Goal: Task Accomplishment & Management: Complete application form

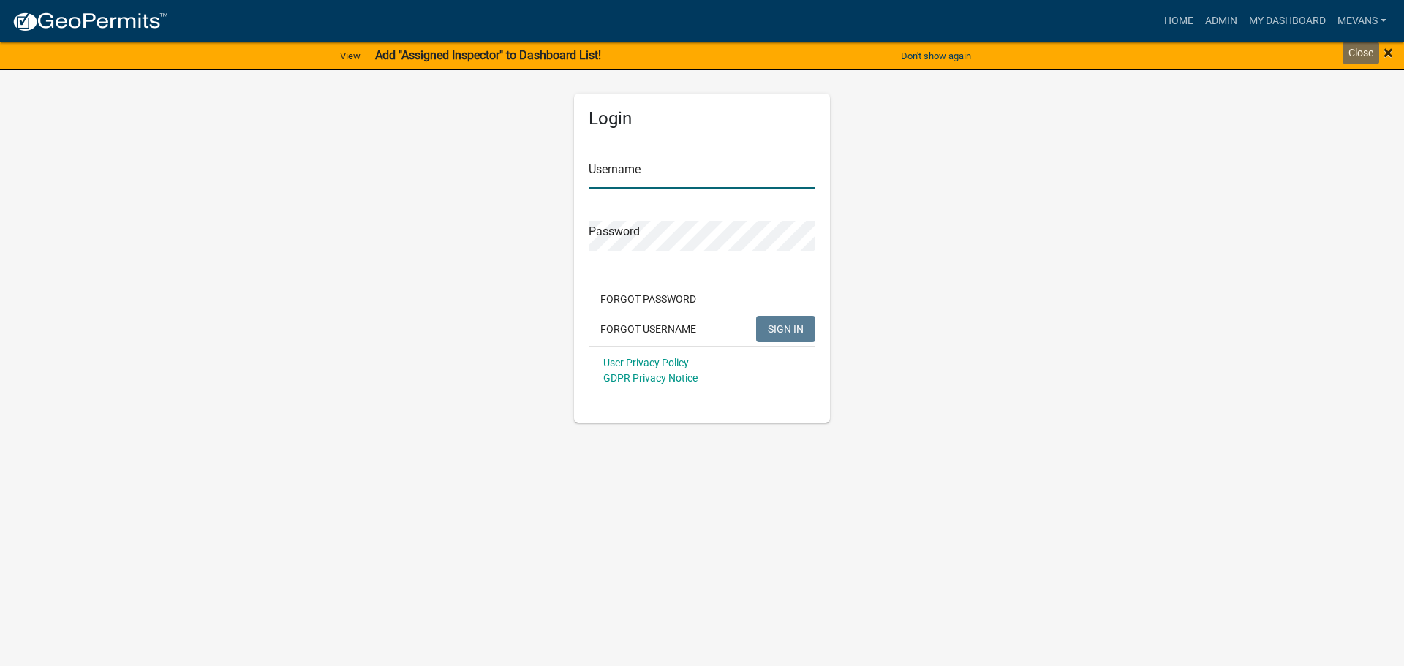
type input "Mevans"
click at [1387, 54] on span "×" at bounding box center [1388, 52] width 10 height 20
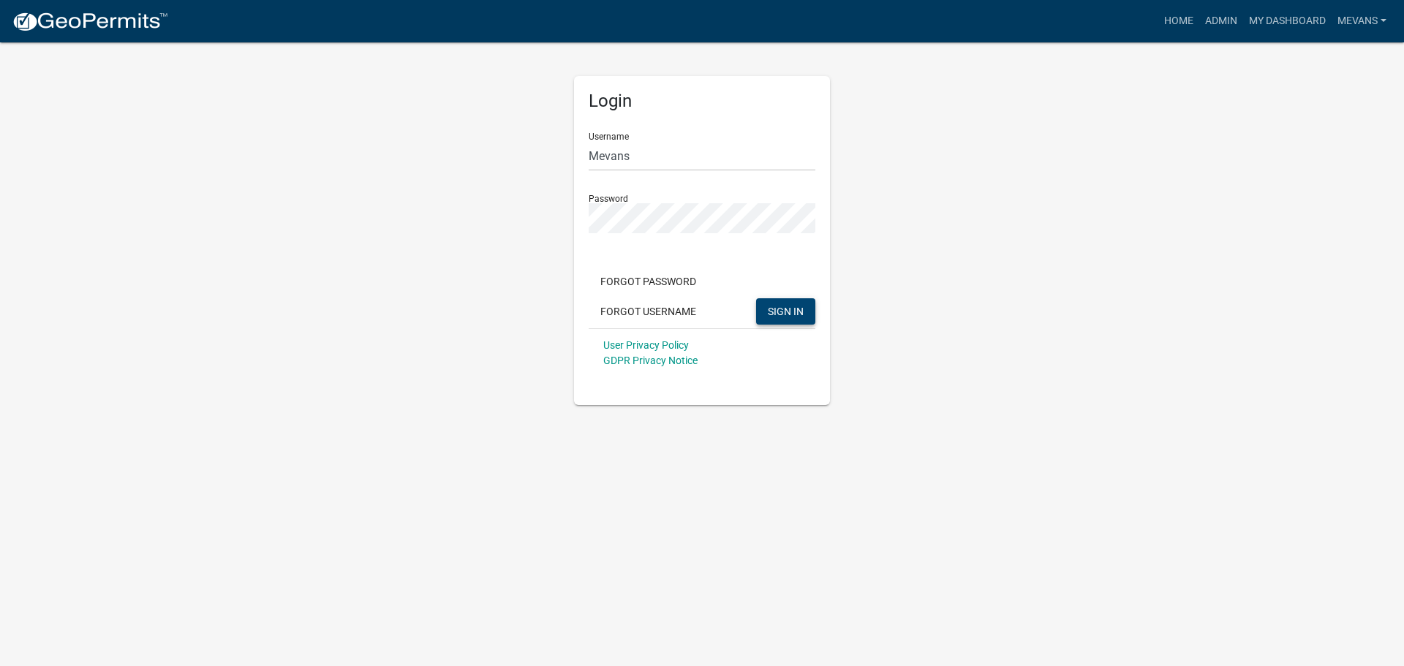
click at [777, 315] on span "SIGN IN" at bounding box center [786, 311] width 36 height 12
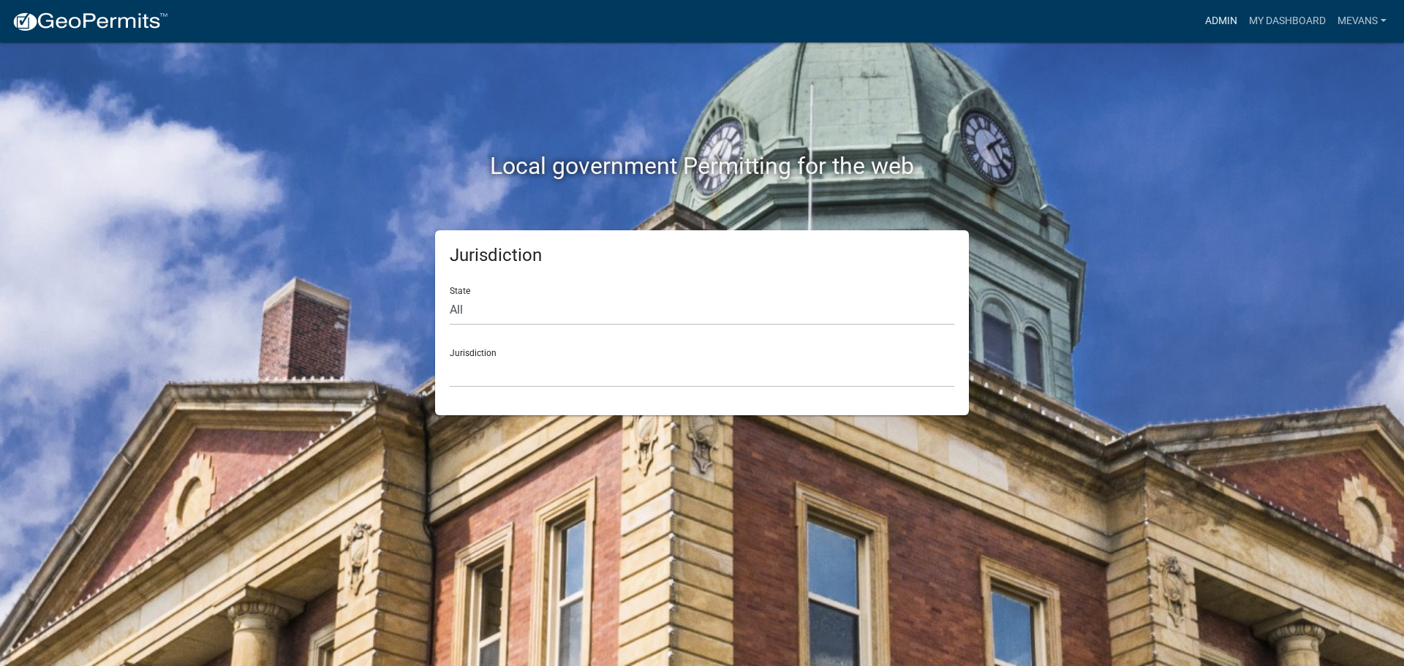
click at [1212, 19] on link "Admin" at bounding box center [1221, 21] width 44 height 28
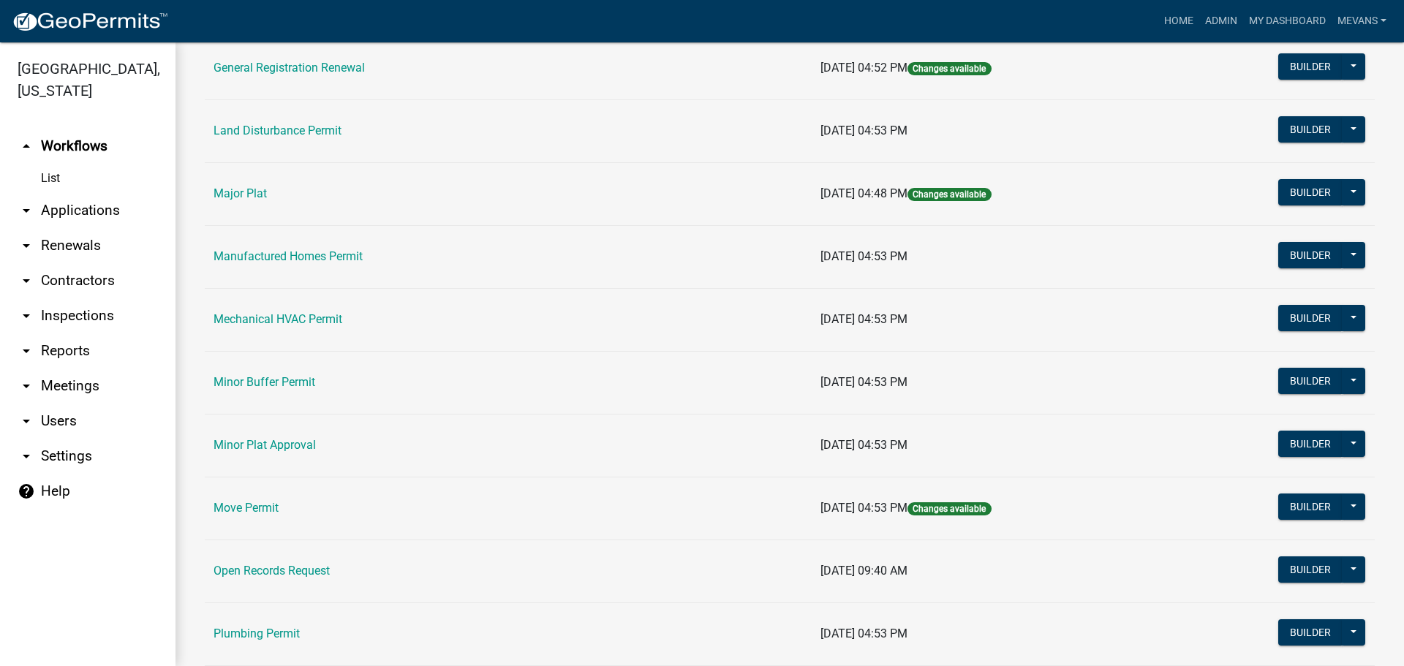
scroll to position [1682, 0]
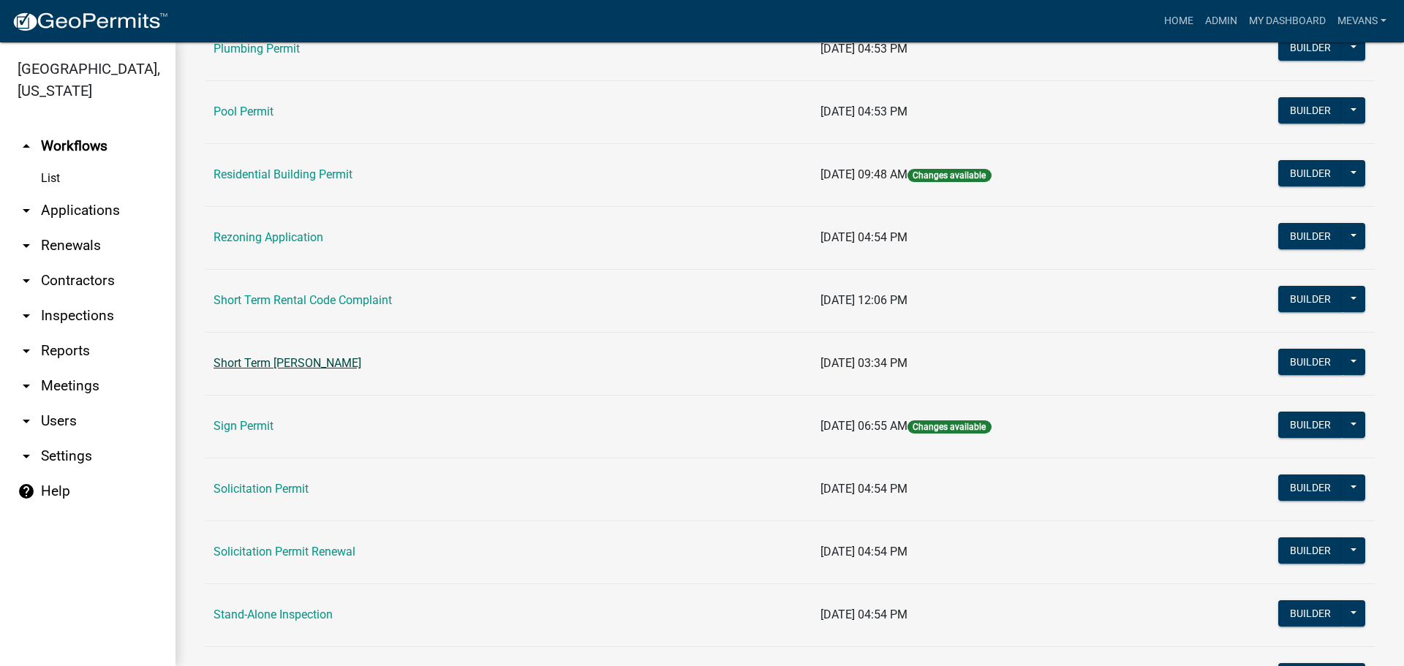
click at [233, 360] on link "Short Term [PERSON_NAME]" at bounding box center [288, 363] width 148 height 14
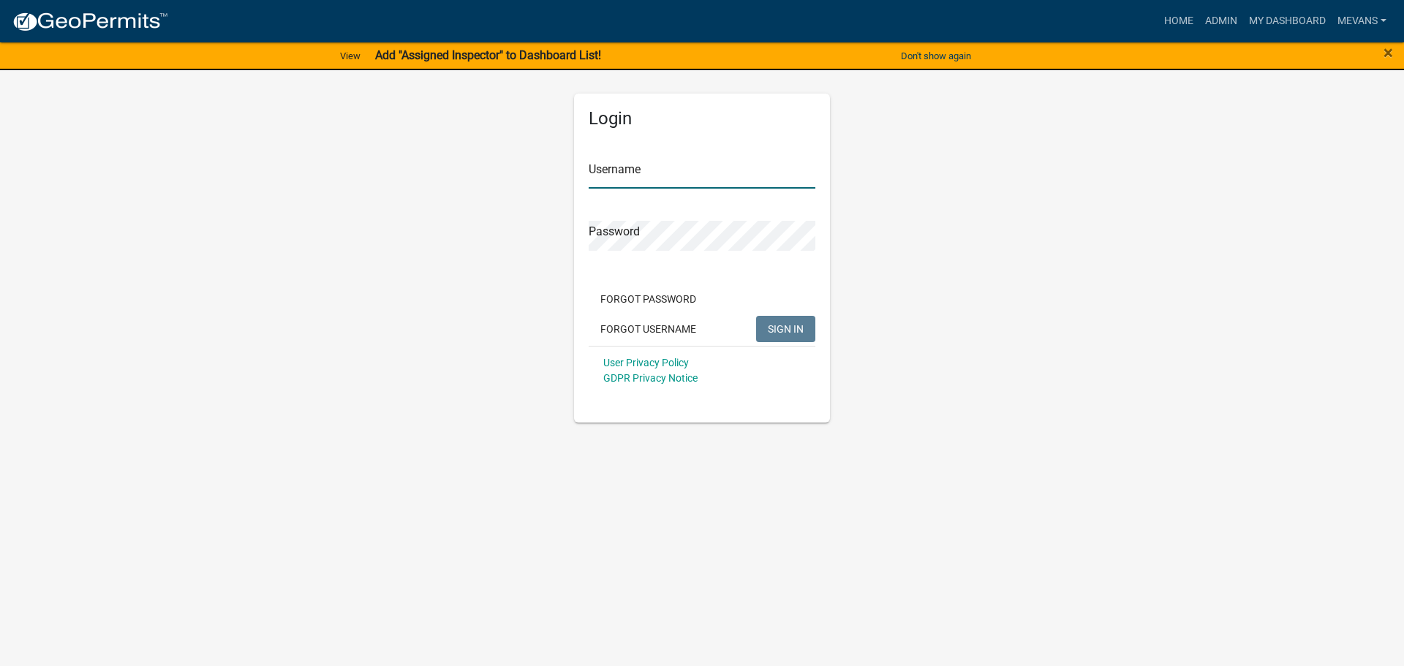
type input "Mevans"
click at [778, 328] on span "SIGN IN" at bounding box center [786, 328] width 36 height 12
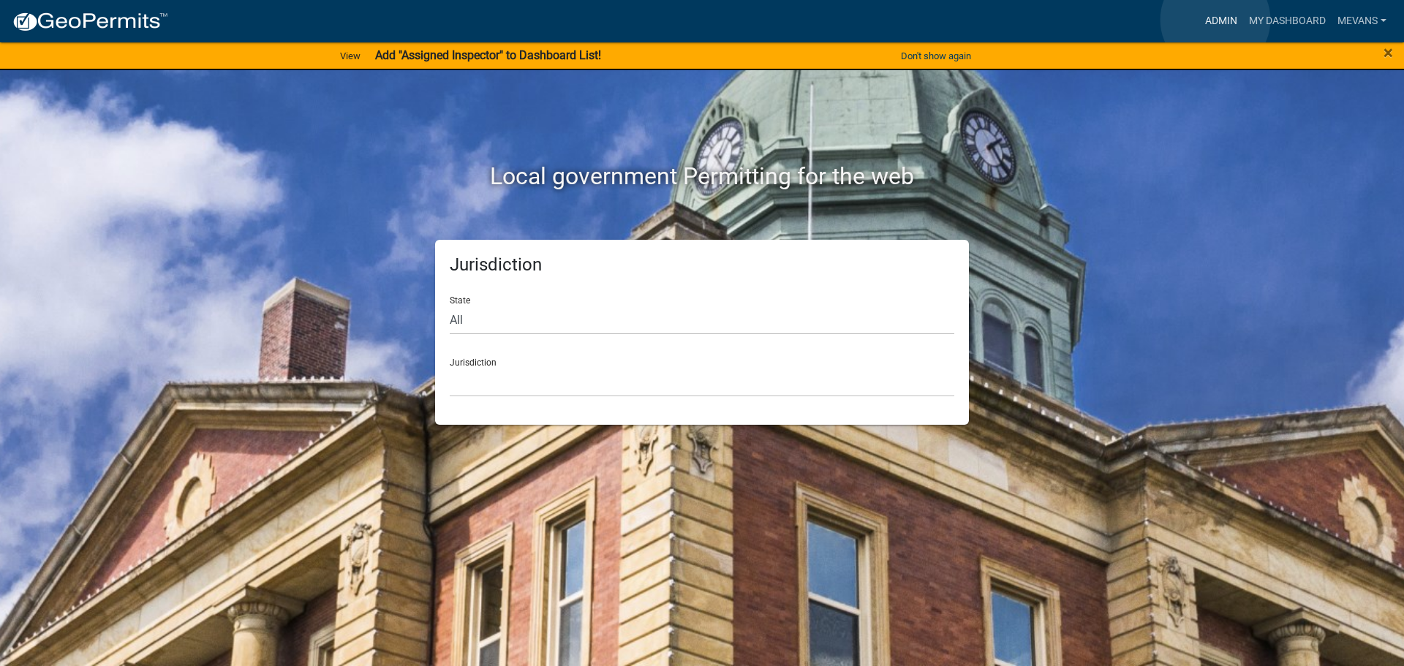
click at [1215, 20] on link "Admin" at bounding box center [1221, 21] width 44 height 28
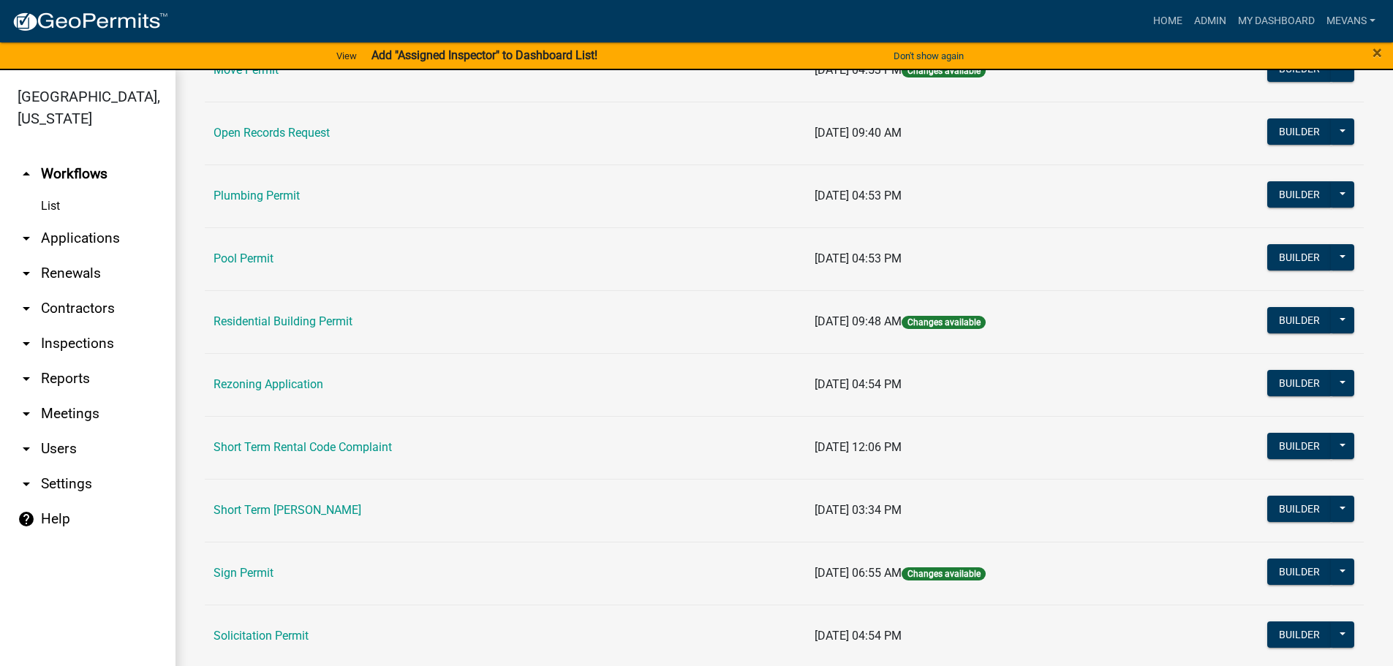
scroll to position [1609, 0]
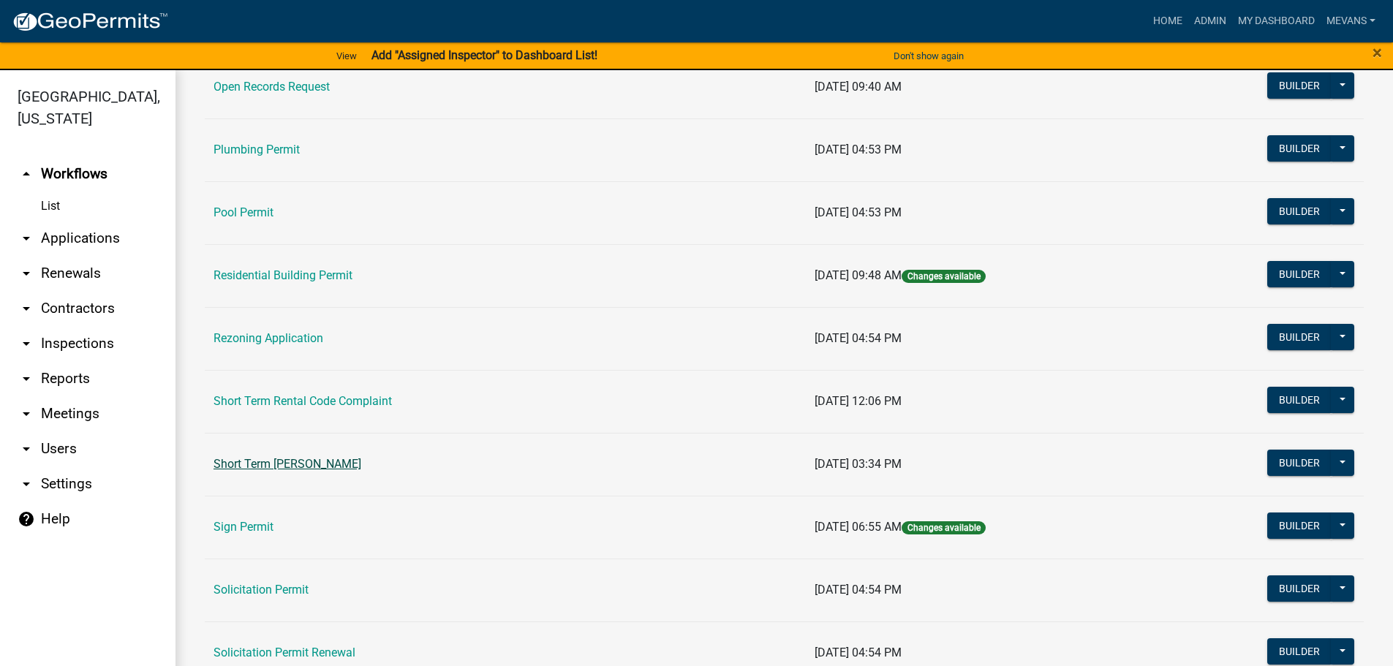
click at [314, 467] on link "Short Term [PERSON_NAME]" at bounding box center [288, 464] width 148 height 14
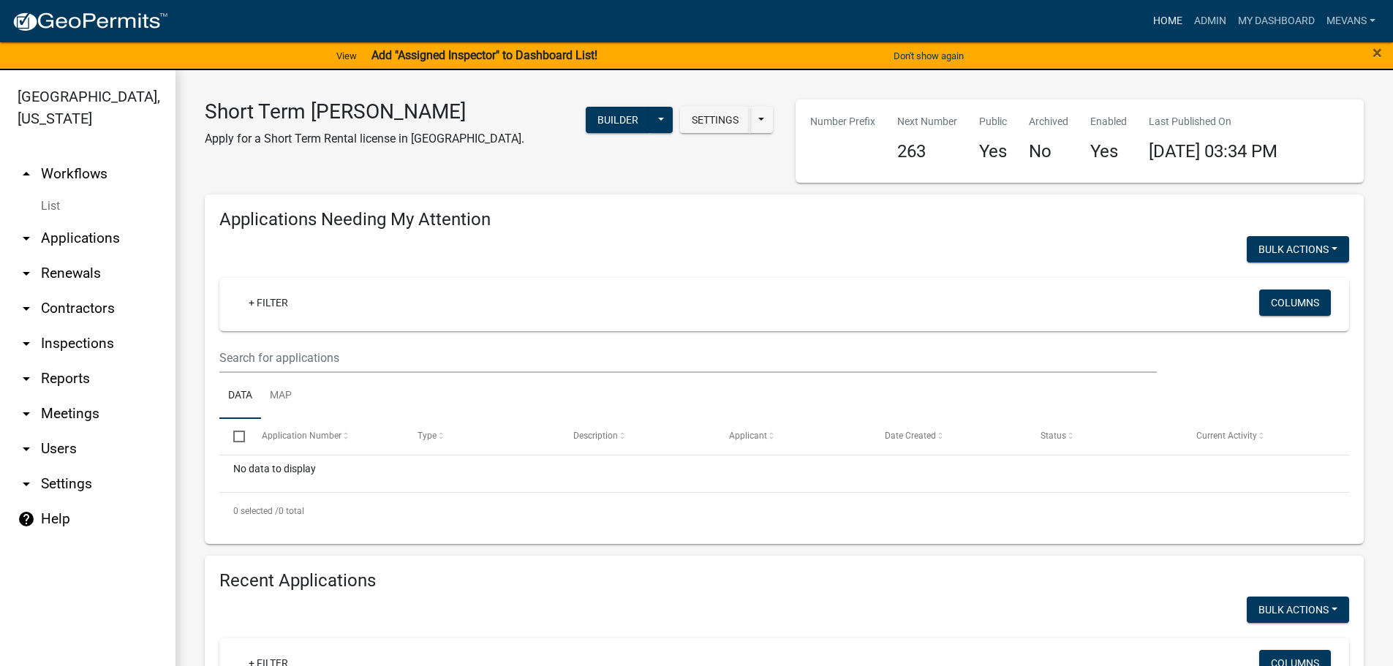
click at [1168, 18] on link "Home" at bounding box center [1167, 21] width 41 height 28
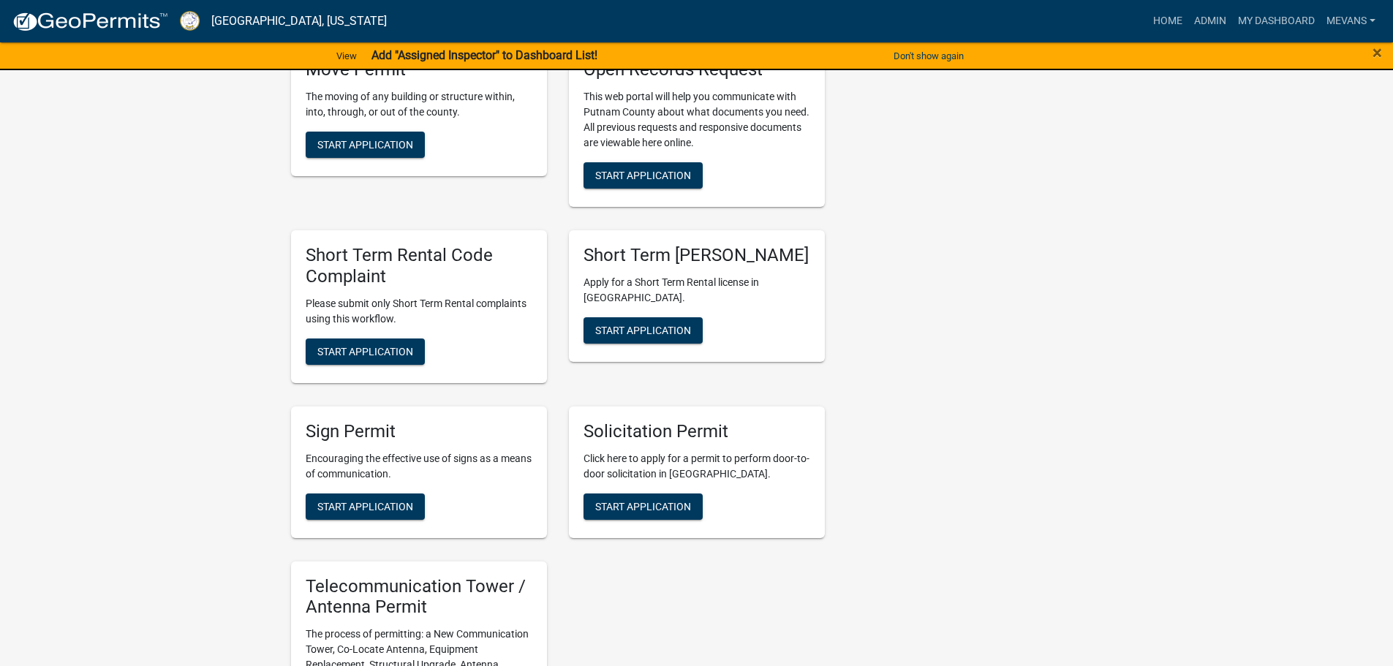
scroll to position [1389, 0]
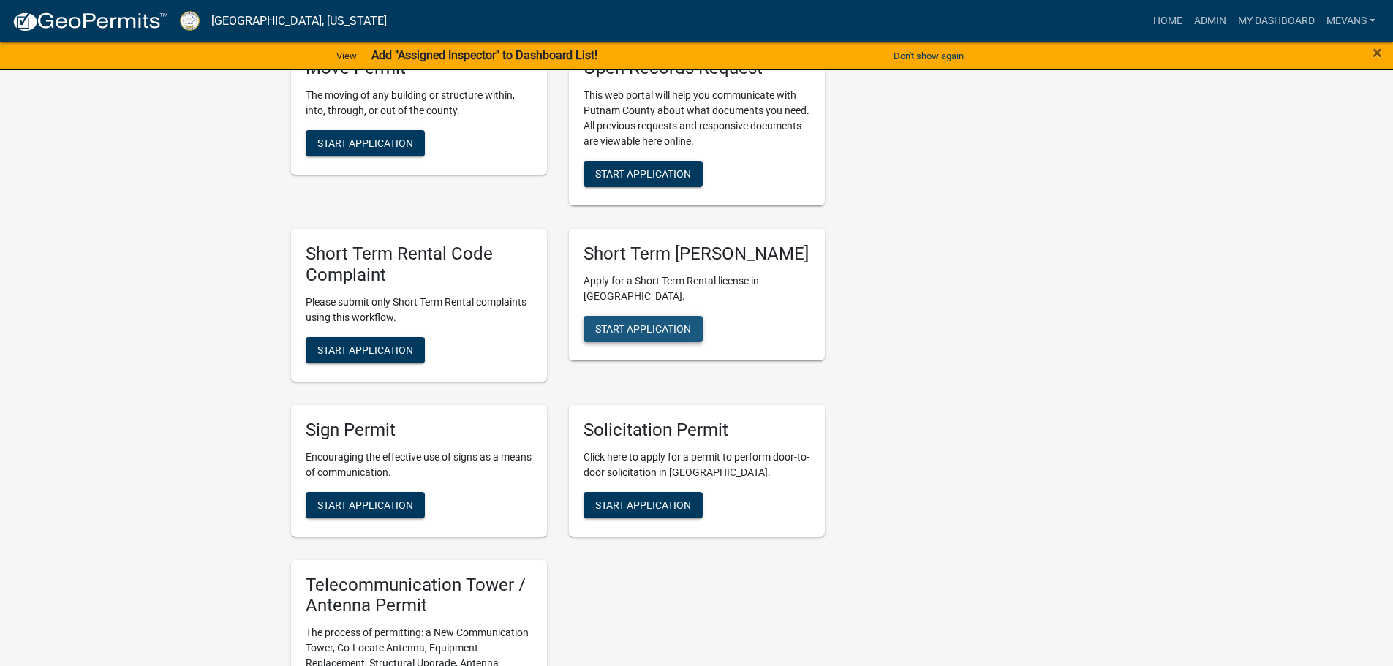
click at [651, 335] on span "Start Application" at bounding box center [643, 329] width 96 height 12
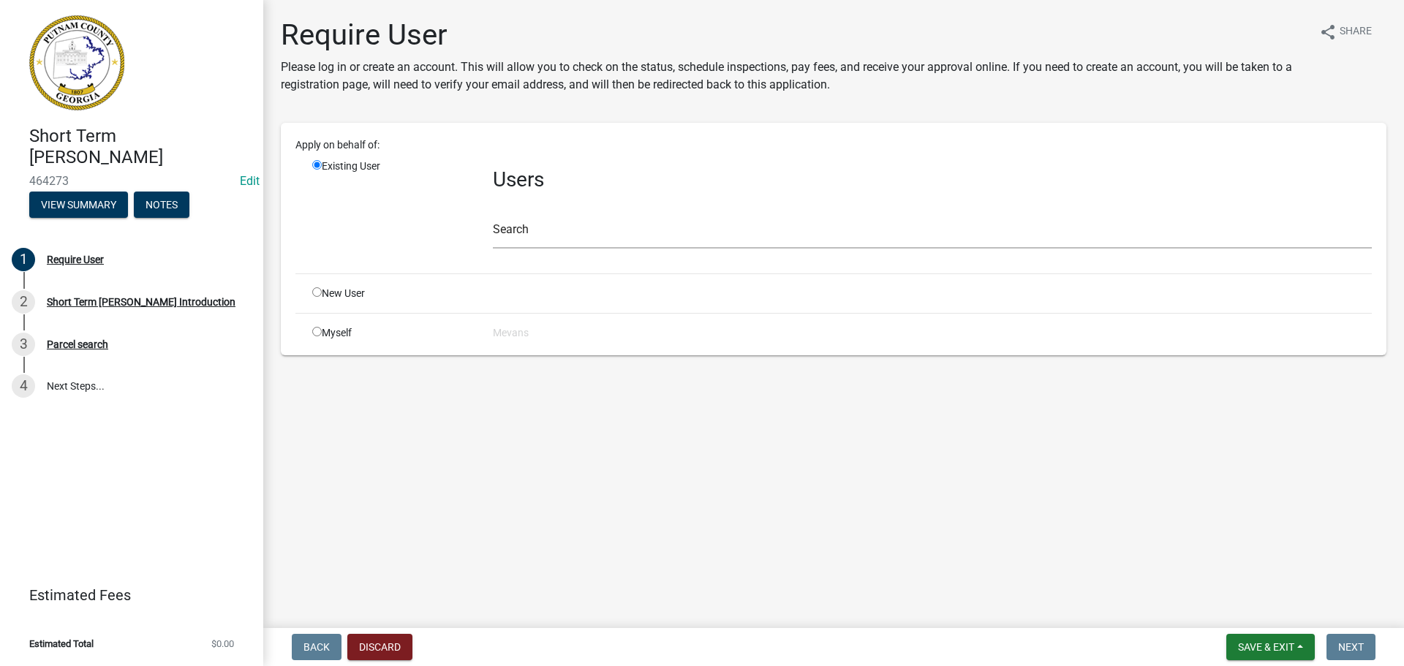
click at [314, 294] on input "radio" at bounding box center [317, 292] width 10 height 10
radio input "true"
radio input "false"
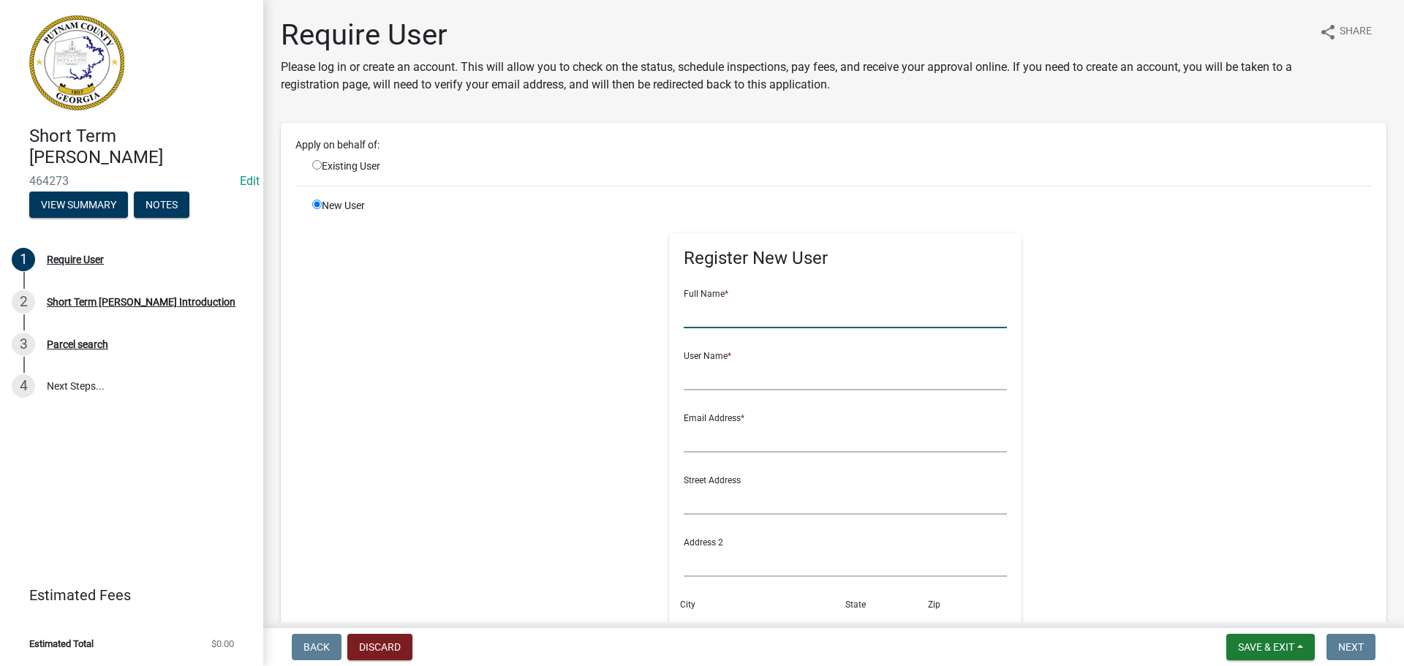
click at [741, 322] on input "text" at bounding box center [846, 313] width 324 height 30
type input "[PERSON_NAME]"
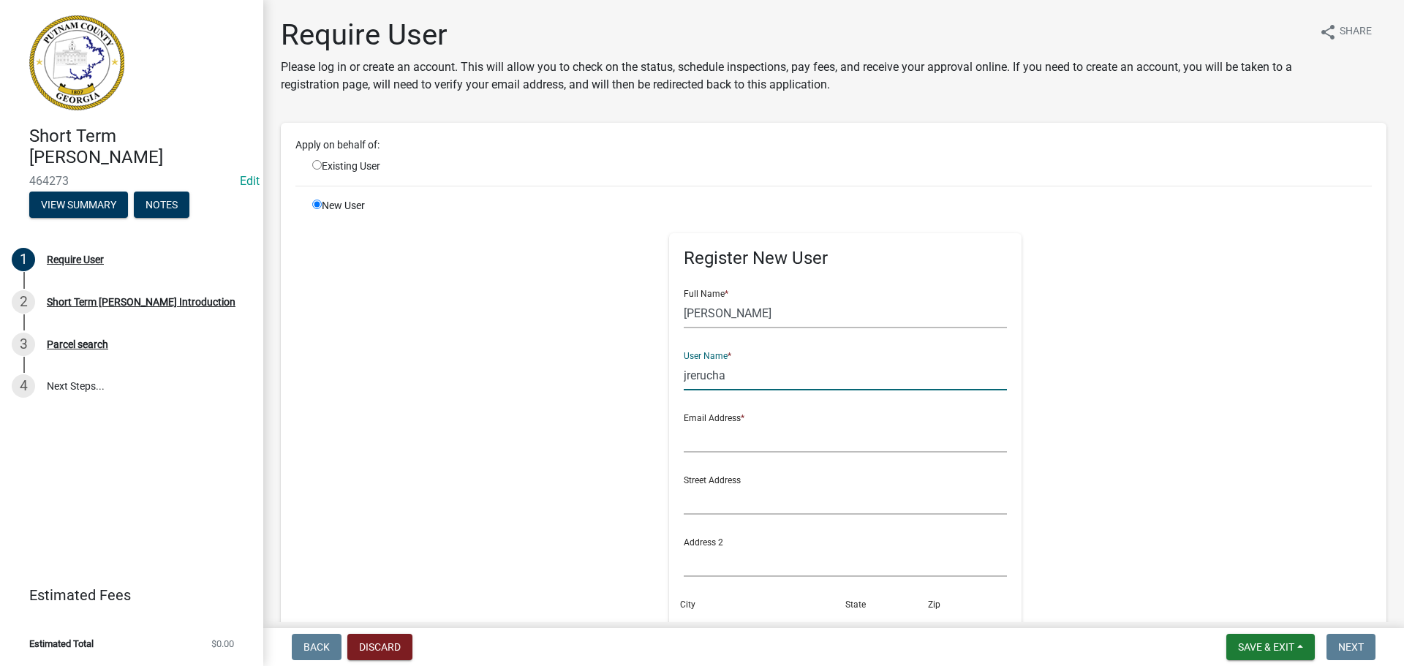
type input "jrerucha"
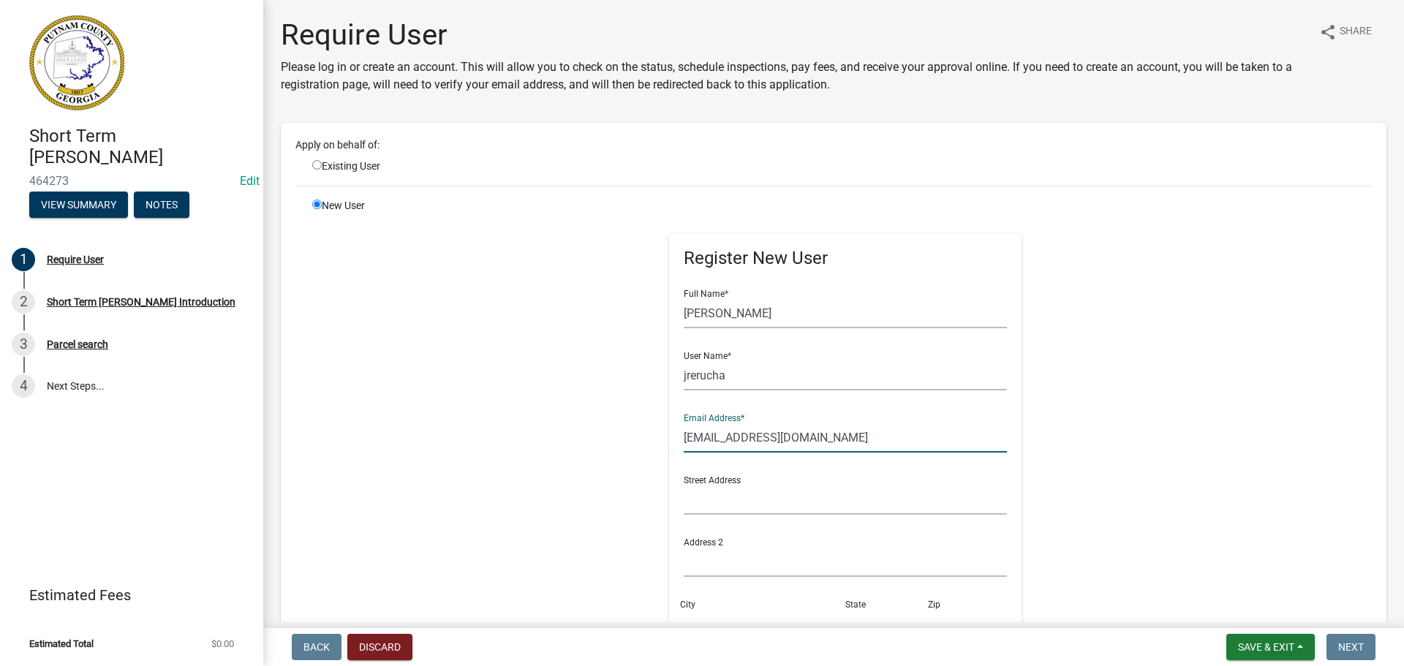
type input "[EMAIL_ADDRESS][DOMAIN_NAME]"
type input "[STREET_ADDRESS]"
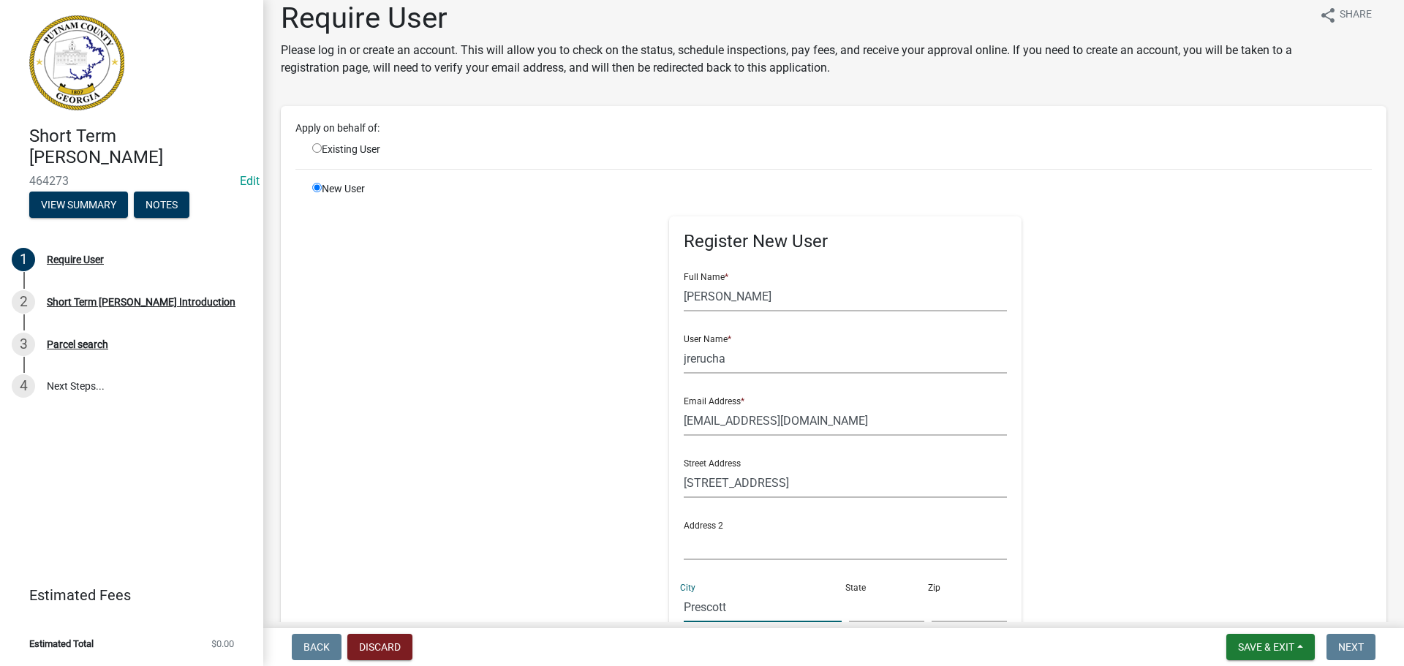
type input "Prescott"
type input "AZ"
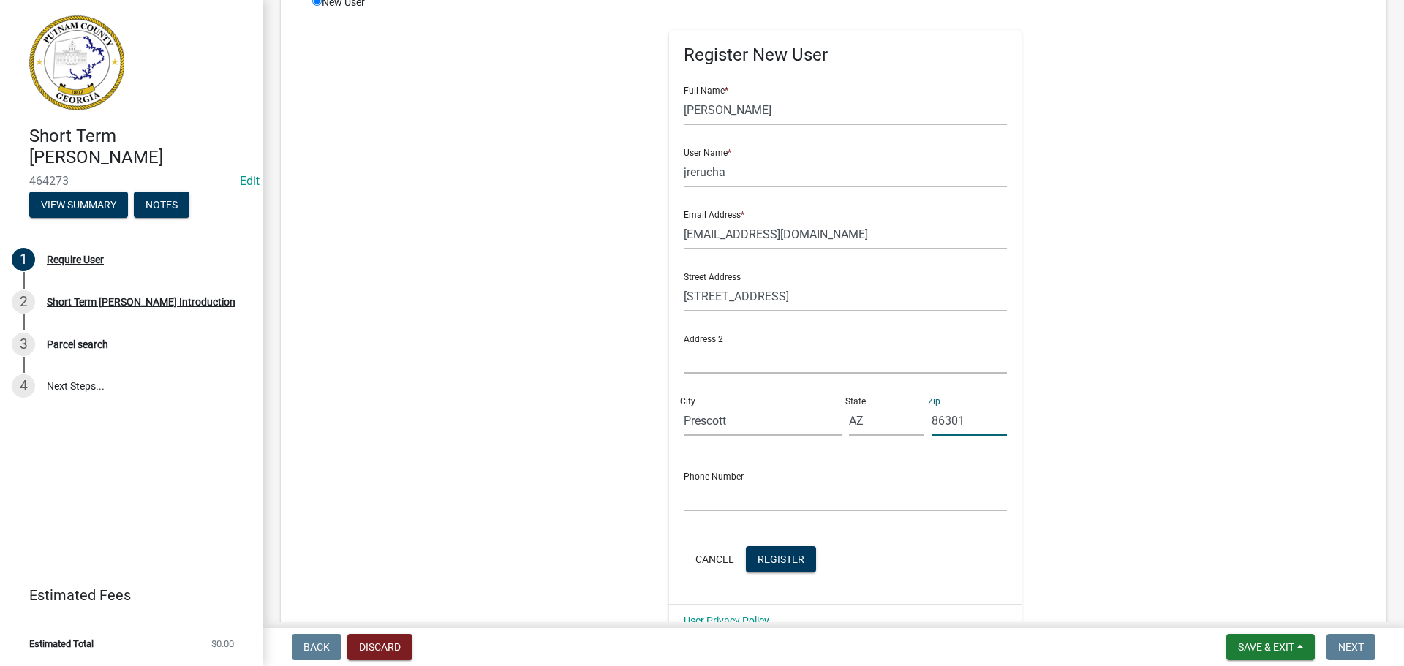
scroll to position [345, 0]
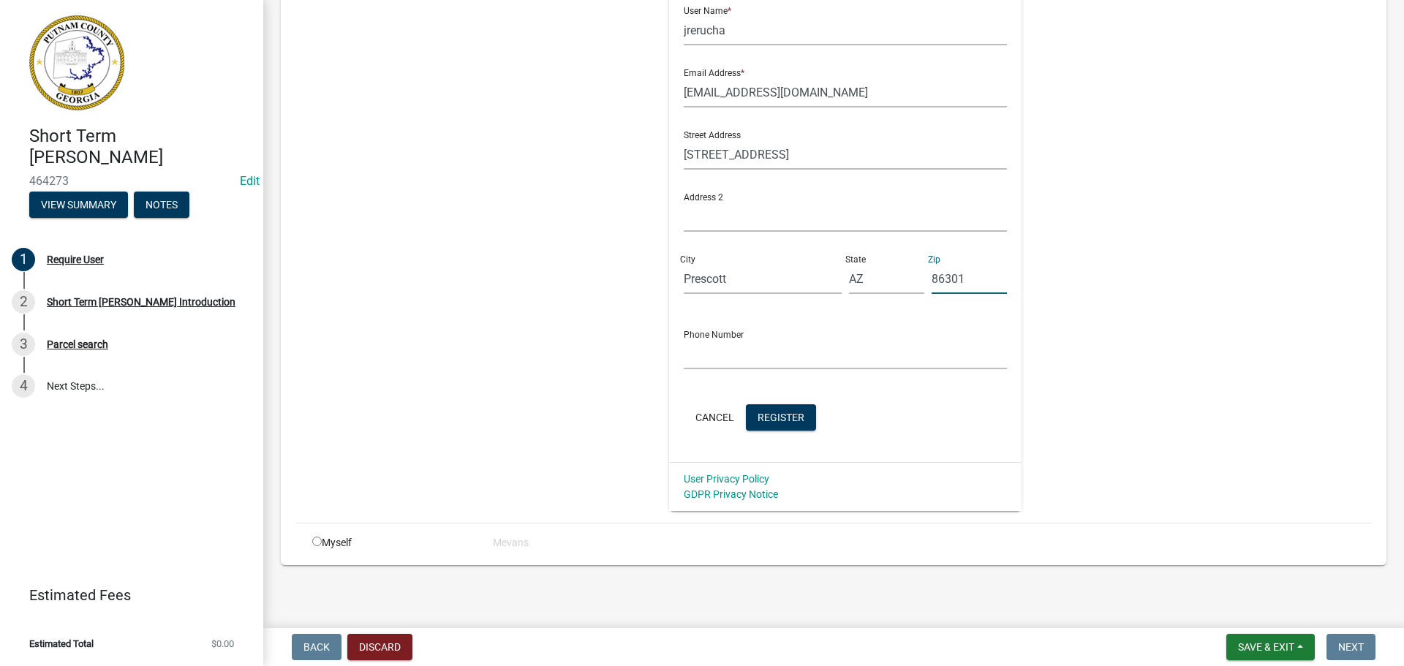
type input "86301"
click at [704, 351] on input "text" at bounding box center [846, 354] width 324 height 30
type input "3107222247"
click at [771, 419] on span "Register" at bounding box center [780, 417] width 47 height 12
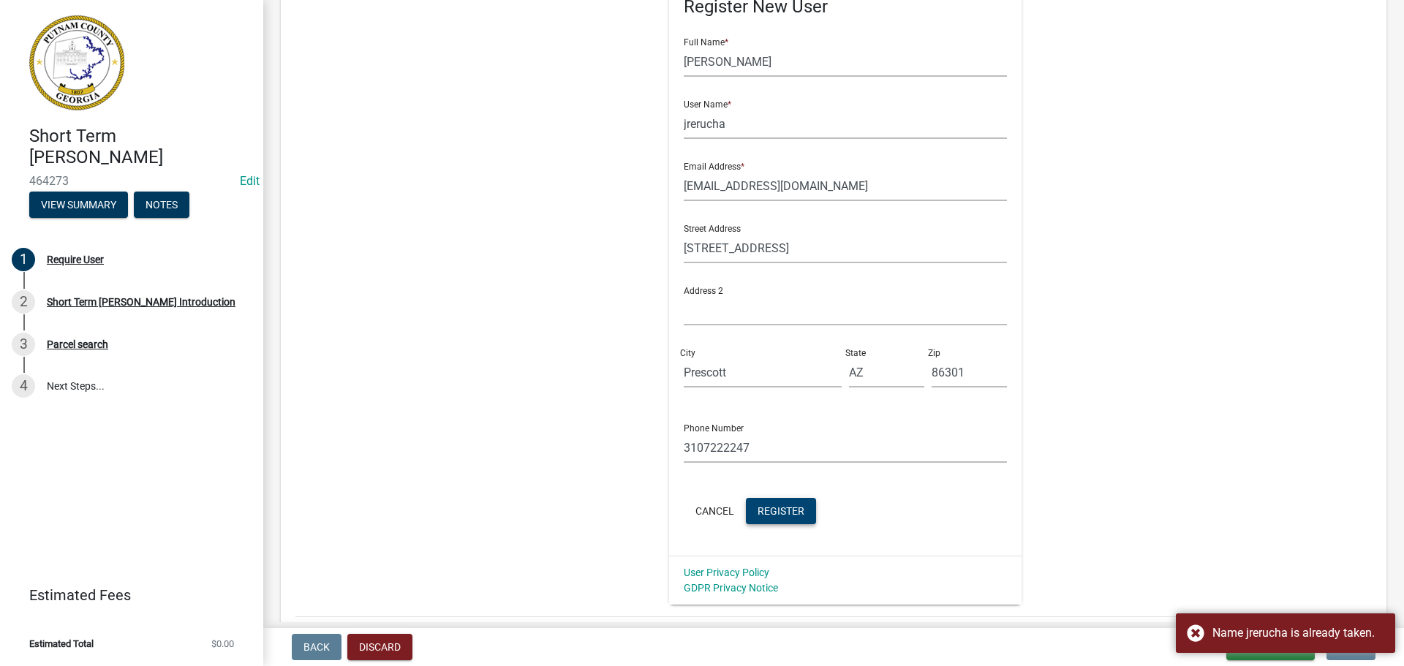
scroll to position [0, 0]
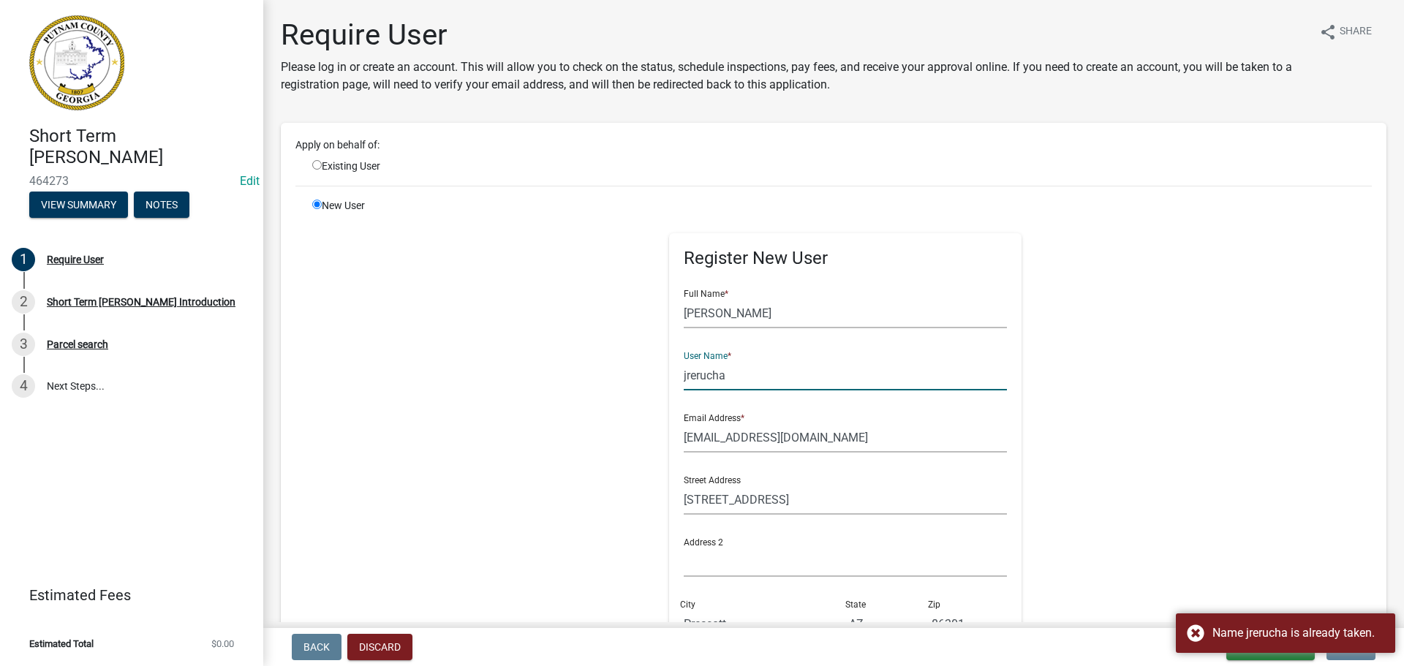
click at [728, 382] on input "jrerucha" at bounding box center [846, 375] width 324 height 30
type input "j"
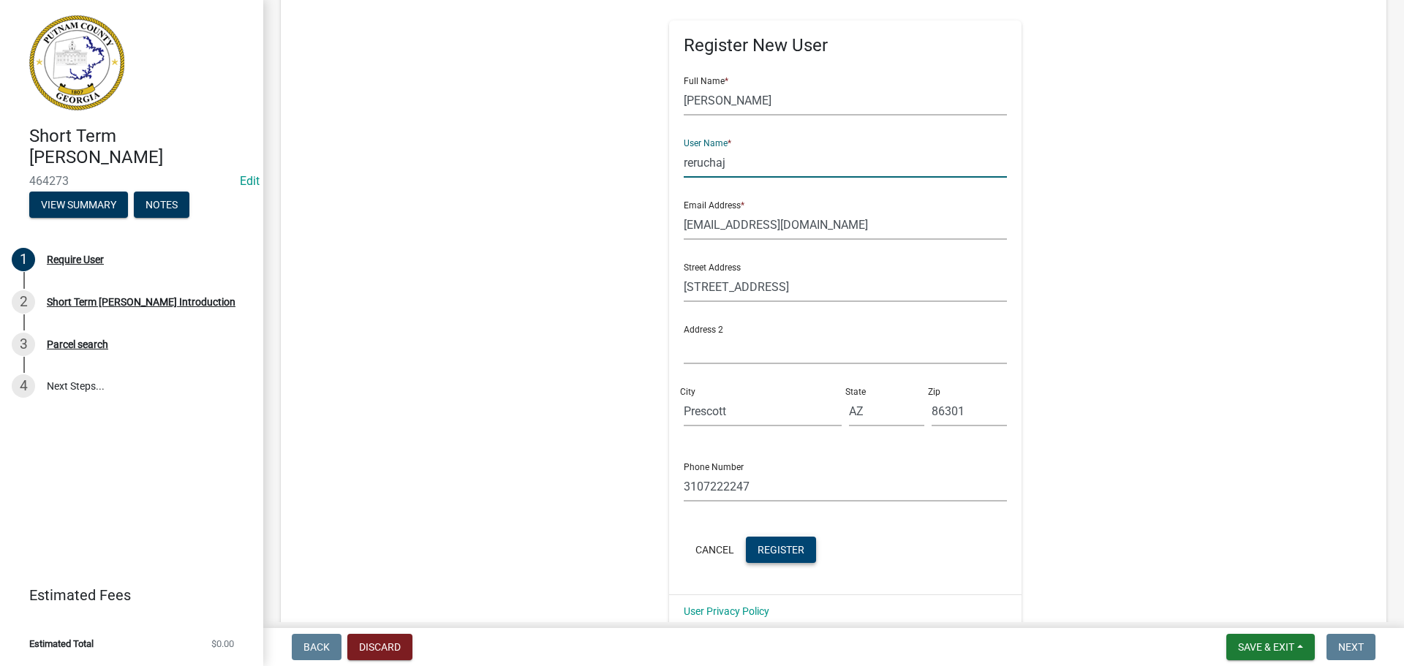
scroll to position [292, 0]
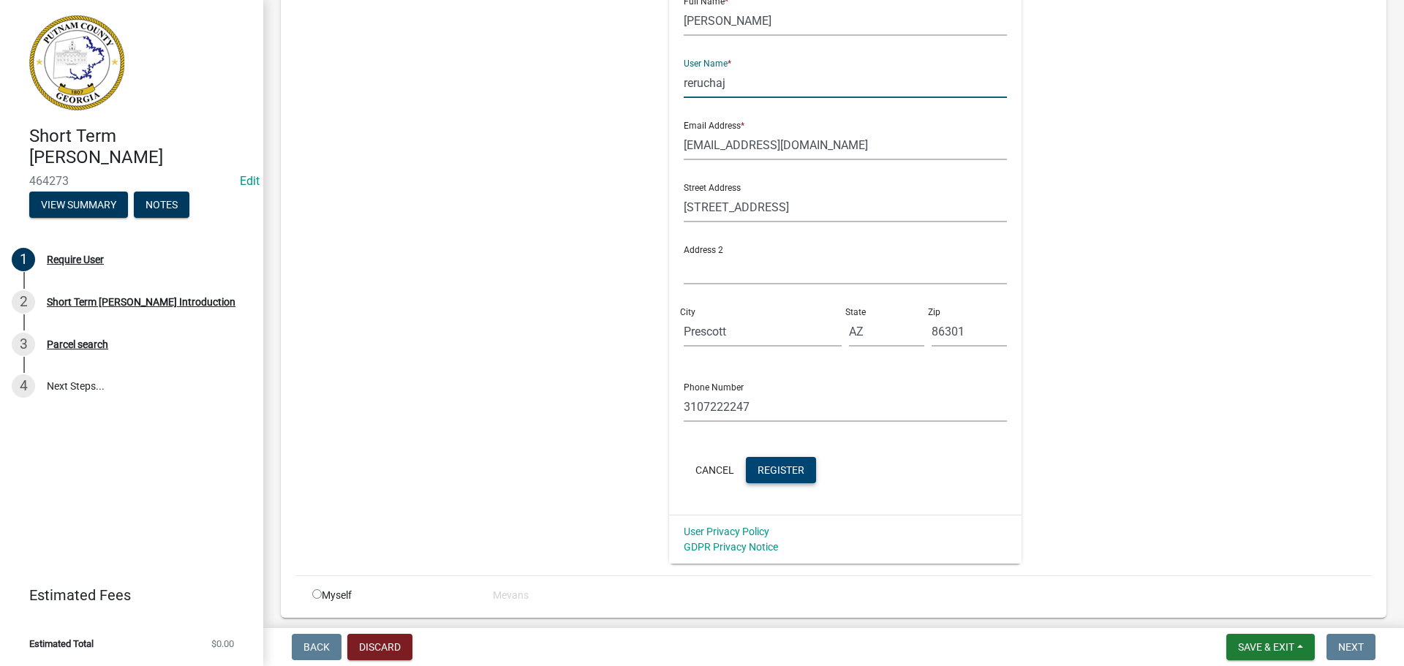
type input "reruchaj"
click at [787, 471] on span "Register" at bounding box center [780, 470] width 47 height 12
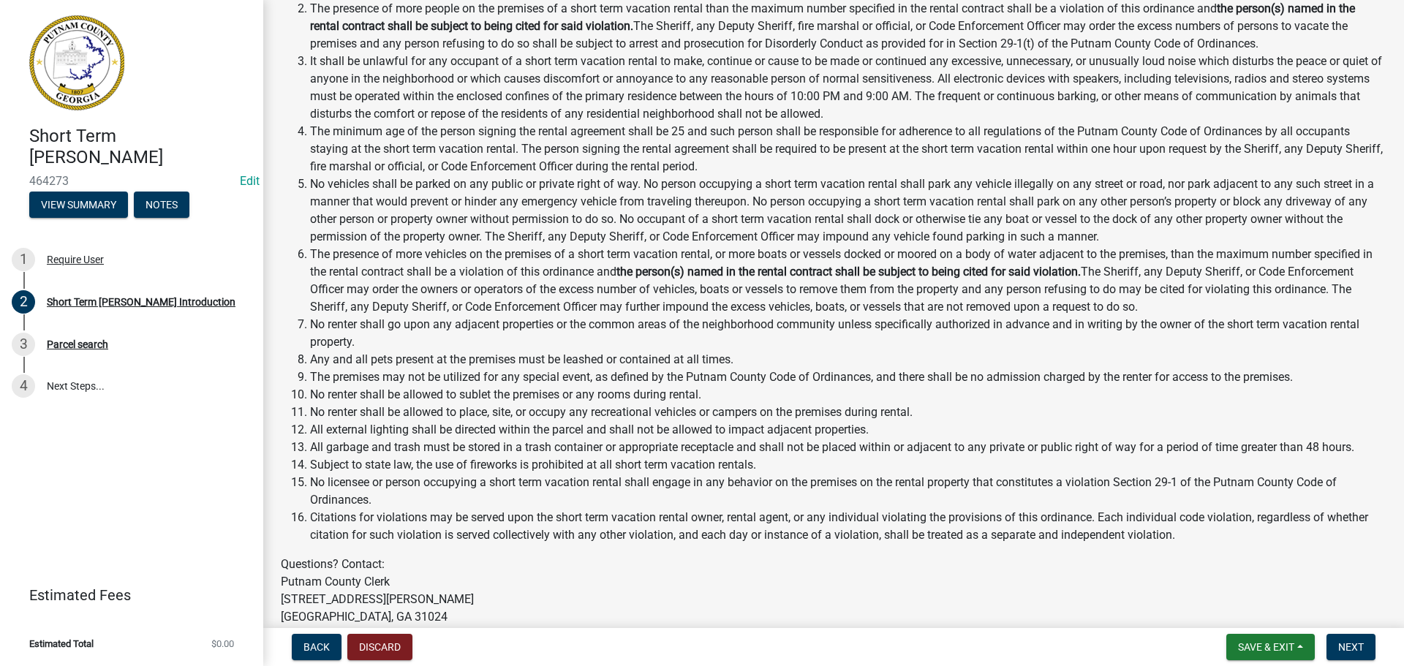
scroll to position [1655, 0]
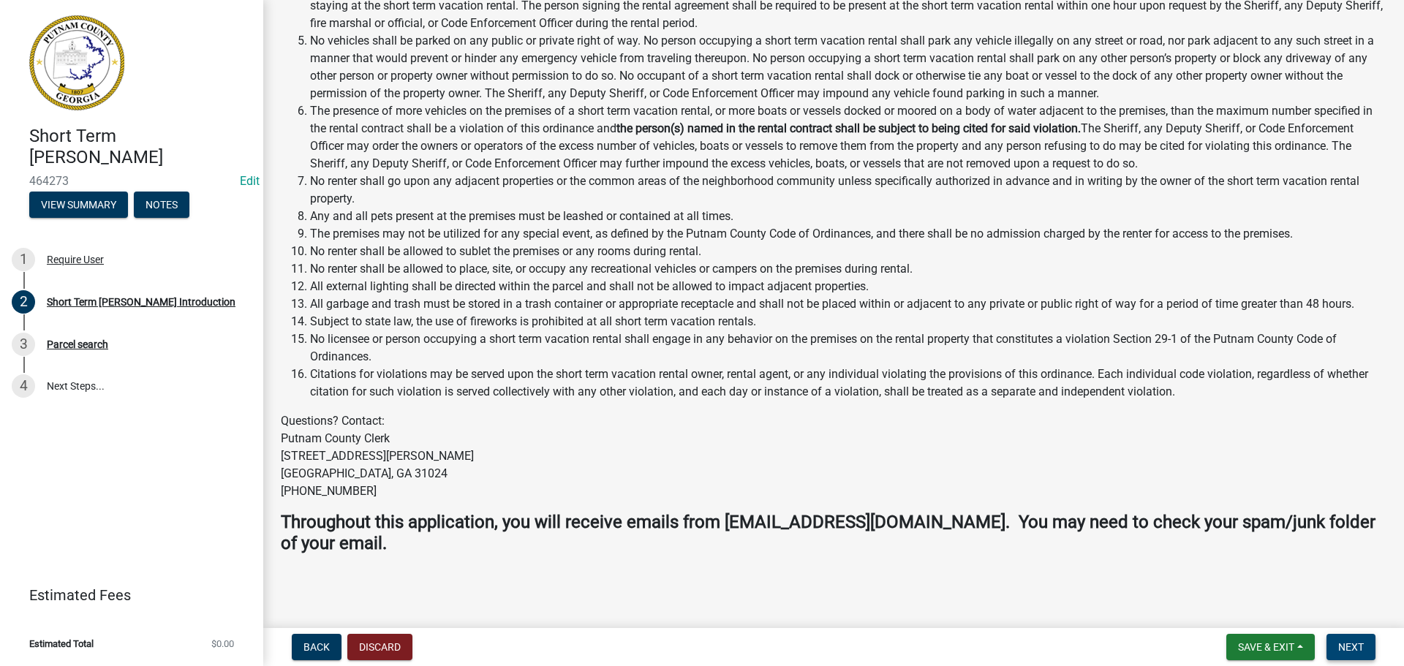
click at [1356, 649] on span "Next" at bounding box center [1351, 647] width 26 height 12
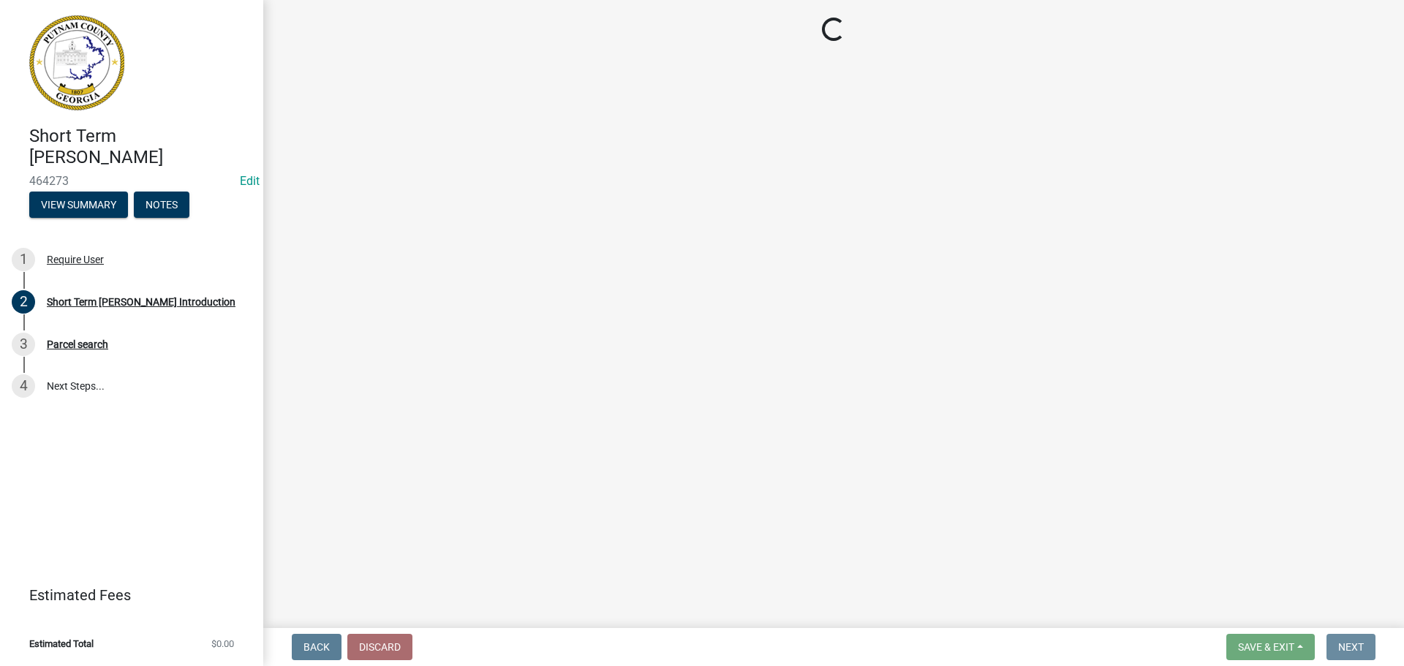
scroll to position [0, 0]
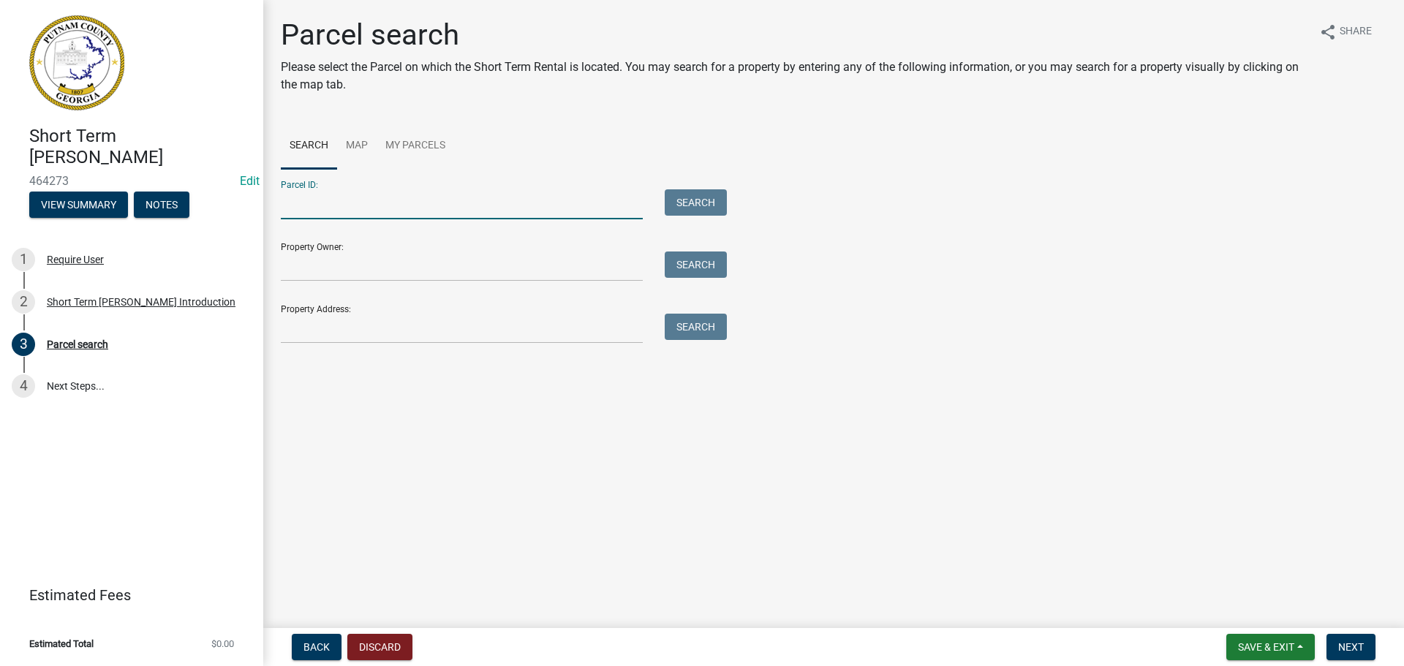
click at [310, 208] on input "Parcel ID:" at bounding box center [462, 204] width 362 height 30
click at [300, 328] on input "Property Address:" at bounding box center [462, 329] width 362 height 30
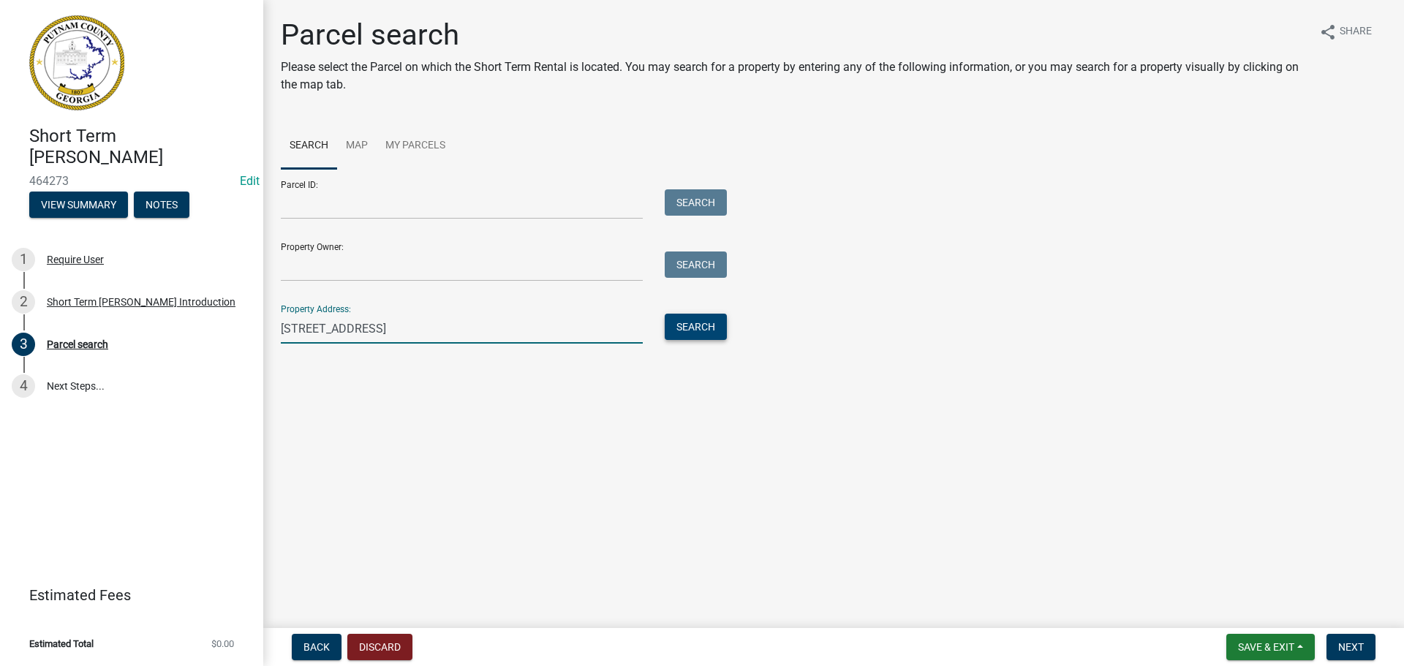
type input "[STREET_ADDRESS]"
click at [713, 333] on button "Search" at bounding box center [696, 327] width 62 height 26
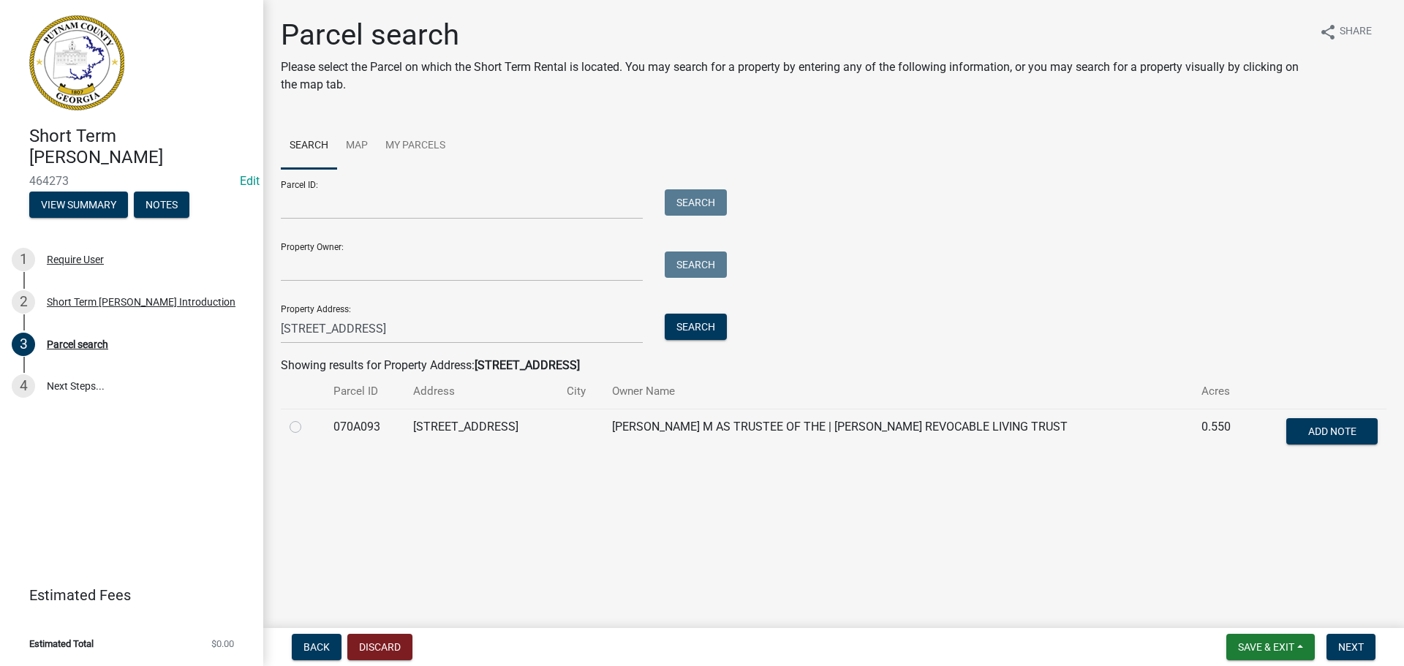
click at [307, 418] on label at bounding box center [307, 418] width 0 height 0
click at [307, 426] on input "radio" at bounding box center [312, 423] width 10 height 10
radio input "true"
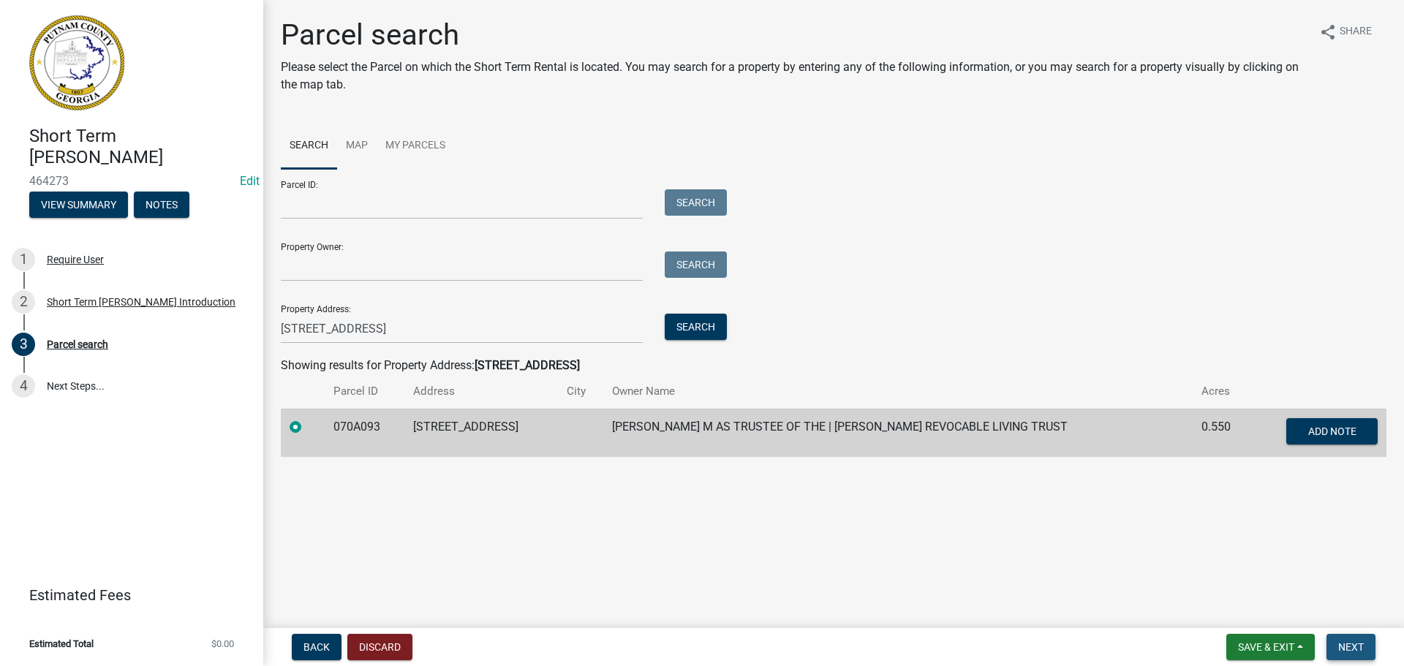
click at [1354, 641] on span "Next" at bounding box center [1351, 647] width 26 height 12
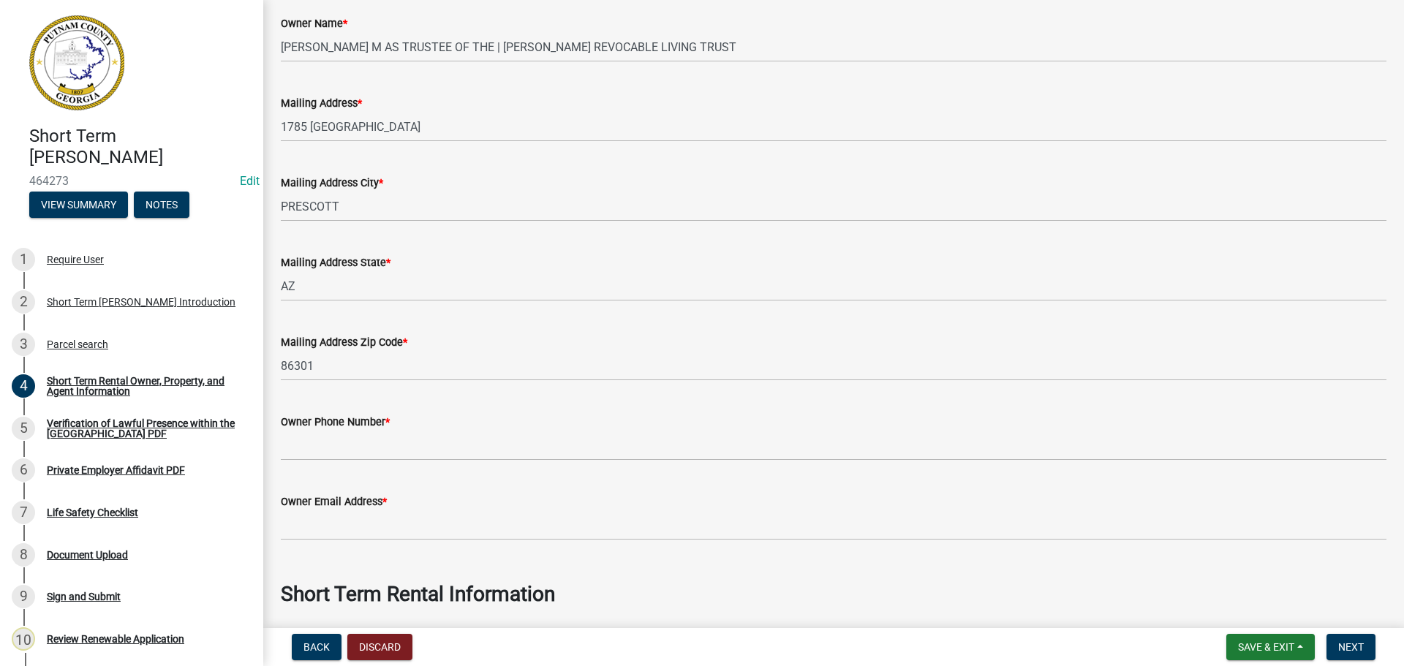
scroll to position [292, 0]
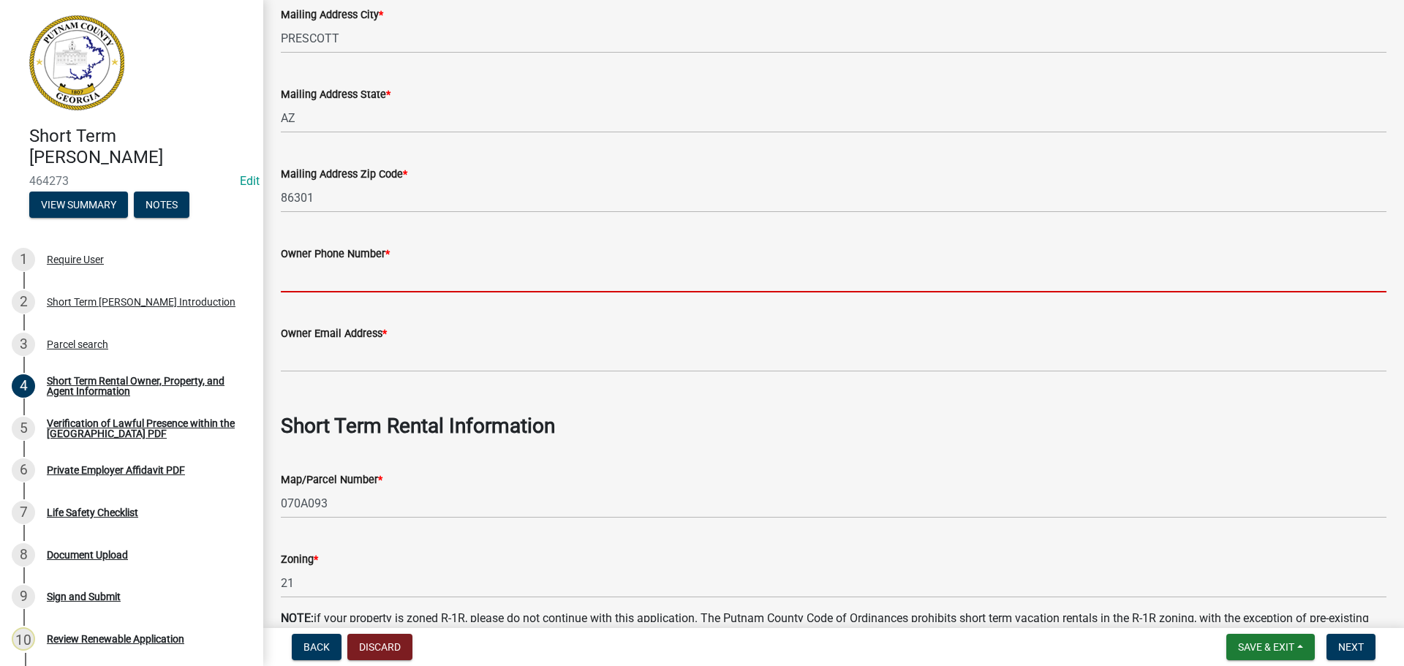
click at [383, 277] on input "Owner Phone Number *" at bounding box center [834, 277] width 1106 height 30
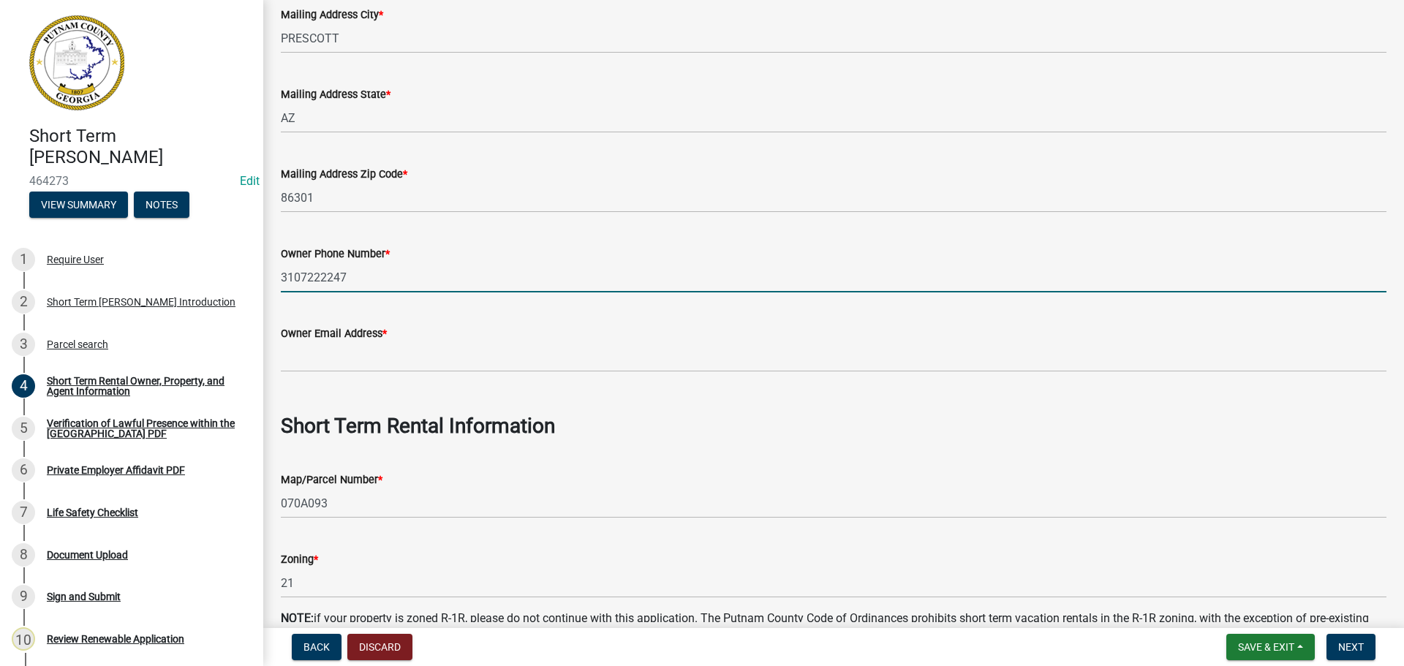
type input "3107222247"
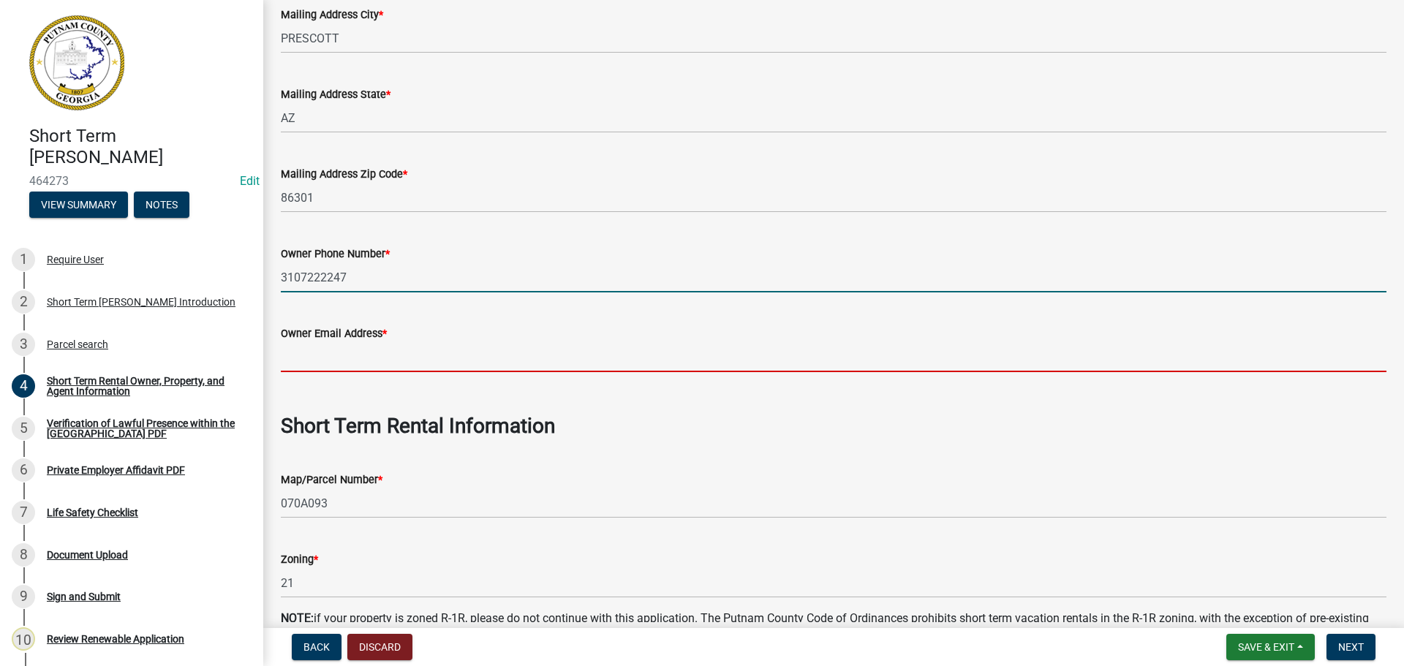
click at [321, 360] on input "Owner Email Address *" at bounding box center [834, 357] width 1106 height 30
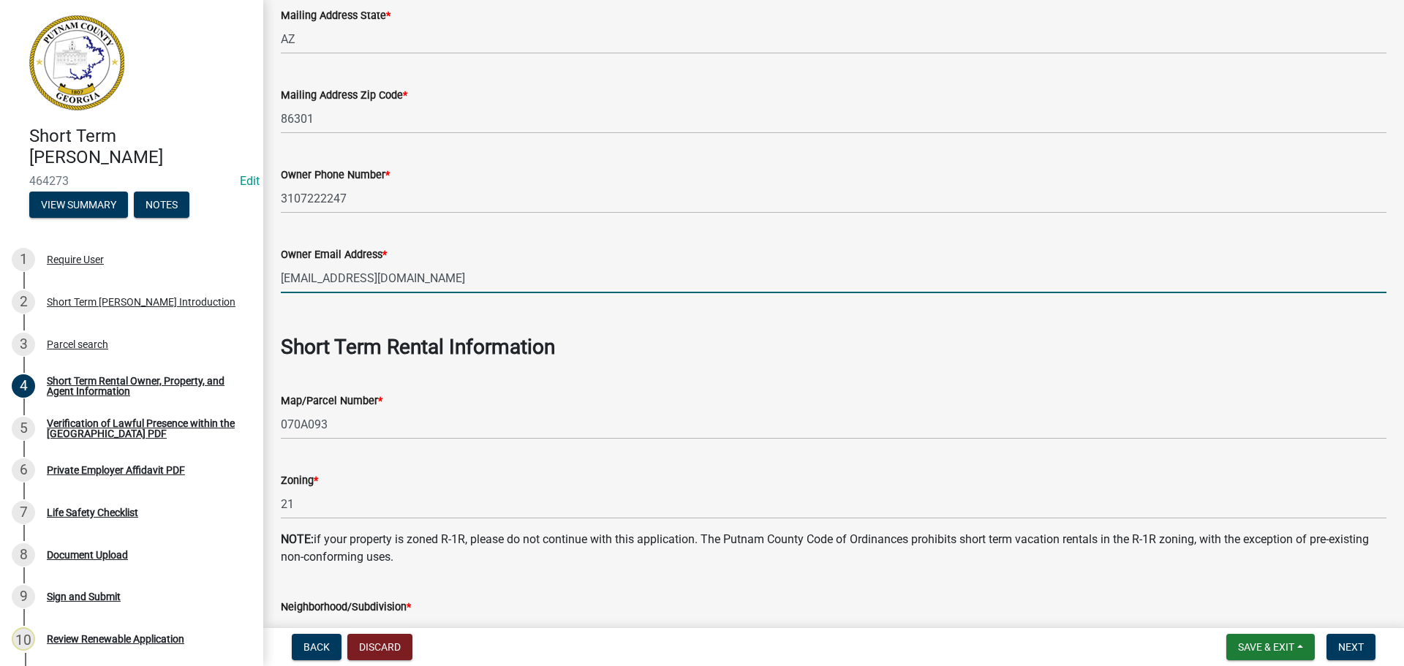
scroll to position [585, 0]
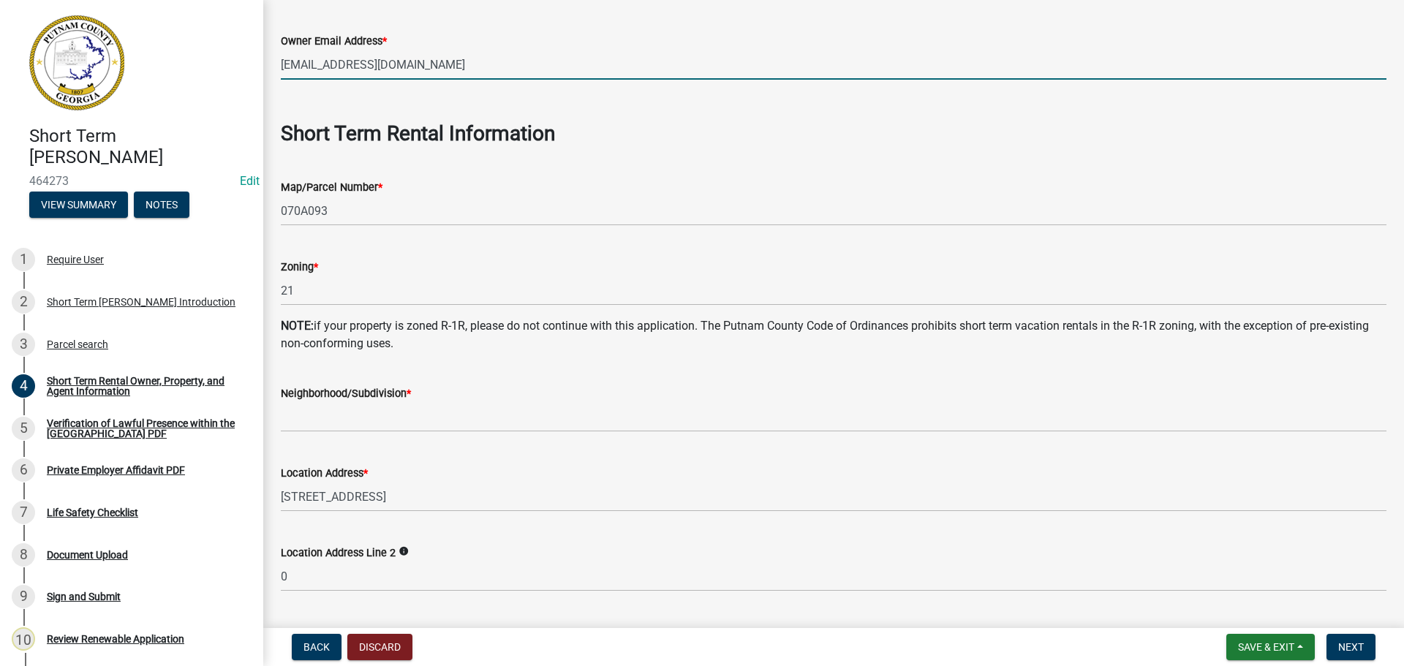
type input "[EMAIL_ADDRESS][DOMAIN_NAME]"
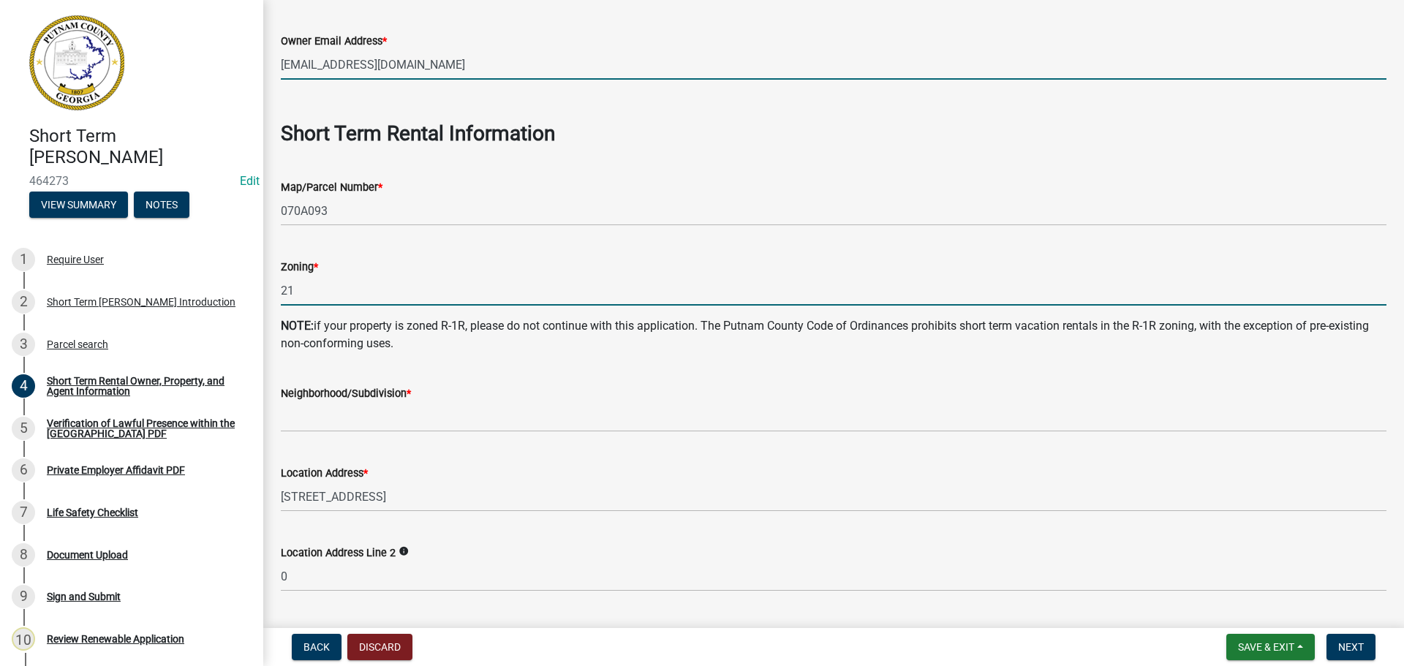
click at [308, 295] on input "21" at bounding box center [834, 291] width 1106 height 30
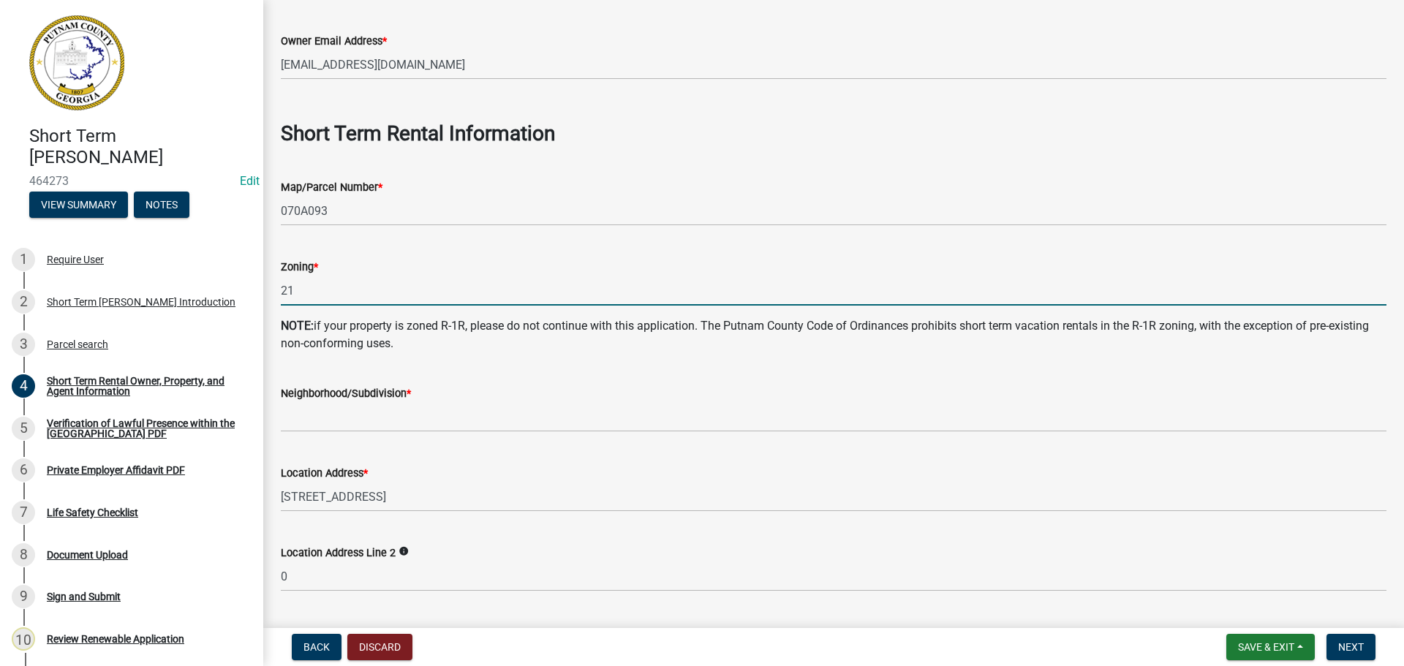
type input "2"
type input "R-1R"
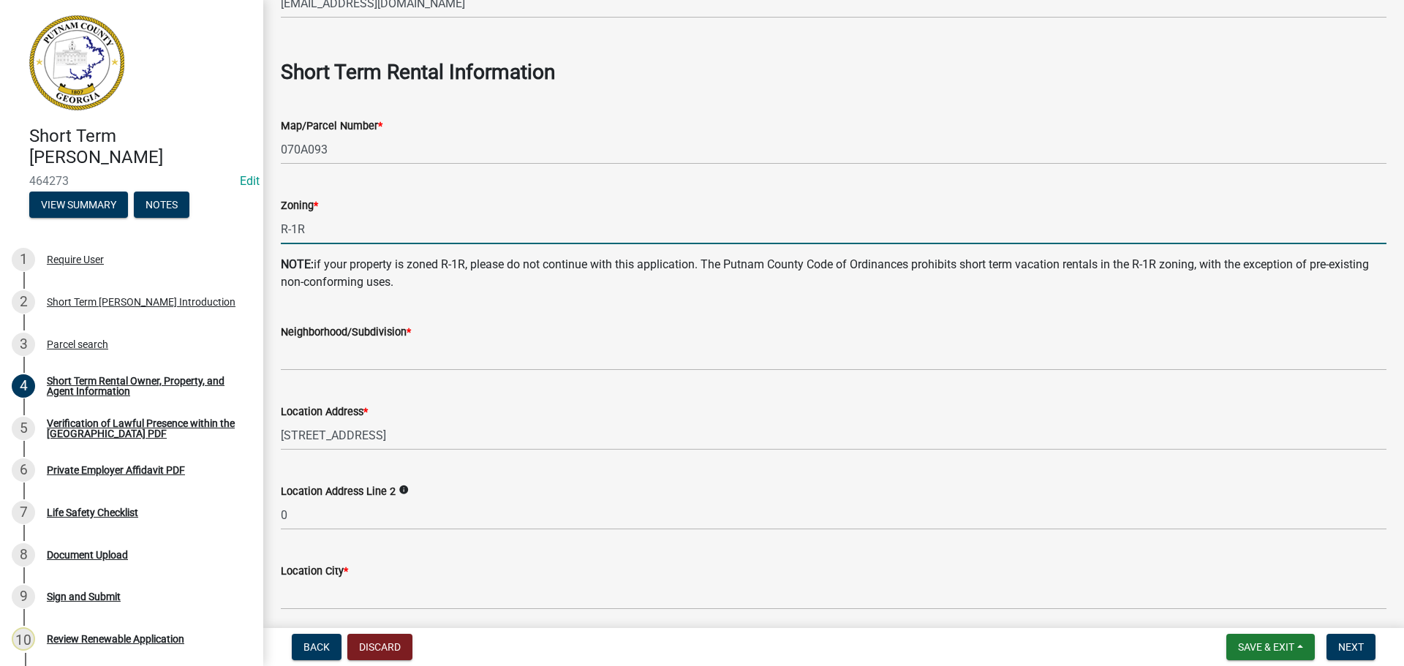
scroll to position [731, 0]
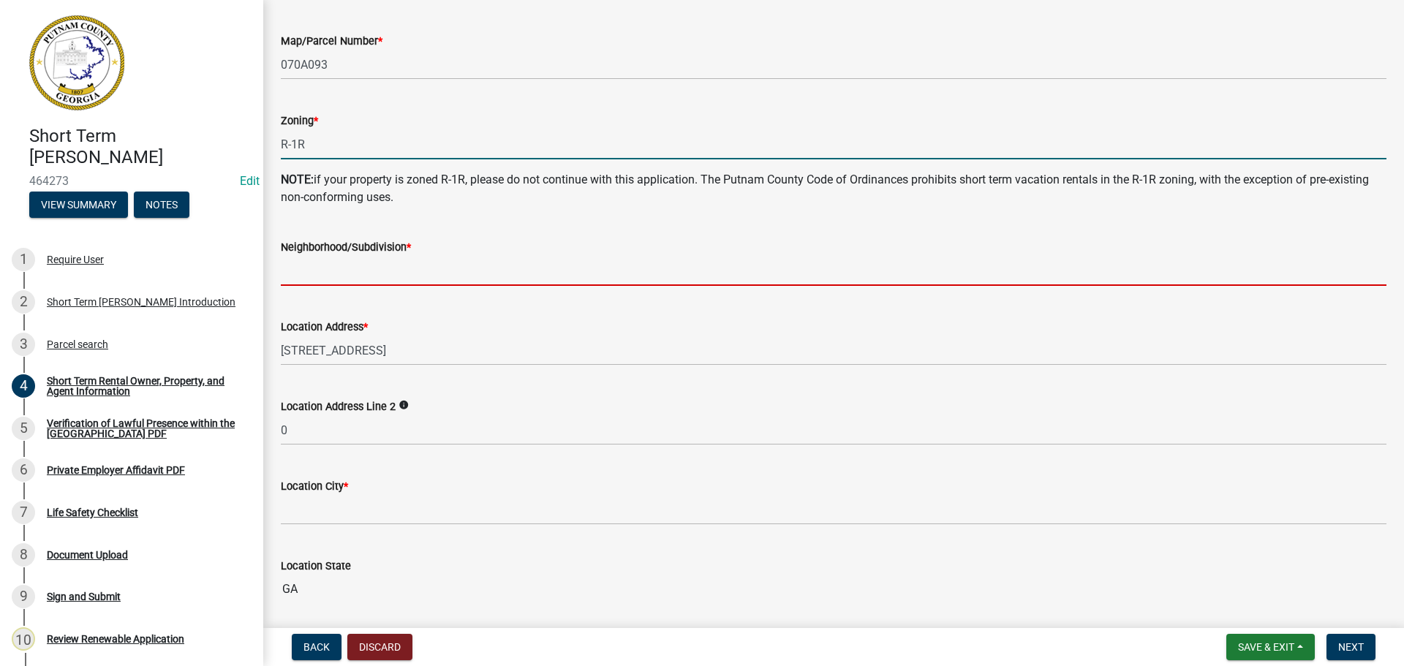
click at [346, 272] on input "Neighborhood/Subdivision *" at bounding box center [834, 271] width 1106 height 30
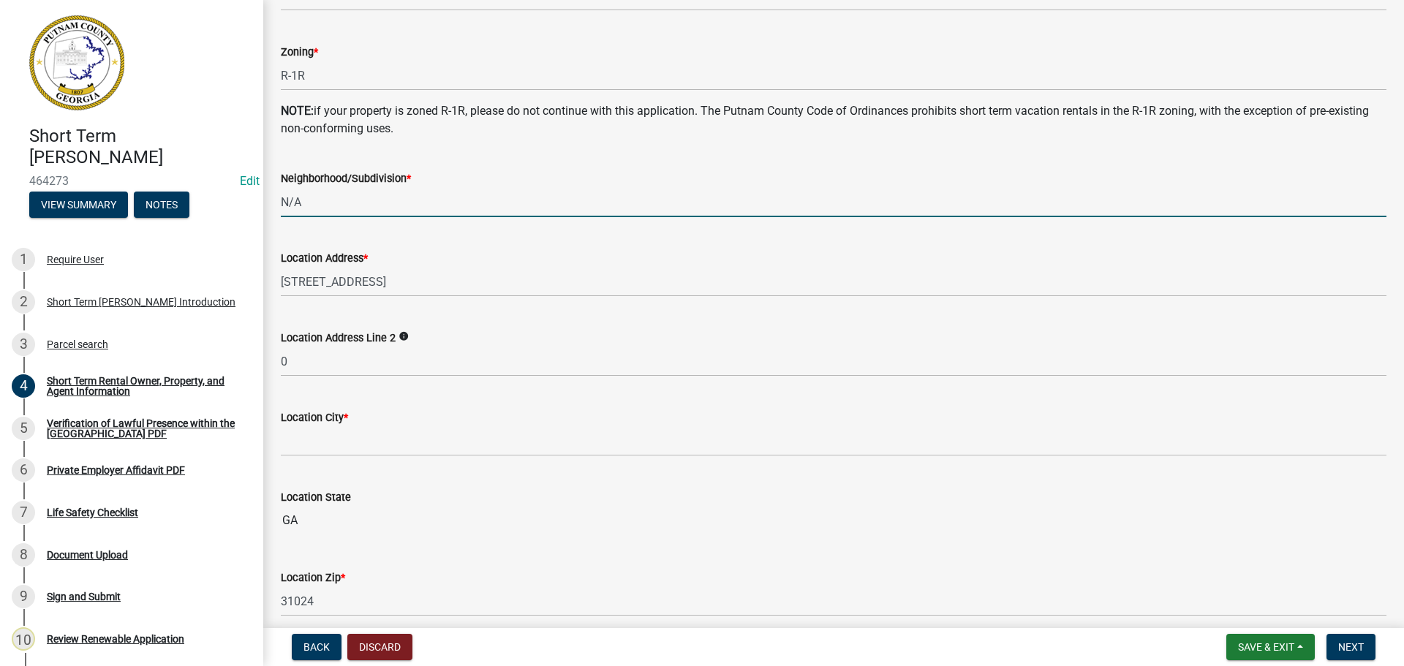
scroll to position [951, 0]
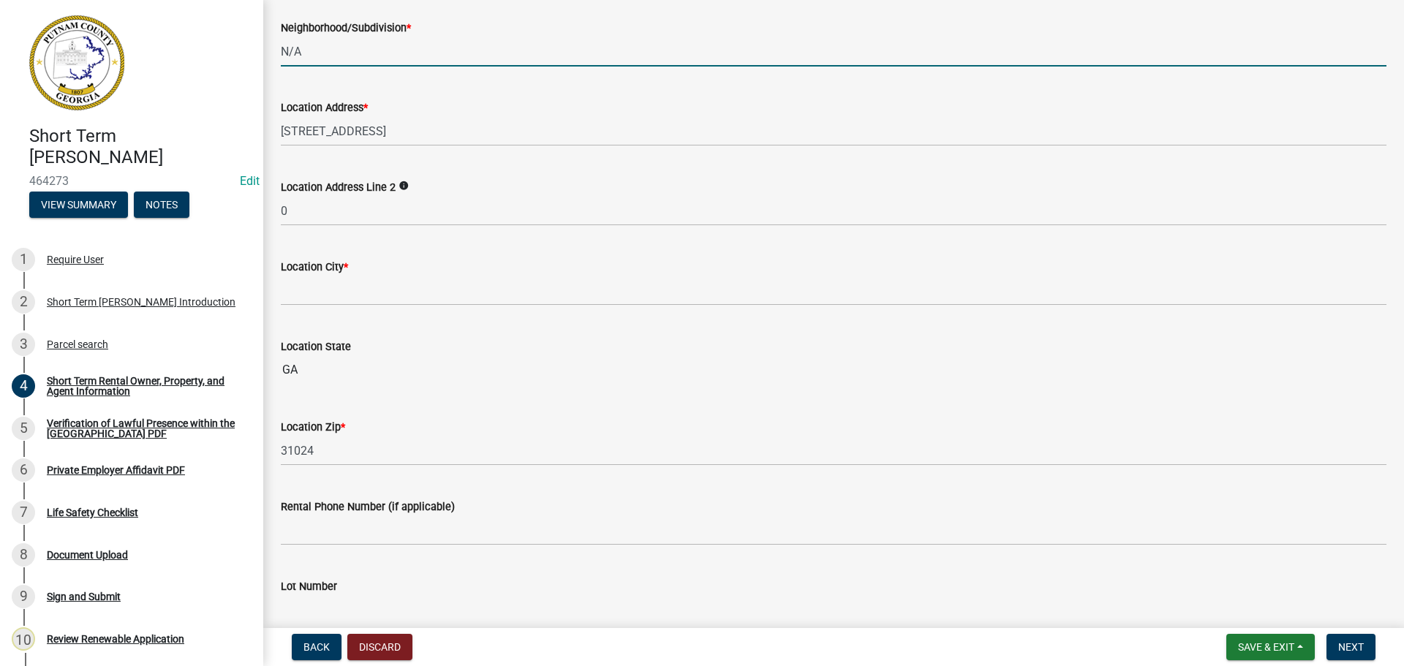
type input "N/A"
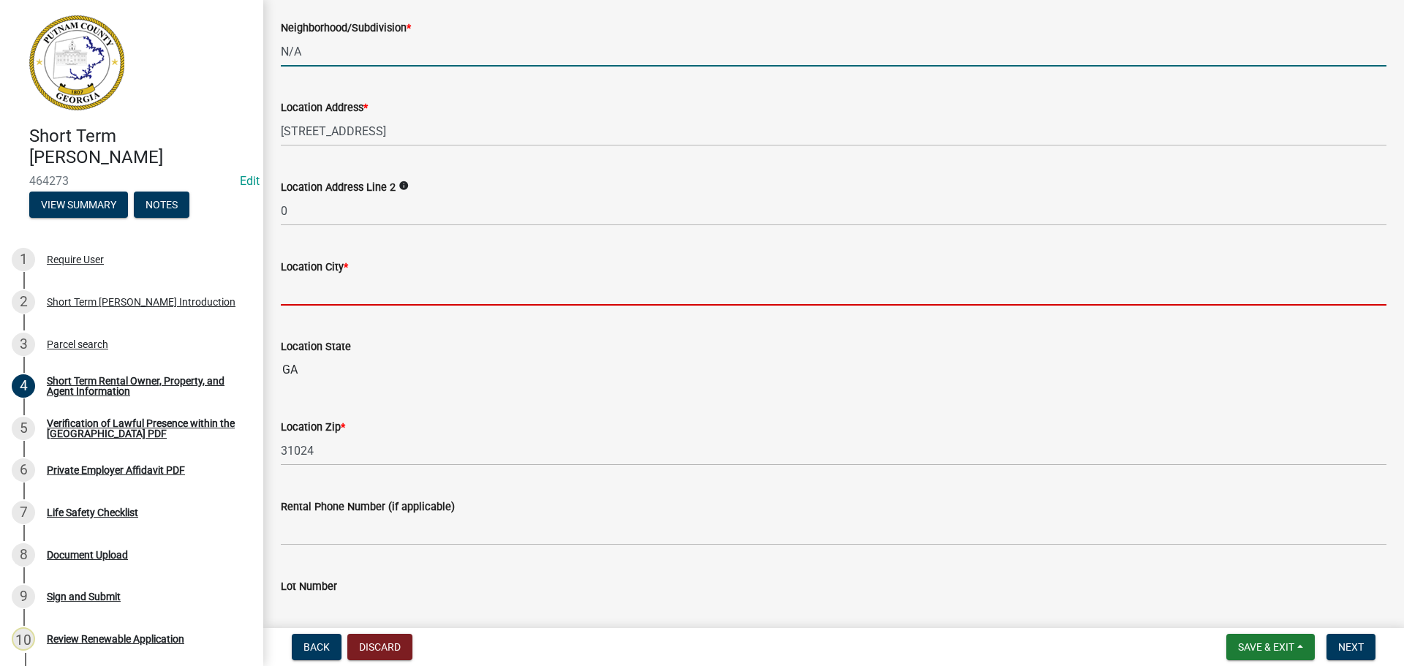
click at [342, 292] on input "Location City *" at bounding box center [834, 291] width 1106 height 30
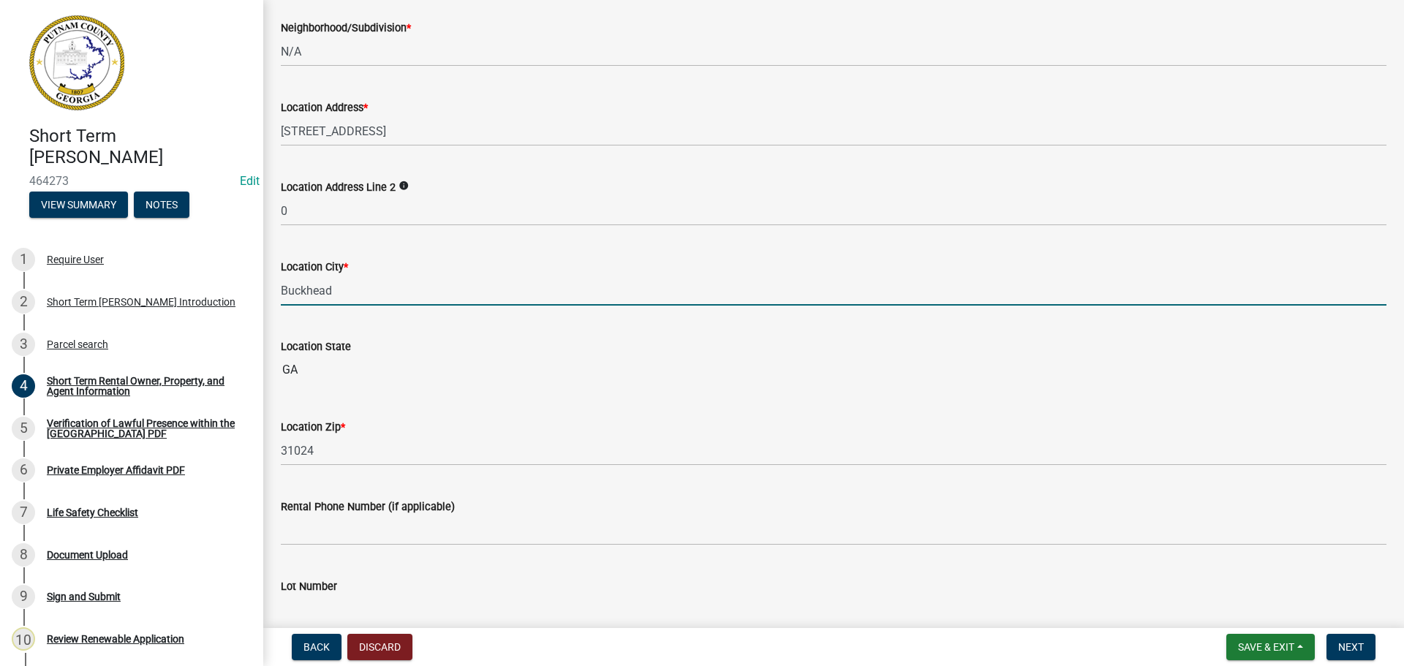
type input "Buckhead"
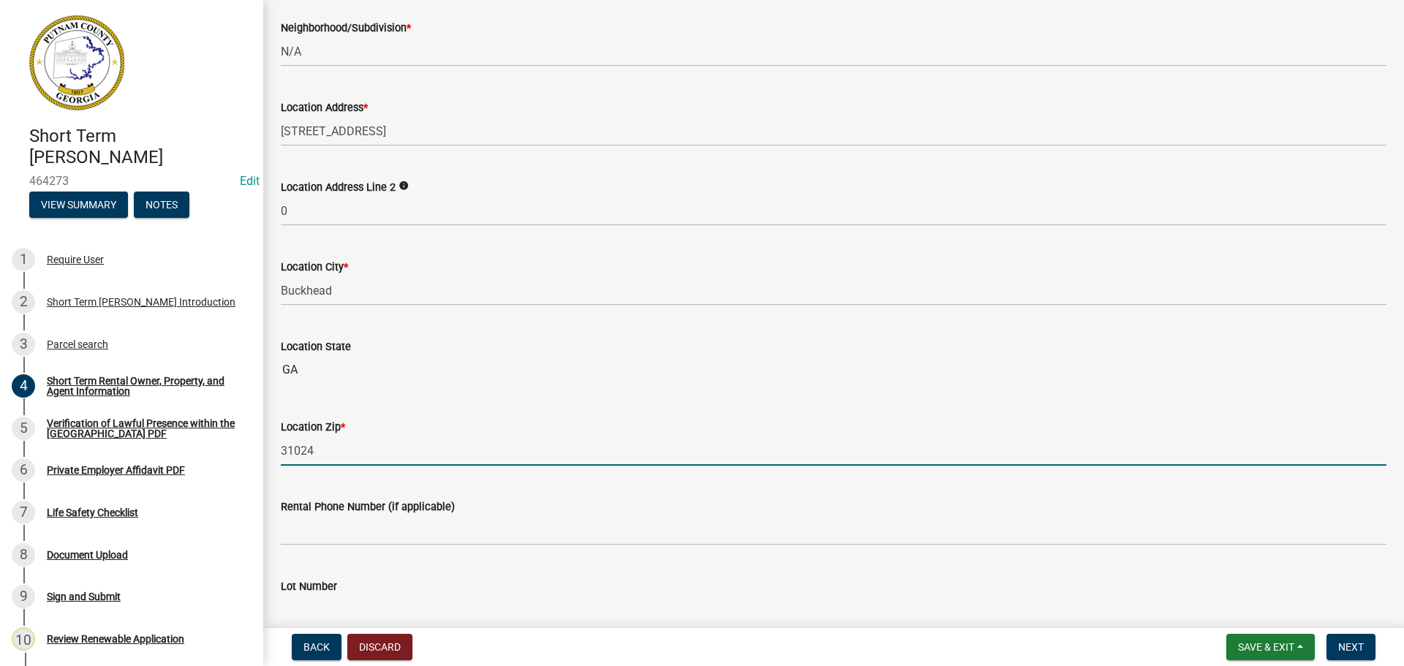
click at [389, 449] on input "31024" at bounding box center [834, 451] width 1106 height 30
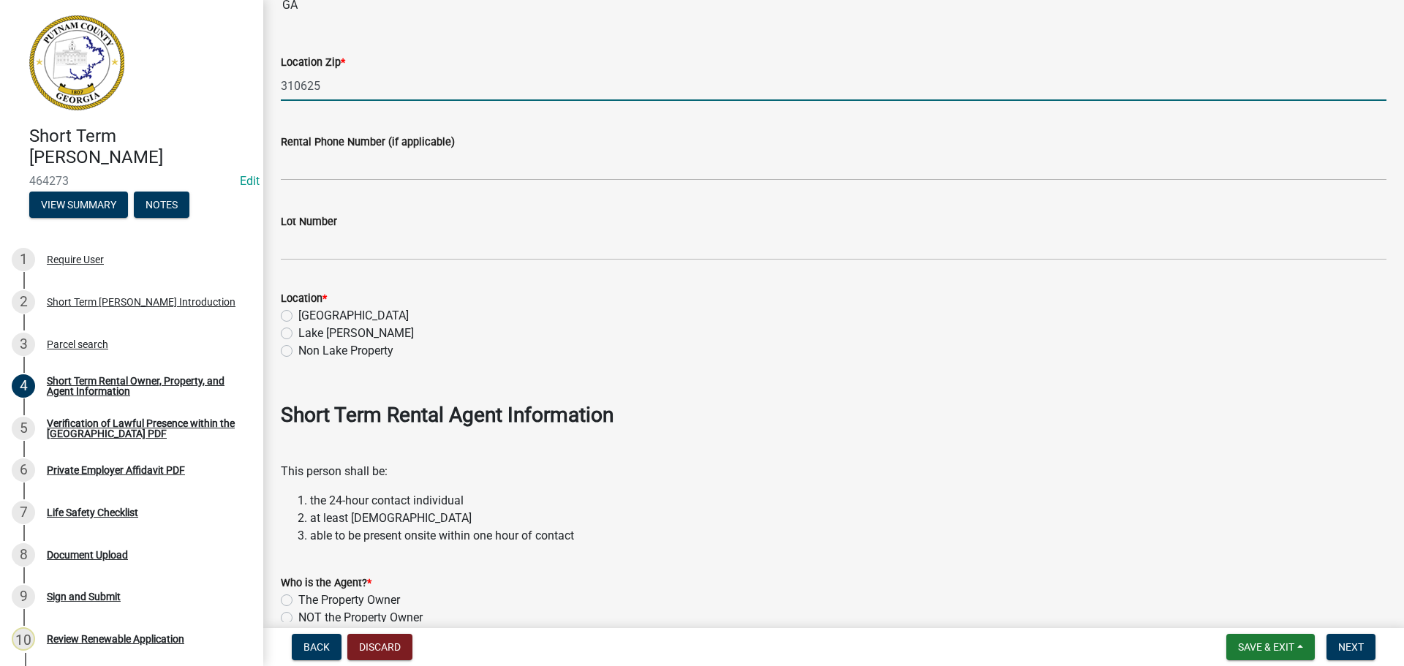
scroll to position [1316, 0]
type input "310625"
click at [298, 313] on label "[GEOGRAPHIC_DATA]" at bounding box center [353, 315] width 110 height 18
click at [298, 313] on input "[GEOGRAPHIC_DATA]" at bounding box center [303, 311] width 10 height 10
radio input "true"
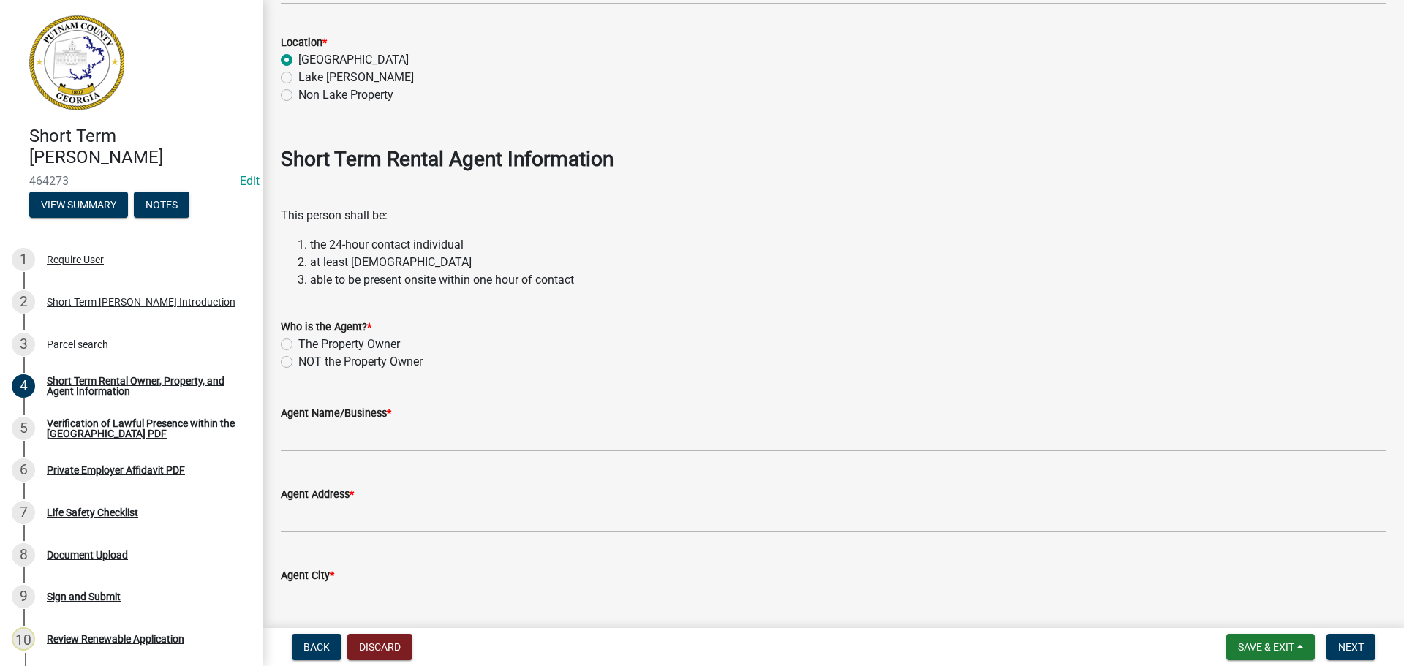
scroll to position [1609, 0]
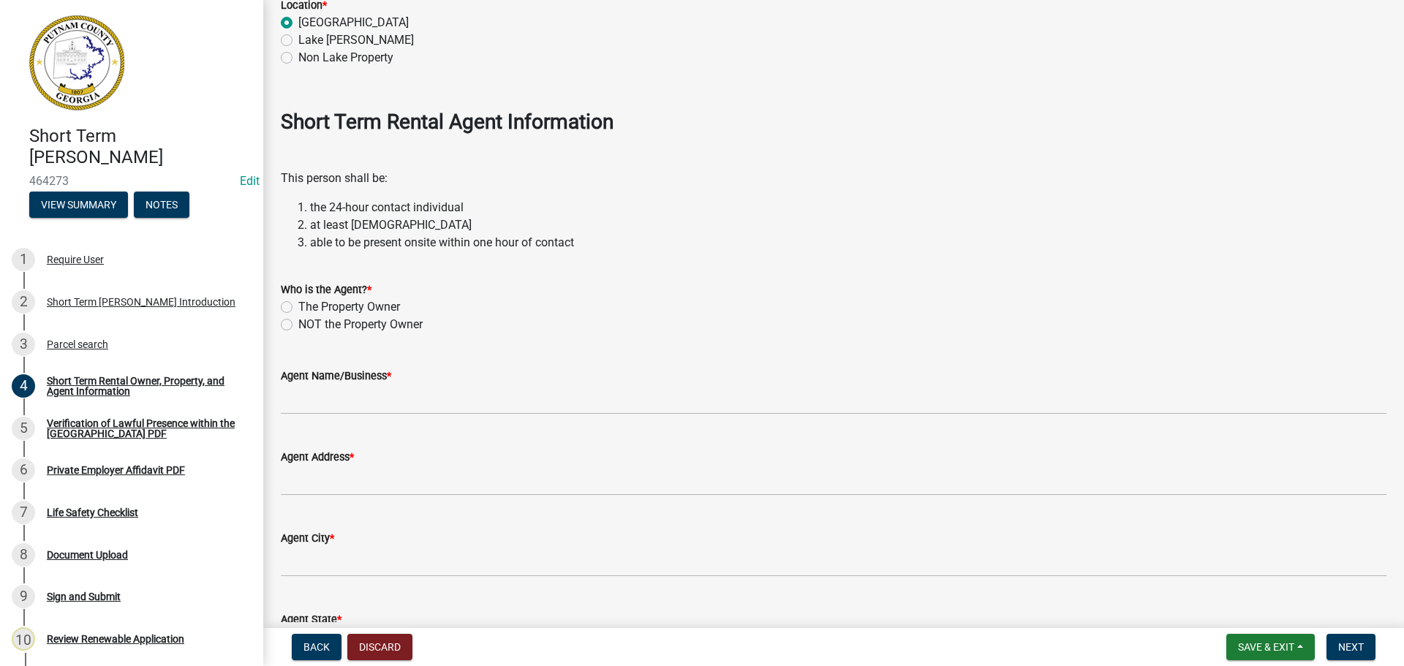
click at [298, 323] on label "NOT the Property Owner" at bounding box center [360, 325] width 124 height 18
click at [298, 323] on input "NOT the Property Owner" at bounding box center [303, 321] width 10 height 10
radio input "true"
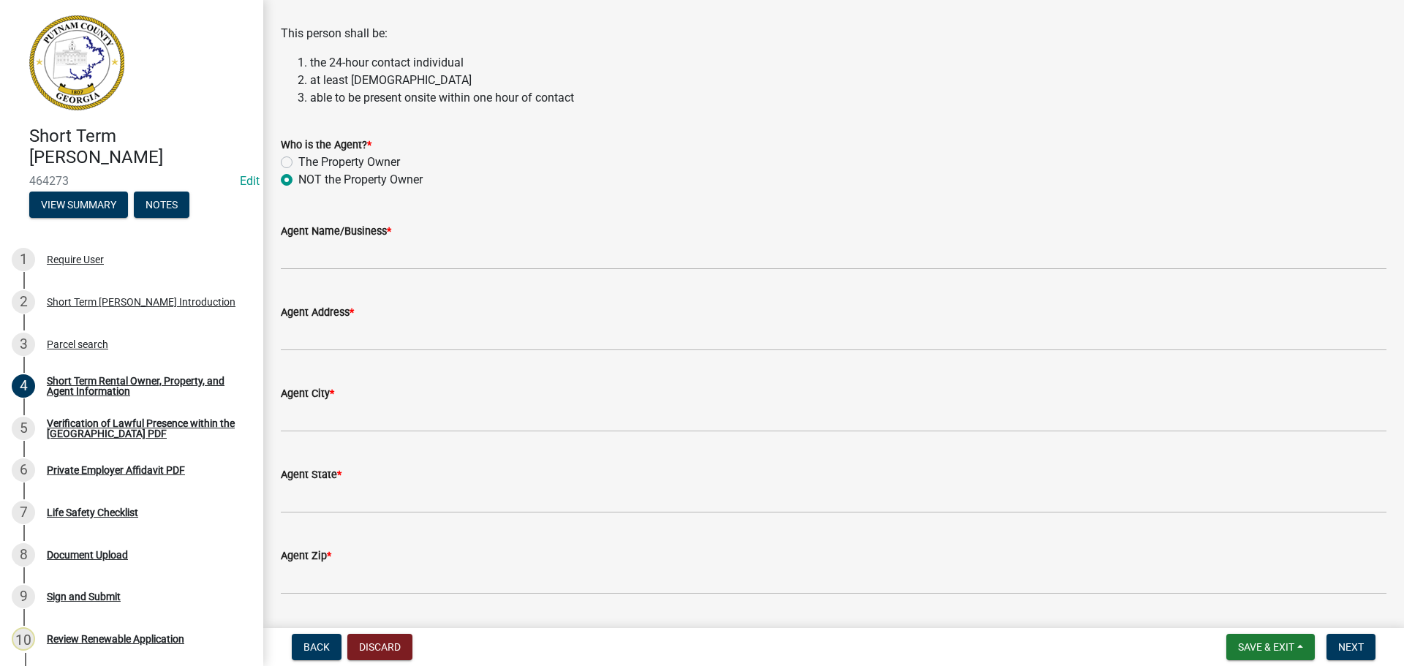
scroll to position [1755, 0]
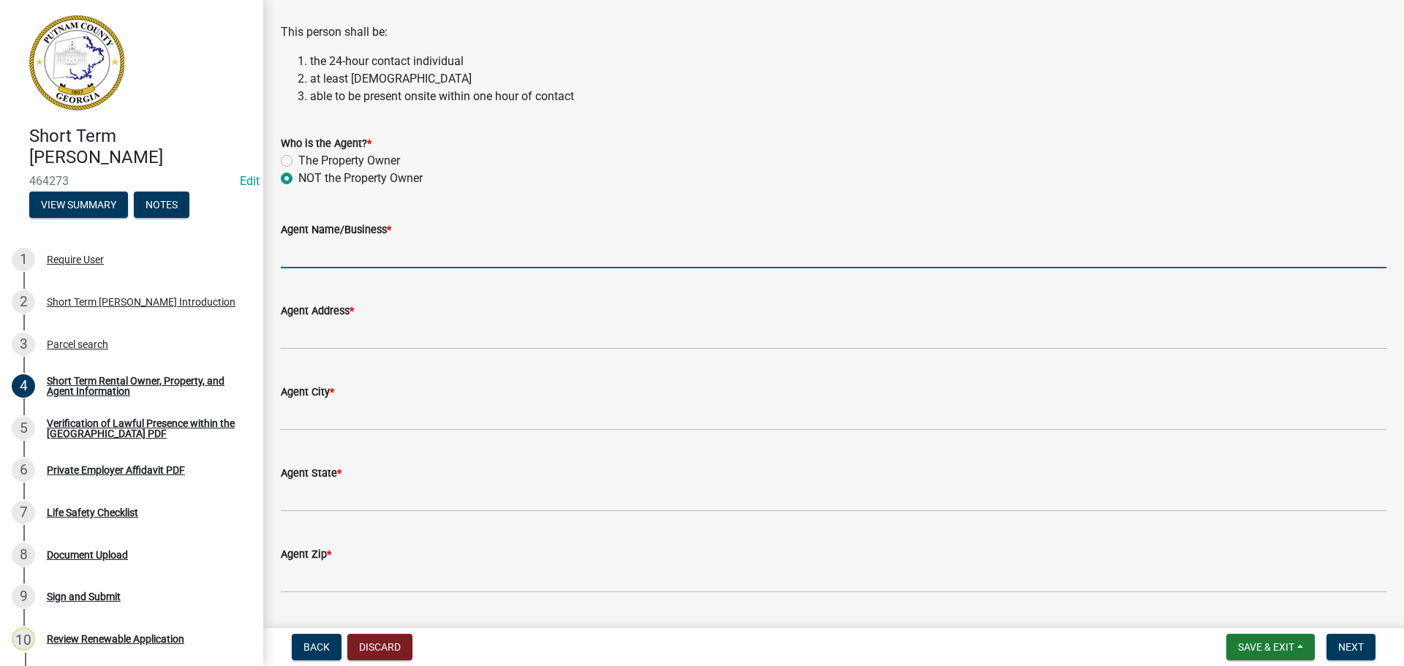
click at [357, 254] on input "Agent Name/Business *" at bounding box center [834, 253] width 1106 height 30
type input "L"
type input "[PERSON_NAME]"
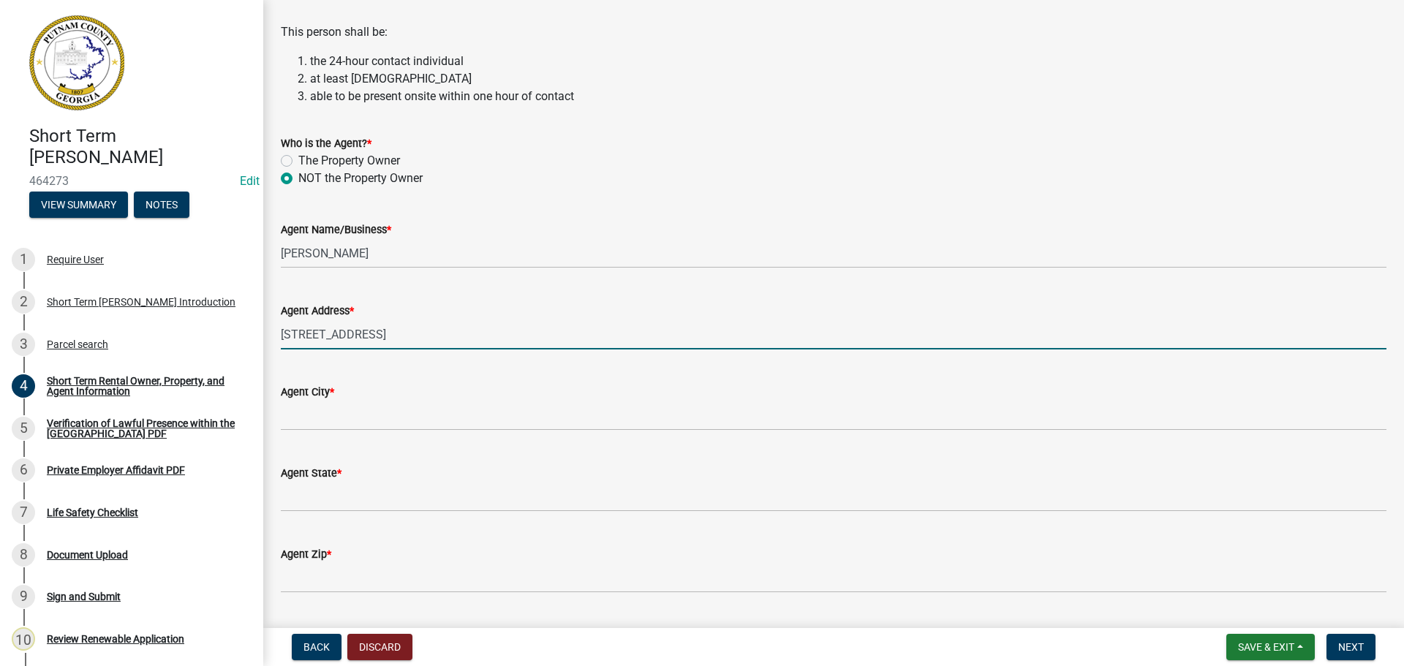
type input "[STREET_ADDRESS]"
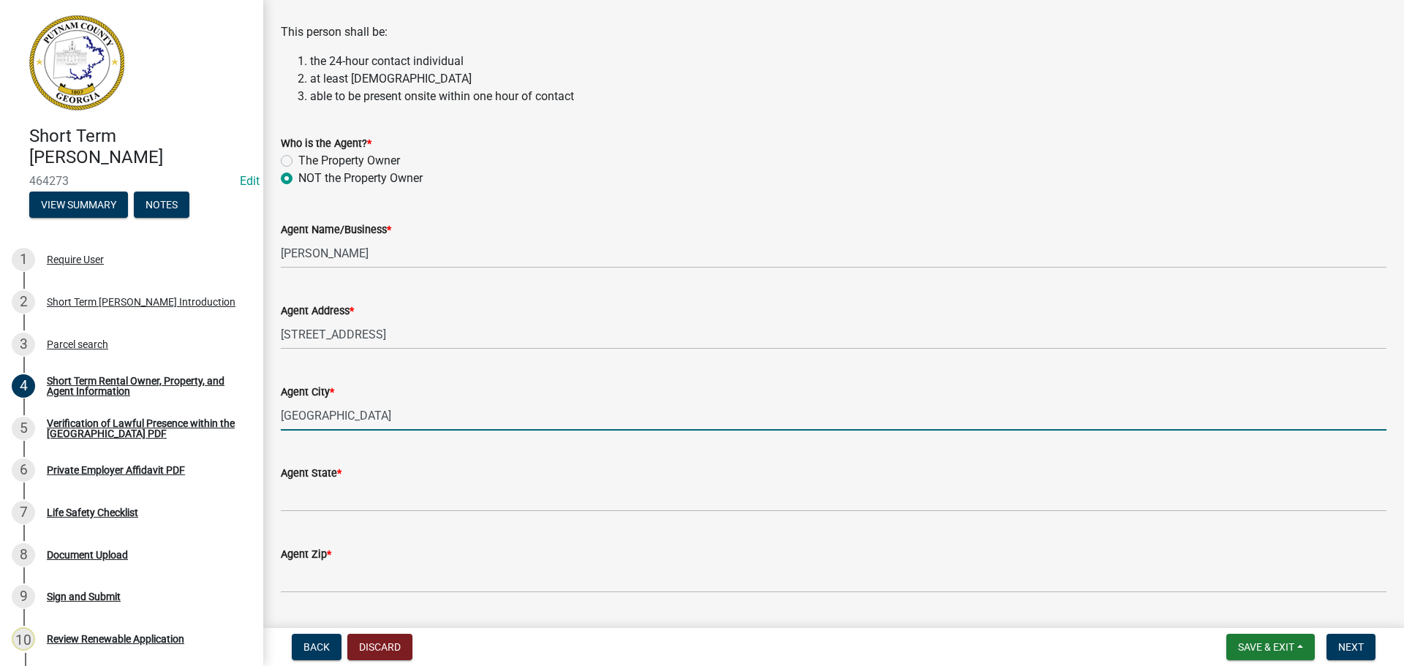
type input "[GEOGRAPHIC_DATA]"
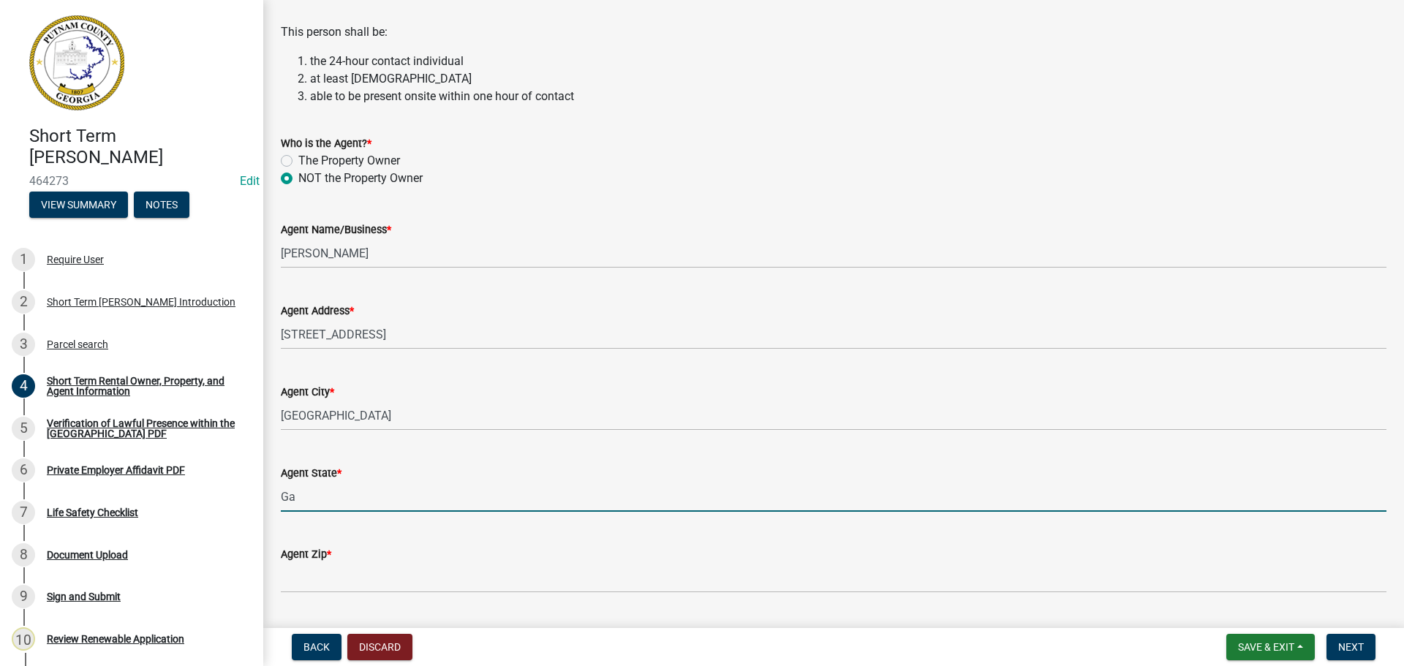
type input "Ga"
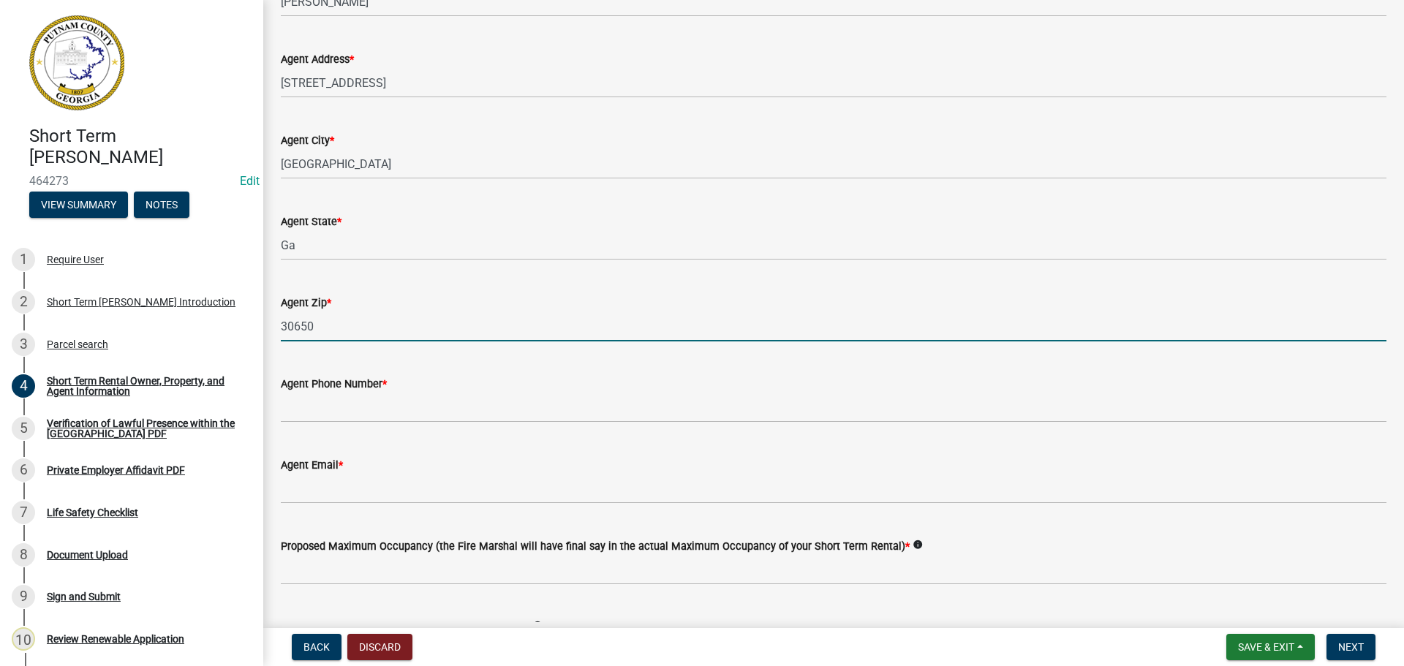
scroll to position [2047, 0]
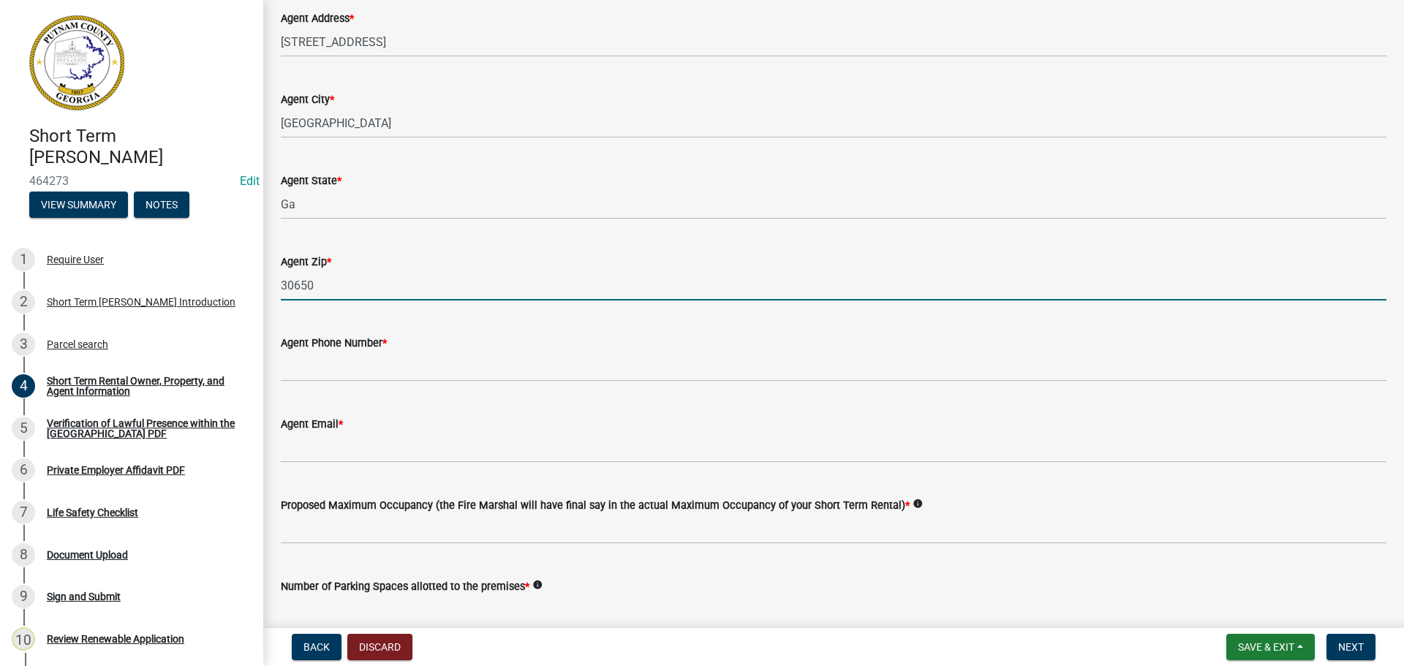
type input "30650"
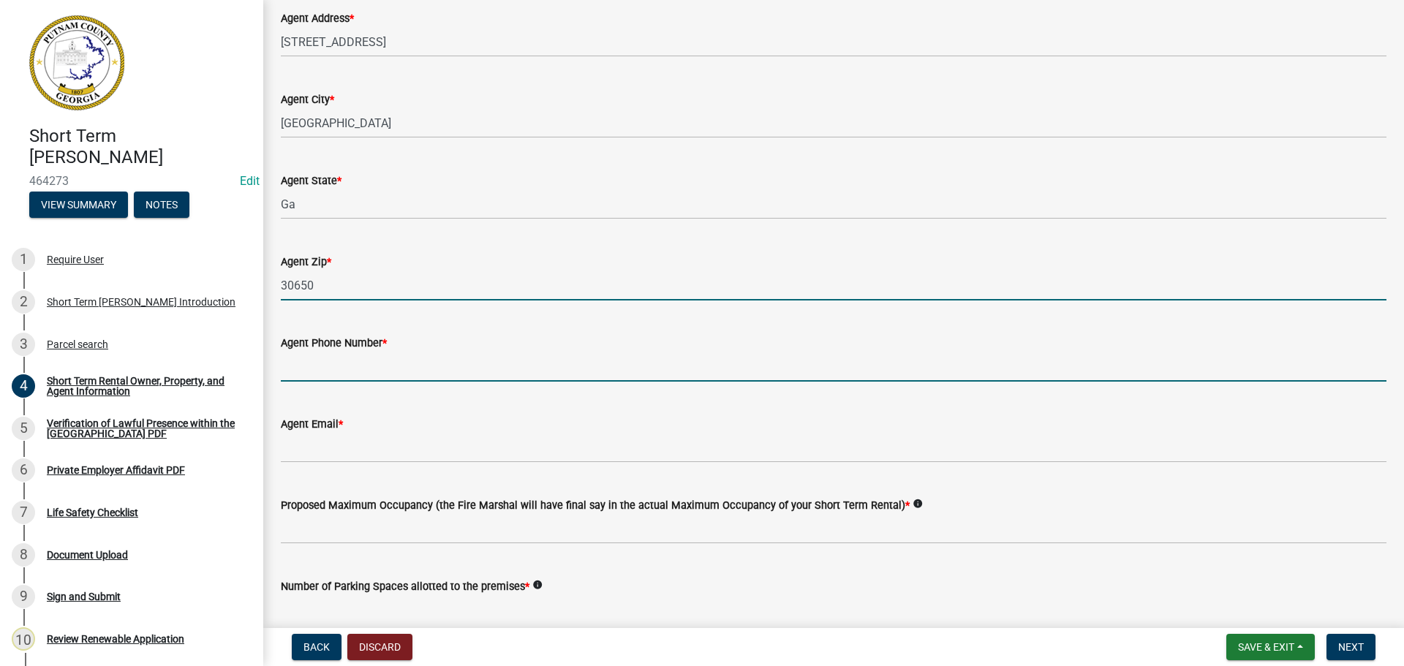
click at [301, 366] on input "Agent Phone Number *" at bounding box center [834, 367] width 1106 height 30
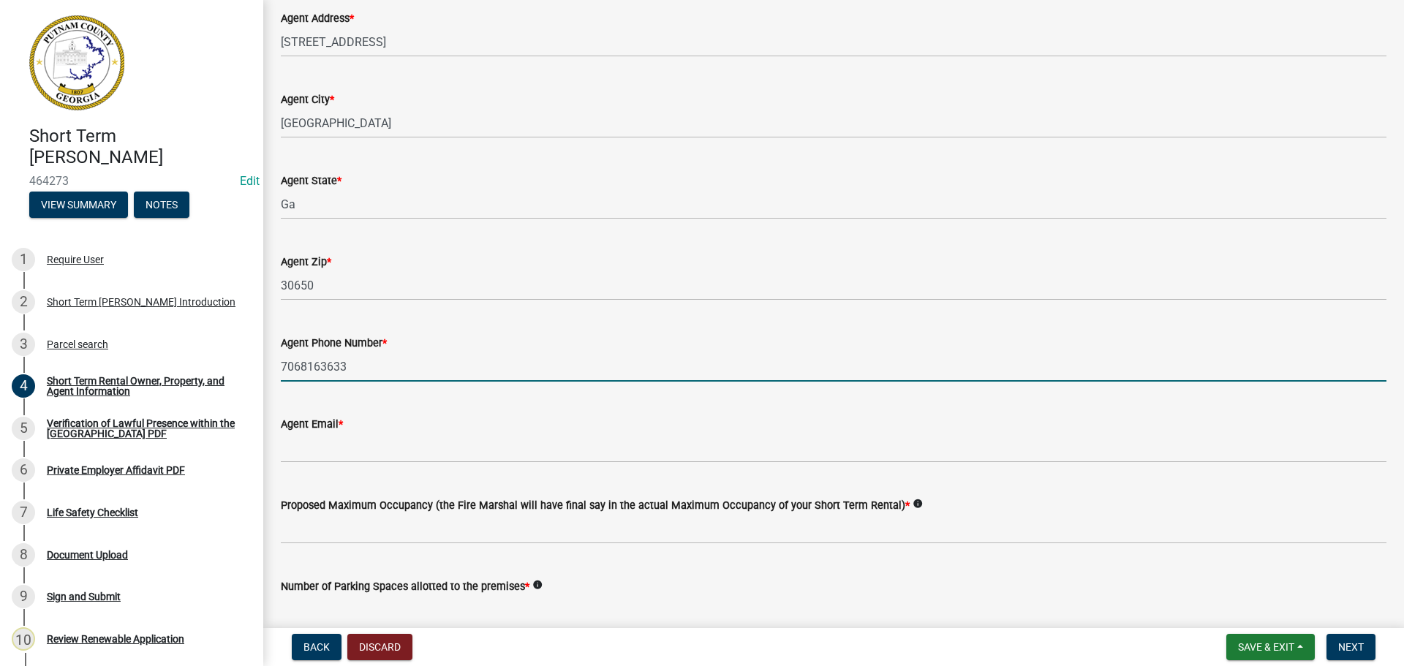
type input "7068163633"
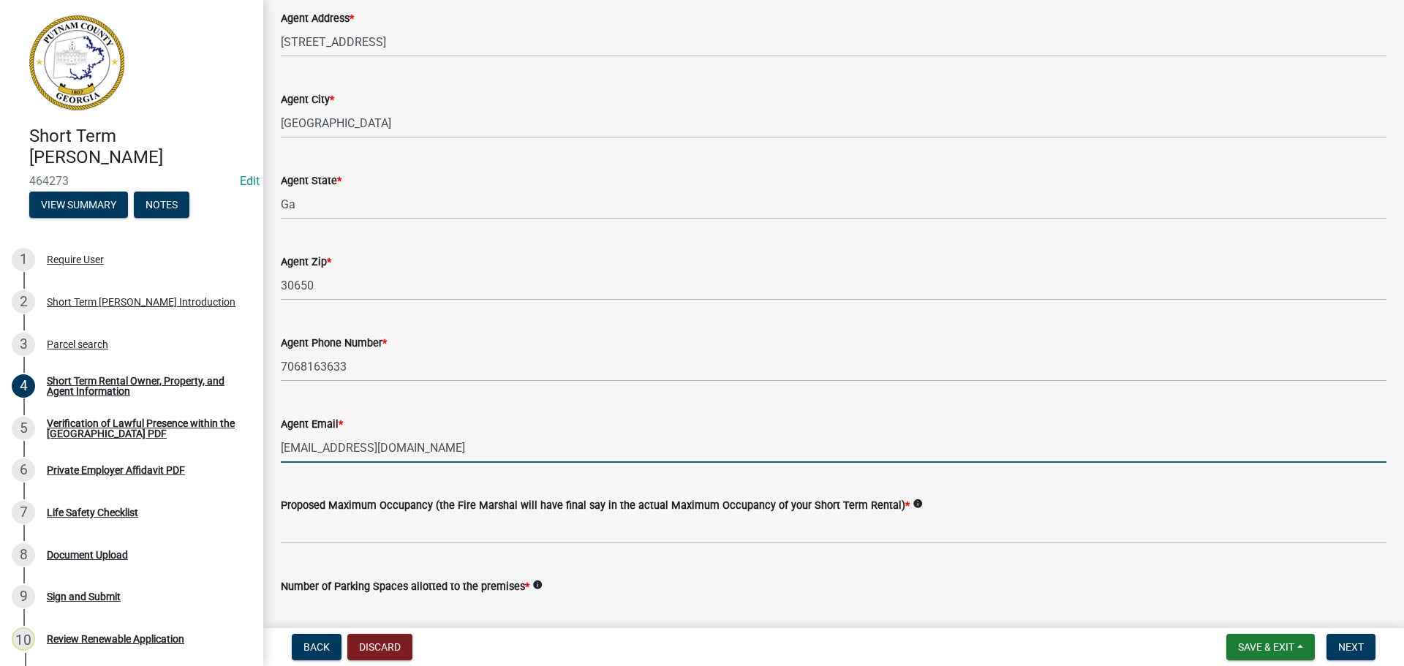
type input "[EMAIL_ADDRESS][DOMAIN_NAME]"
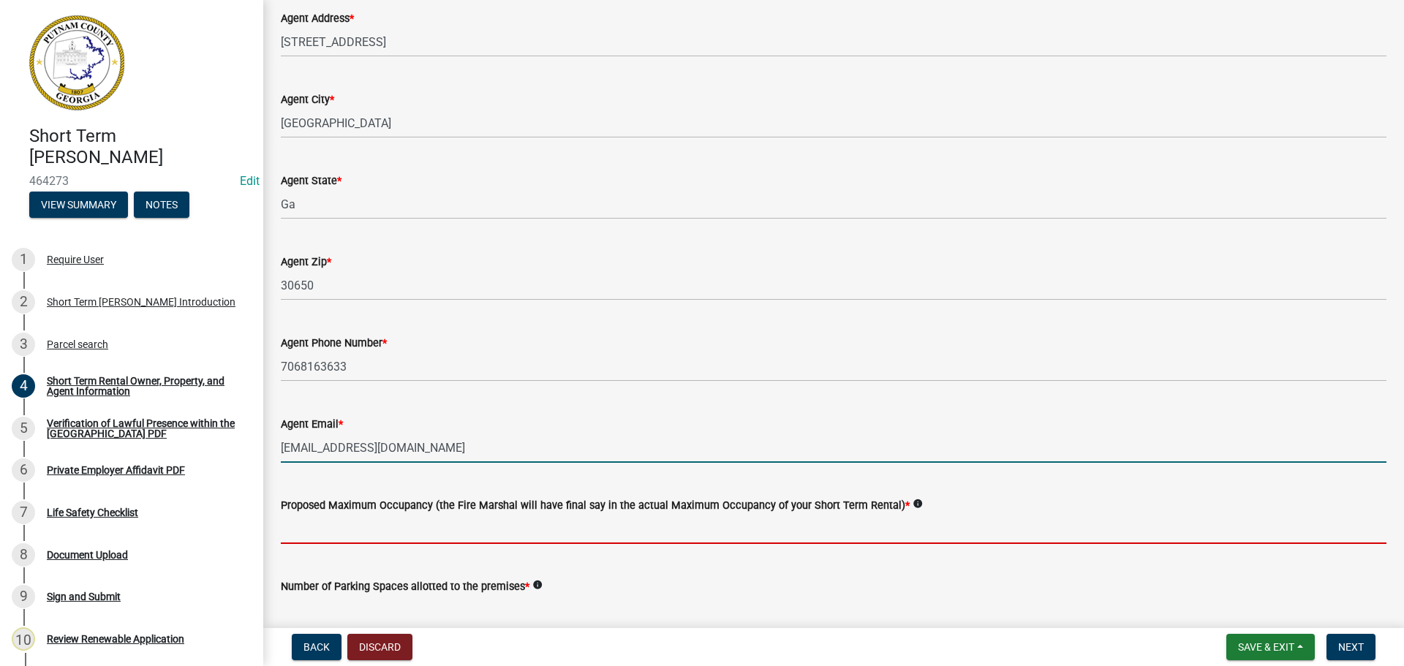
click at [429, 528] on input "text" at bounding box center [834, 529] width 1106 height 30
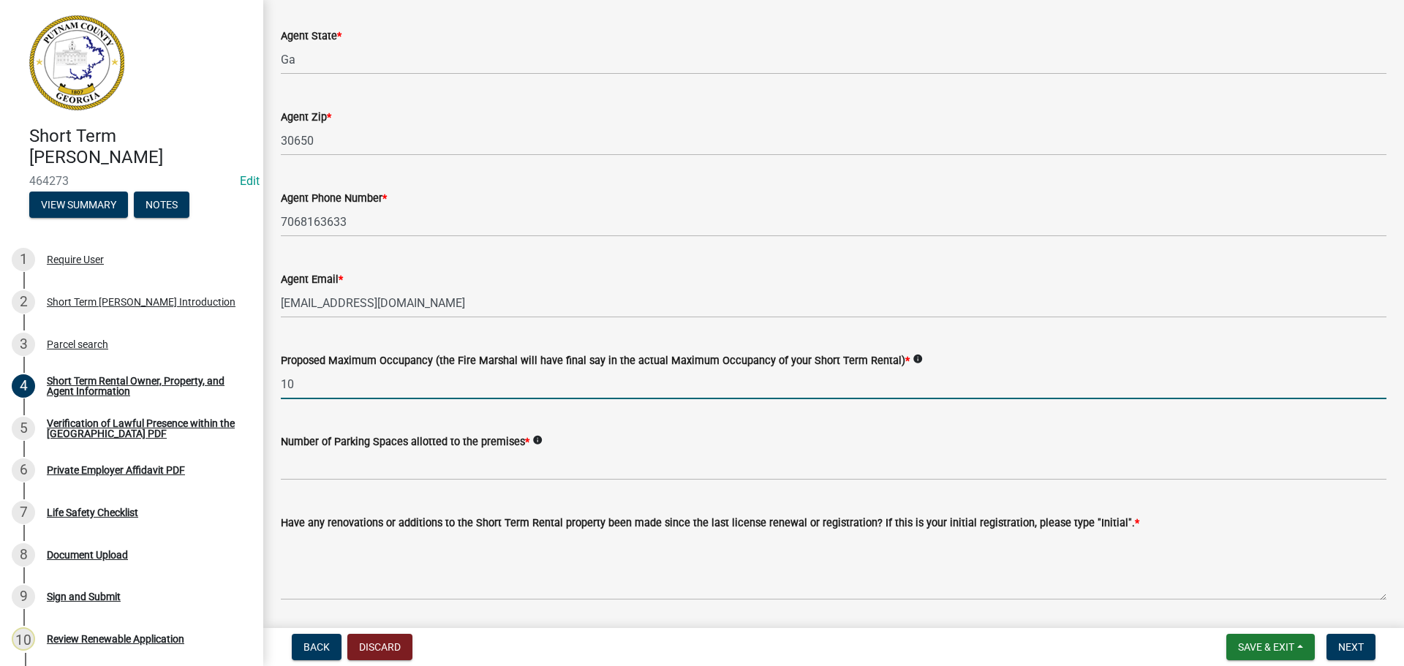
scroll to position [2194, 0]
type input "10"
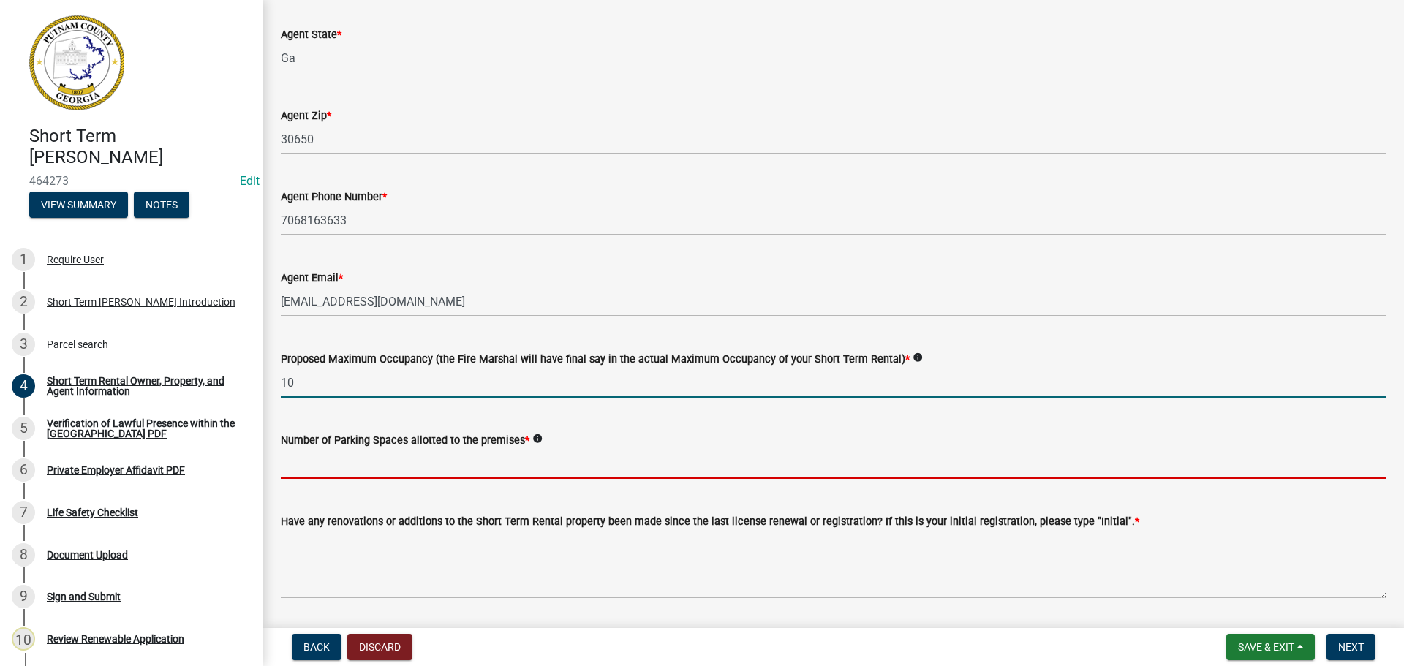
click at [353, 455] on input "text" at bounding box center [834, 464] width 1106 height 30
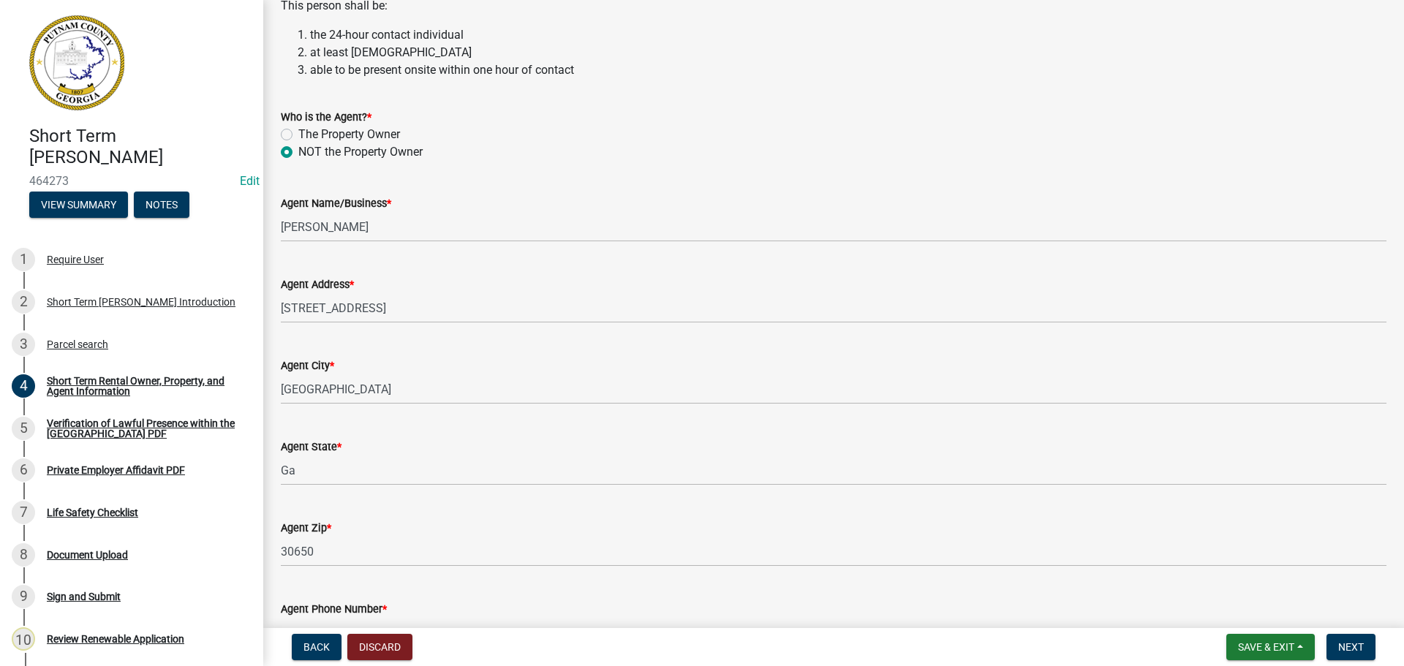
scroll to position [1755, 0]
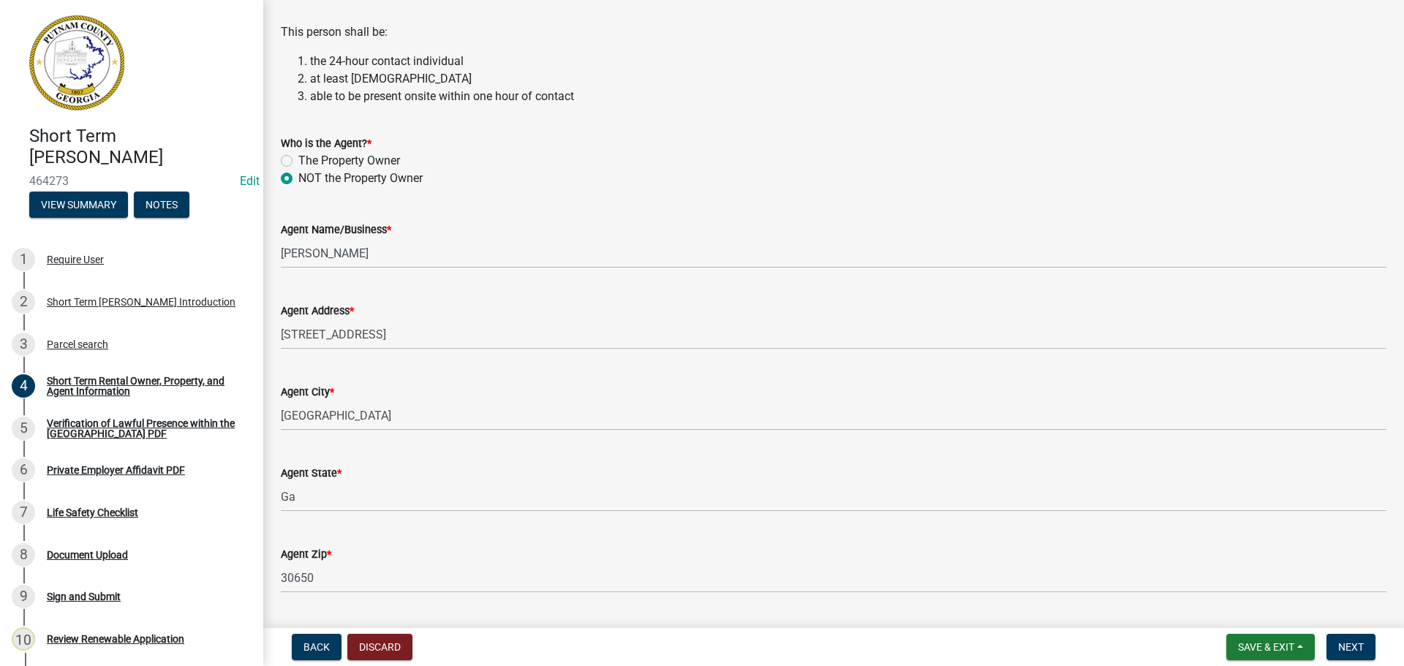
click at [430, 268] on wm-data-entity-input "Agent Name/Business * [PERSON_NAME]" at bounding box center [834, 240] width 1106 height 81
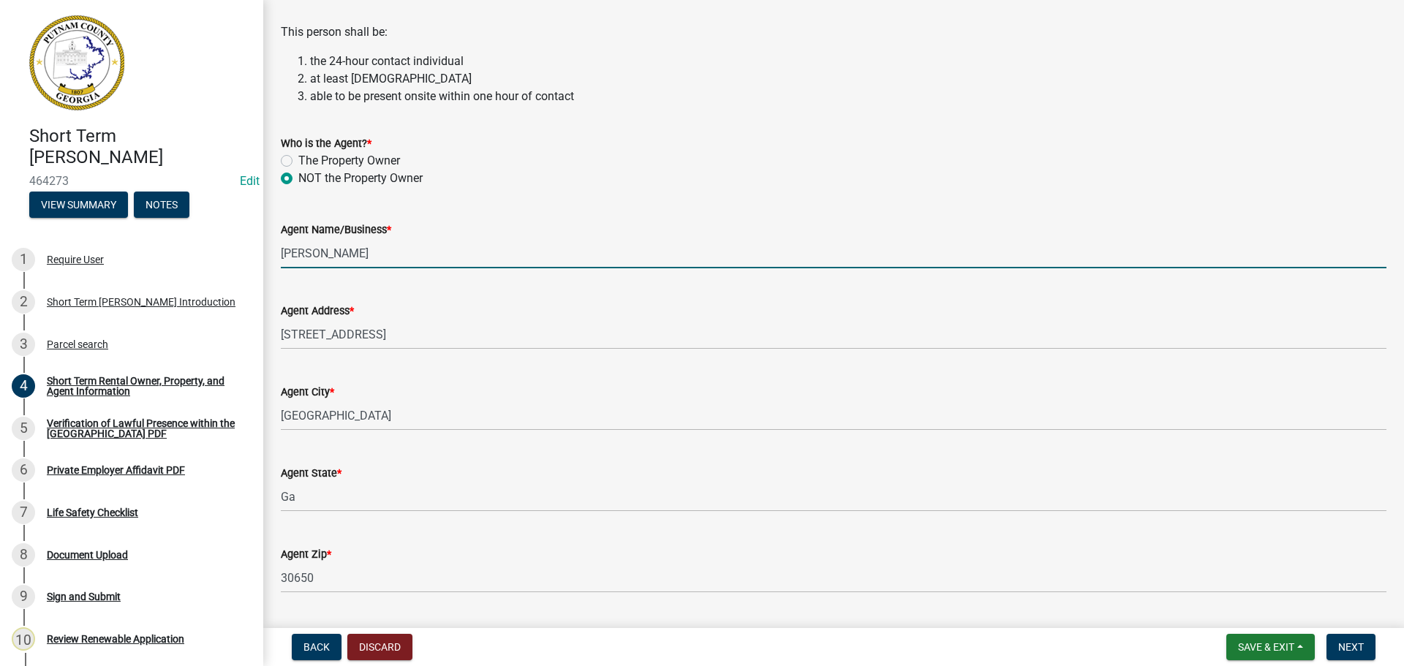
click at [393, 251] on input "[PERSON_NAME]" at bounding box center [834, 253] width 1106 height 30
type input "J"
type input "[PERSON_NAME]"
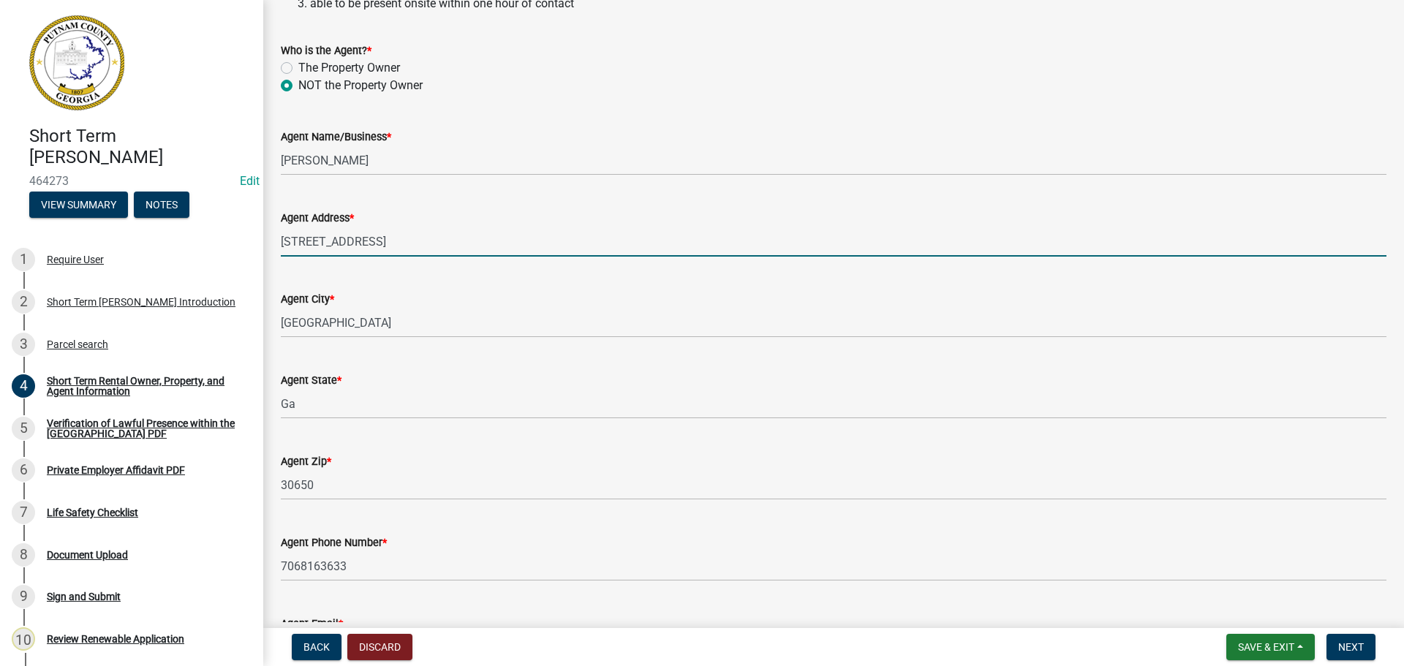
scroll to position [2120, 0]
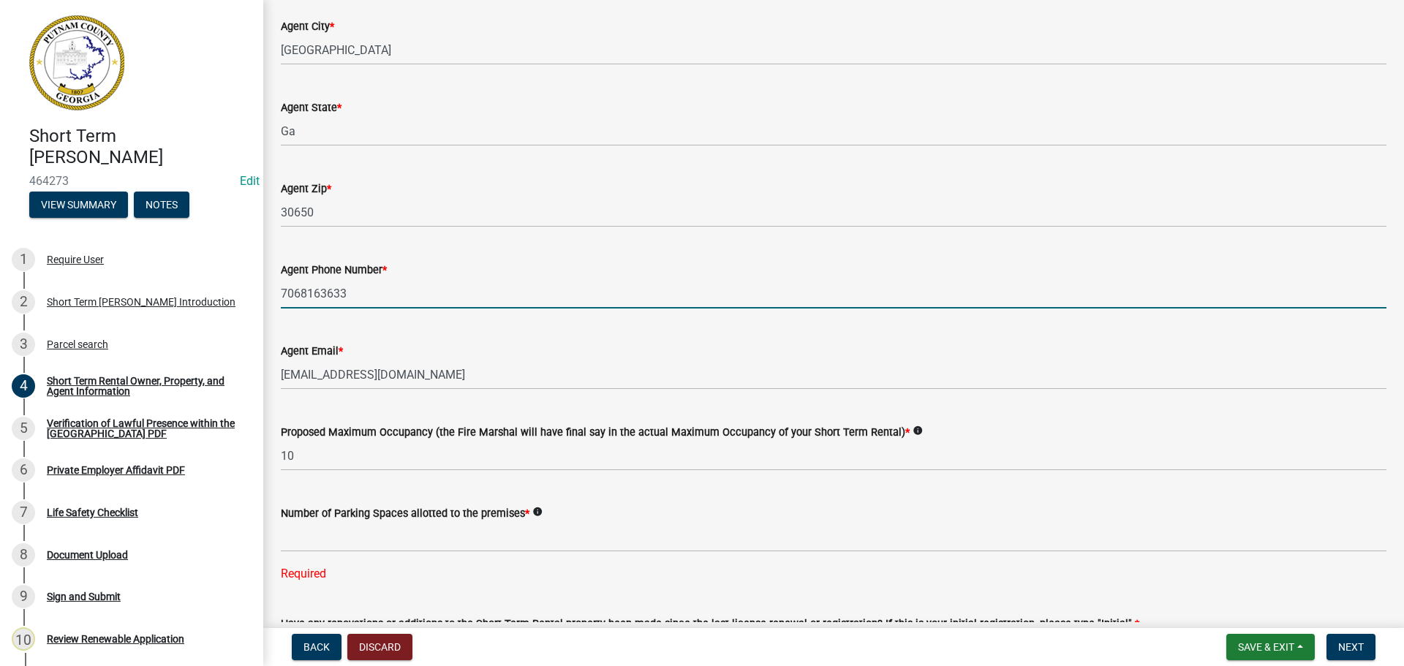
click at [379, 296] on input "7068163633" at bounding box center [834, 294] width 1106 height 30
type input "7"
type input "9734591861"
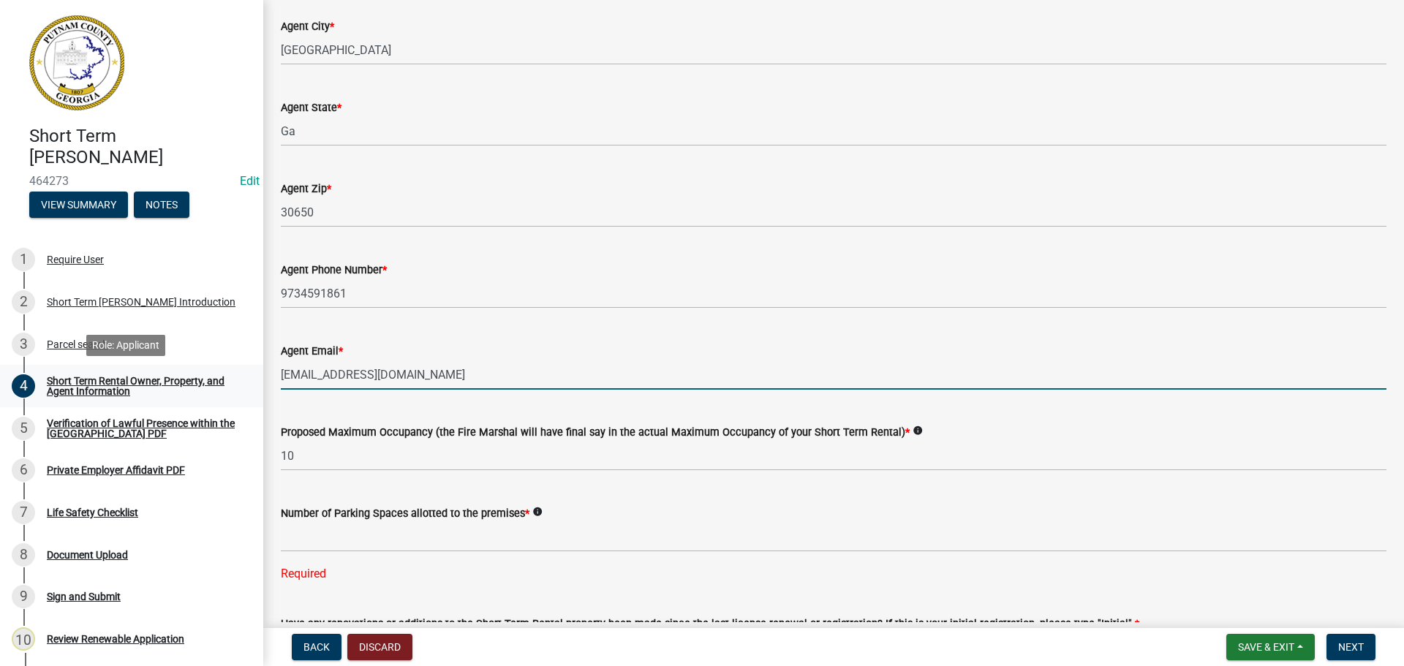
drag, startPoint x: 431, startPoint y: 374, endPoint x: 180, endPoint y: 388, distance: 251.9
click at [204, 385] on div "Short Term [PERSON_NAME] 464273 Edit View Summary Notes 1 Require User 2 Short …" at bounding box center [702, 333] width 1404 height 666
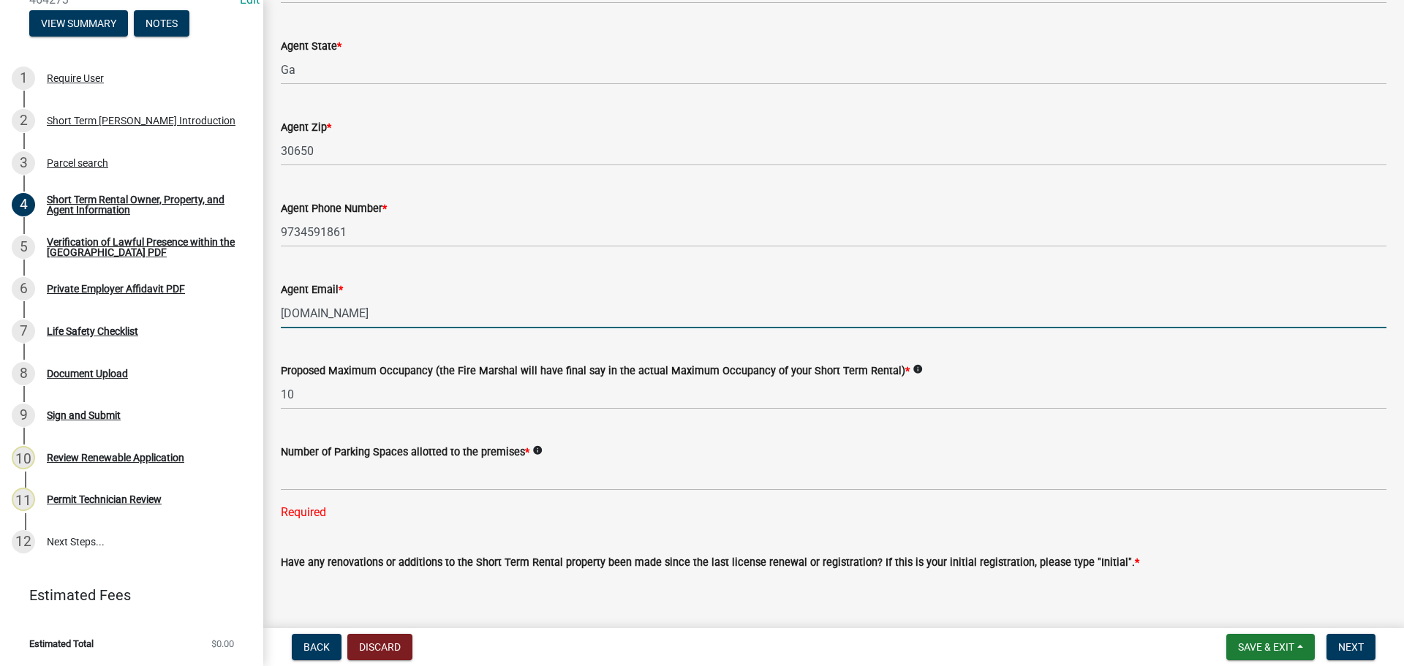
scroll to position [2267, 0]
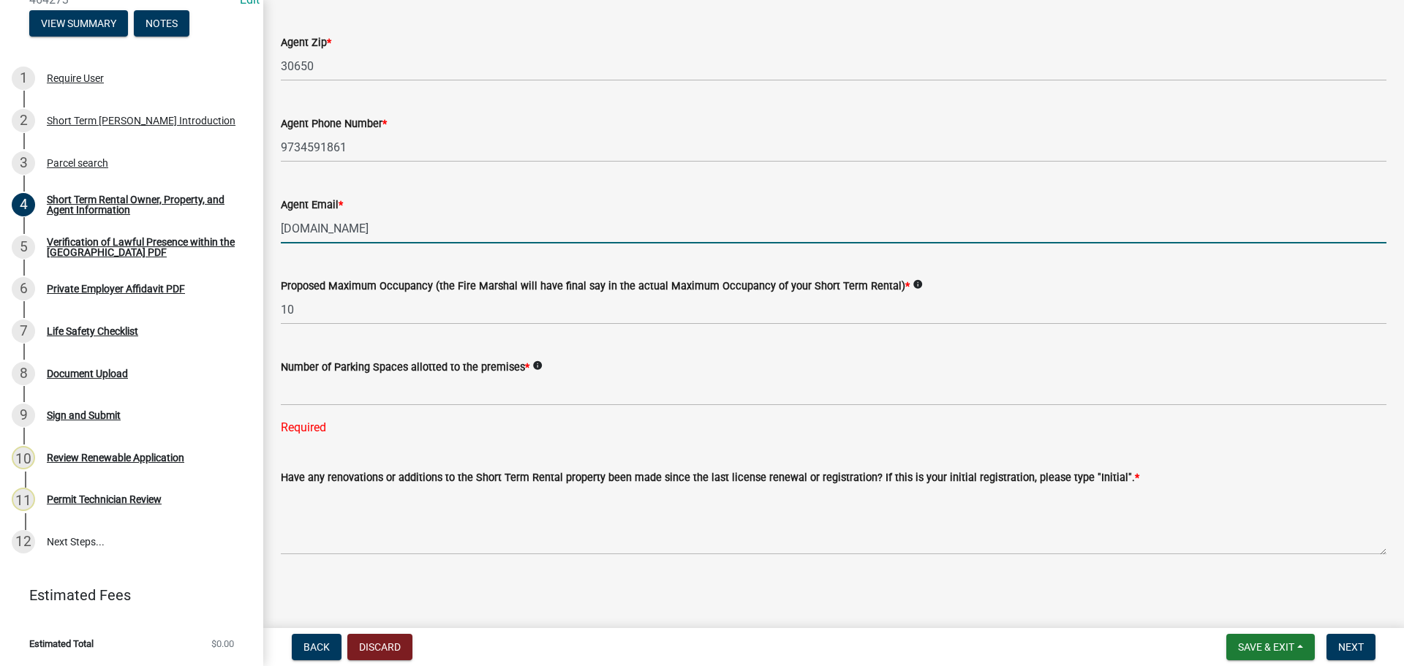
type input "[DOMAIN_NAME]"
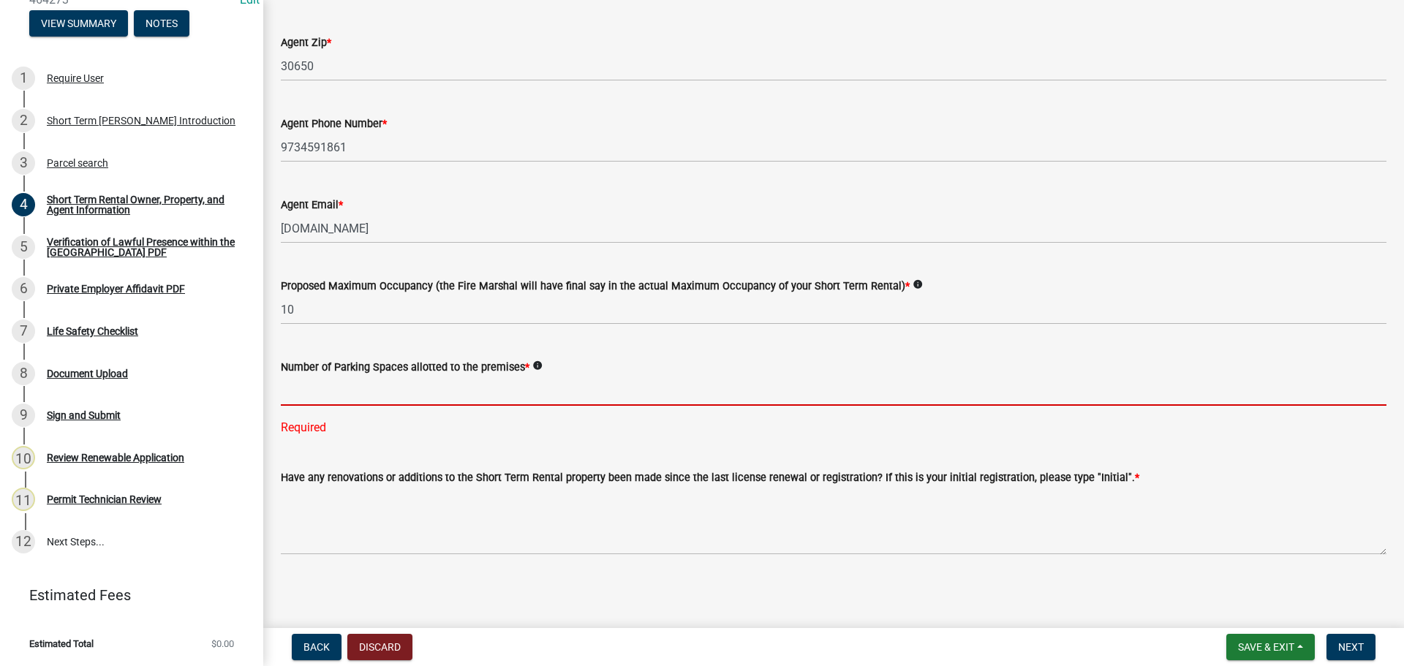
click at [370, 381] on input "text" at bounding box center [834, 391] width 1106 height 30
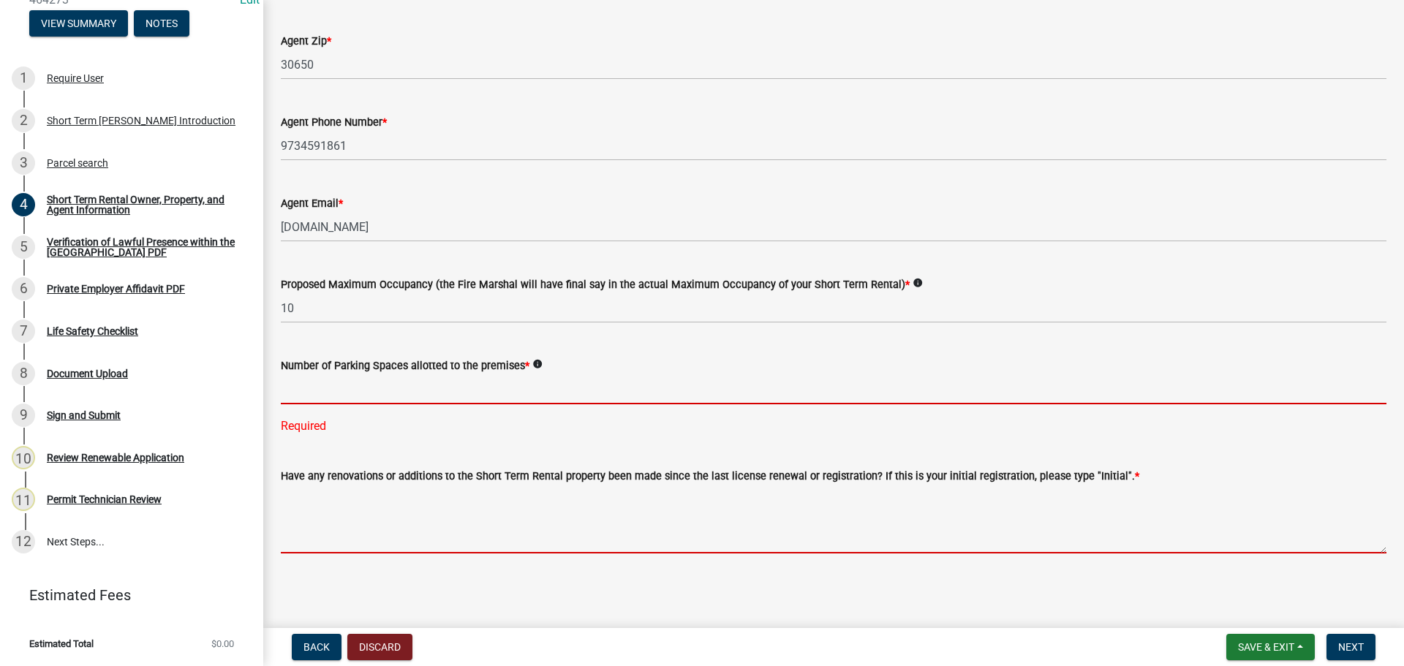
click at [670, 529] on textarea "Have any renovations or additions to the Short Term Rental property been made s…" at bounding box center [834, 519] width 1106 height 69
click at [347, 390] on input "text" at bounding box center [834, 389] width 1106 height 30
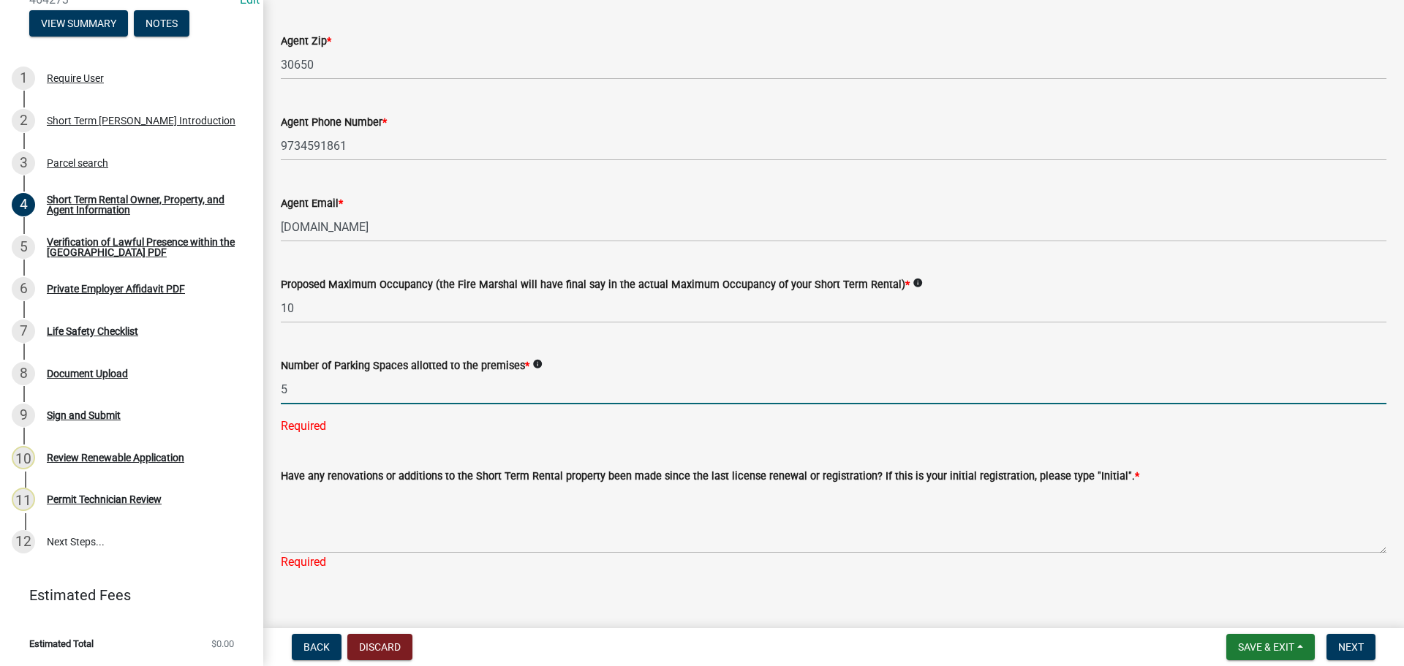
type input "5"
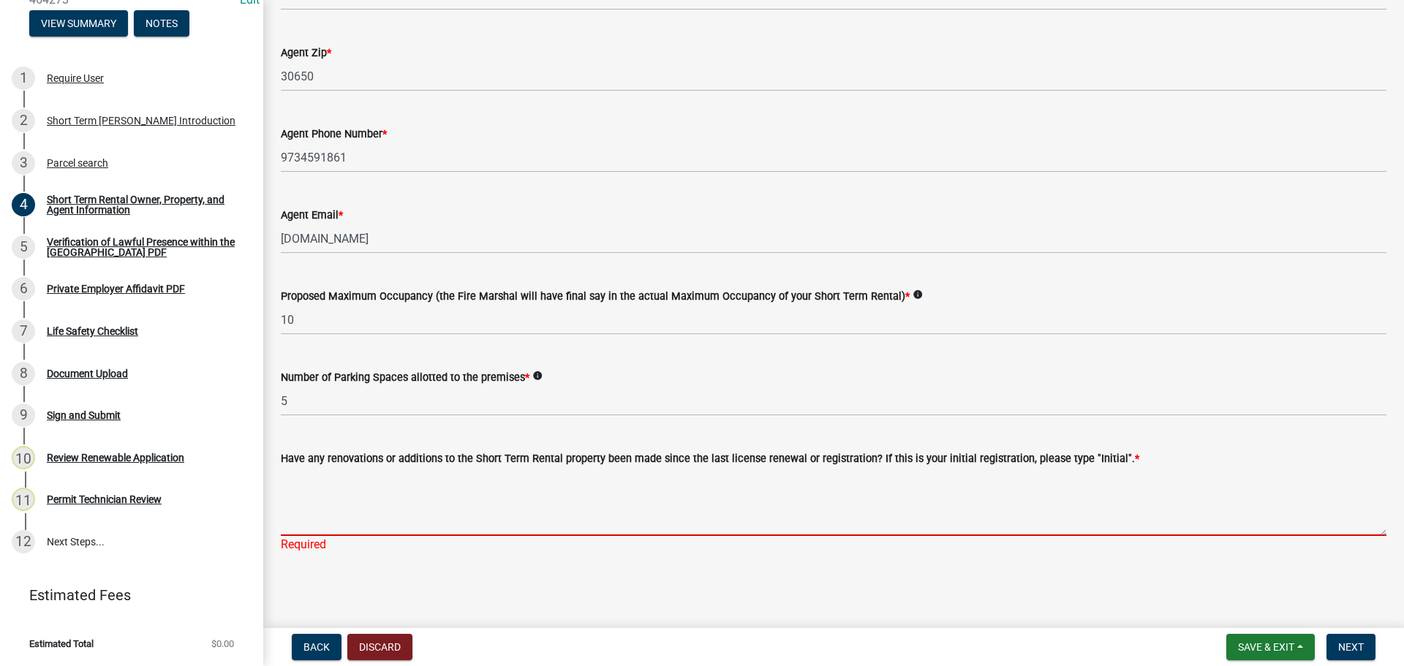
click at [350, 529] on textarea "Have any renovations or additions to the Short Term Rental property been made s…" at bounding box center [834, 501] width 1106 height 69
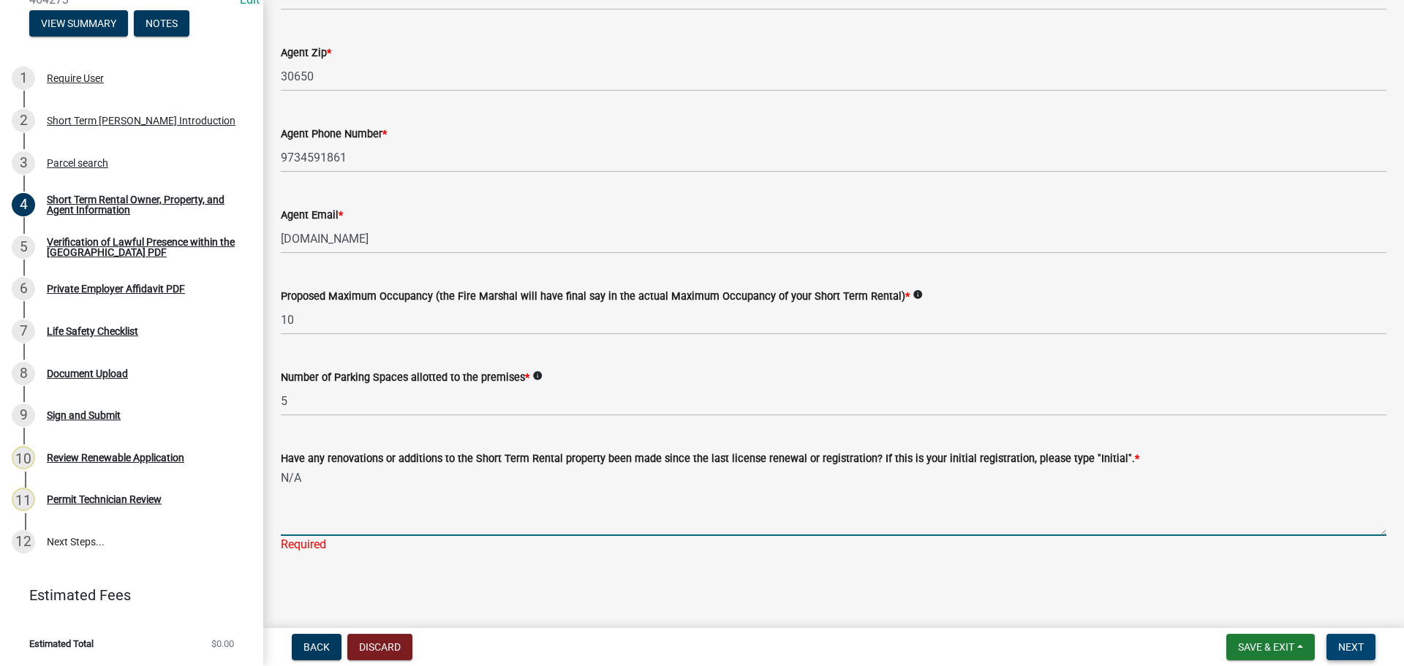
type textarea "N/A"
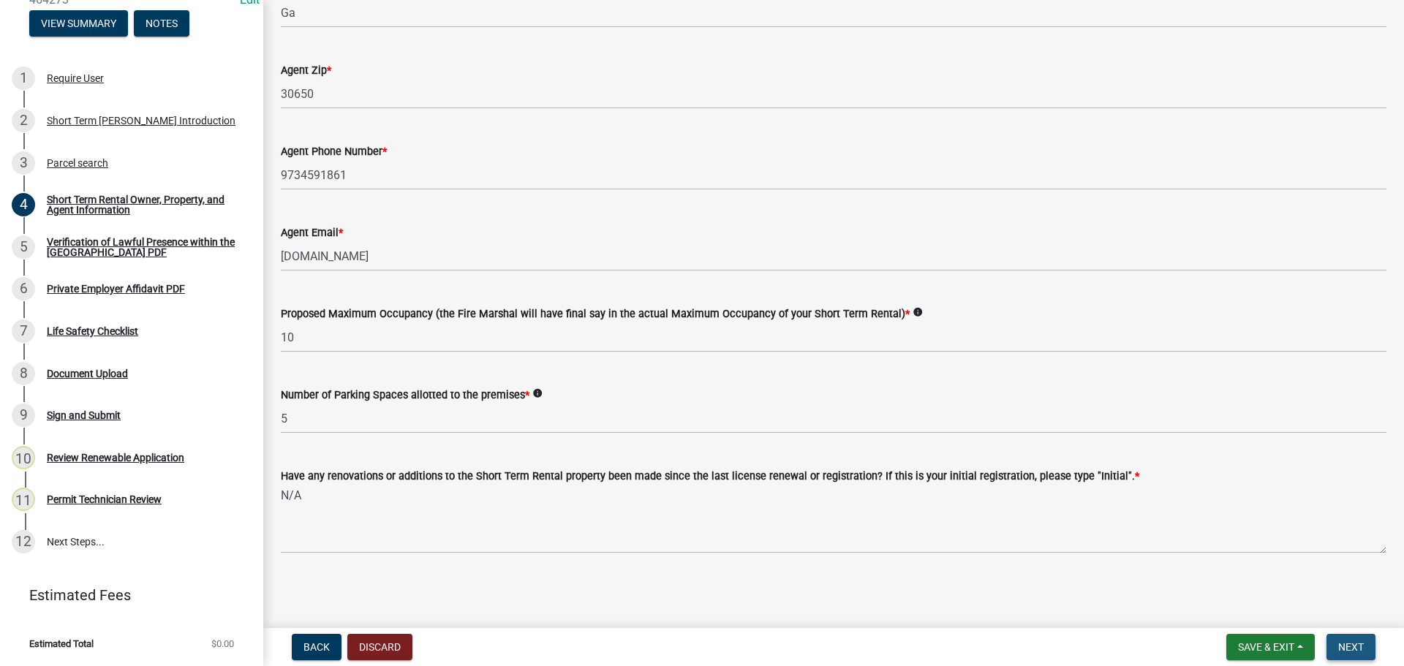
click at [1348, 646] on span "Next" at bounding box center [1351, 647] width 26 height 12
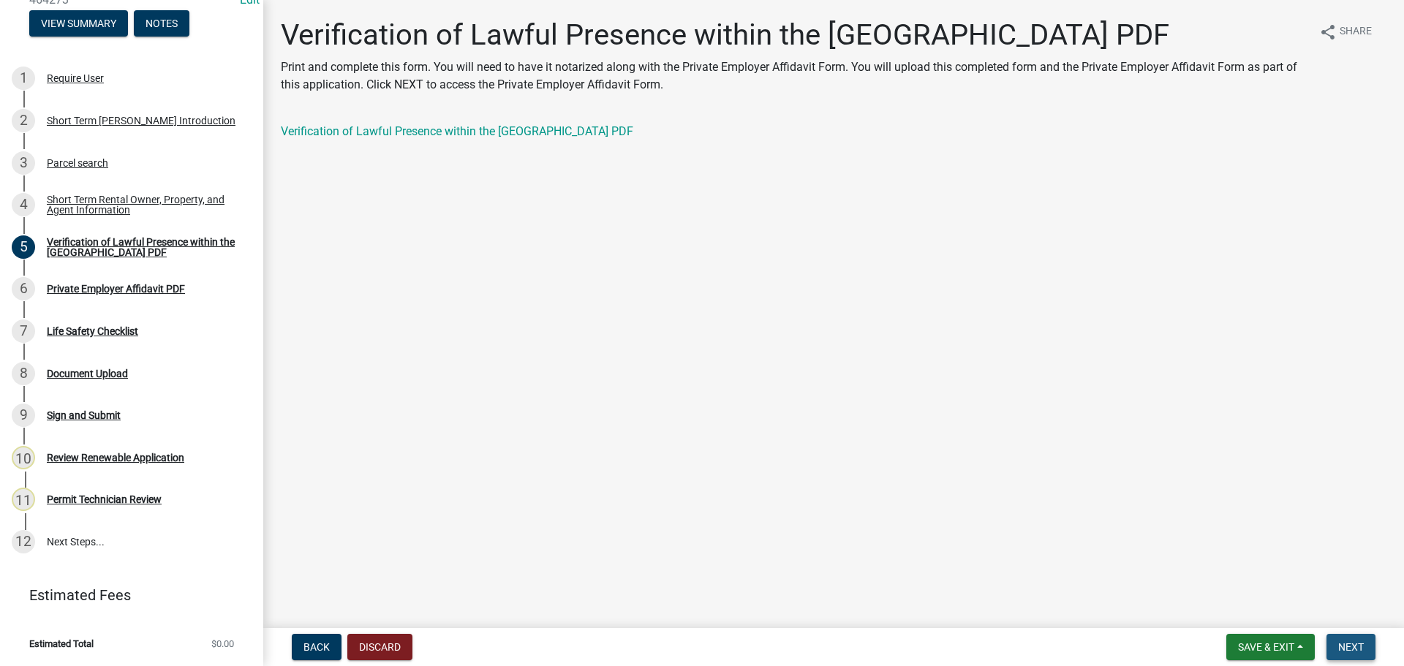
click at [1363, 643] on span "Next" at bounding box center [1351, 647] width 26 height 12
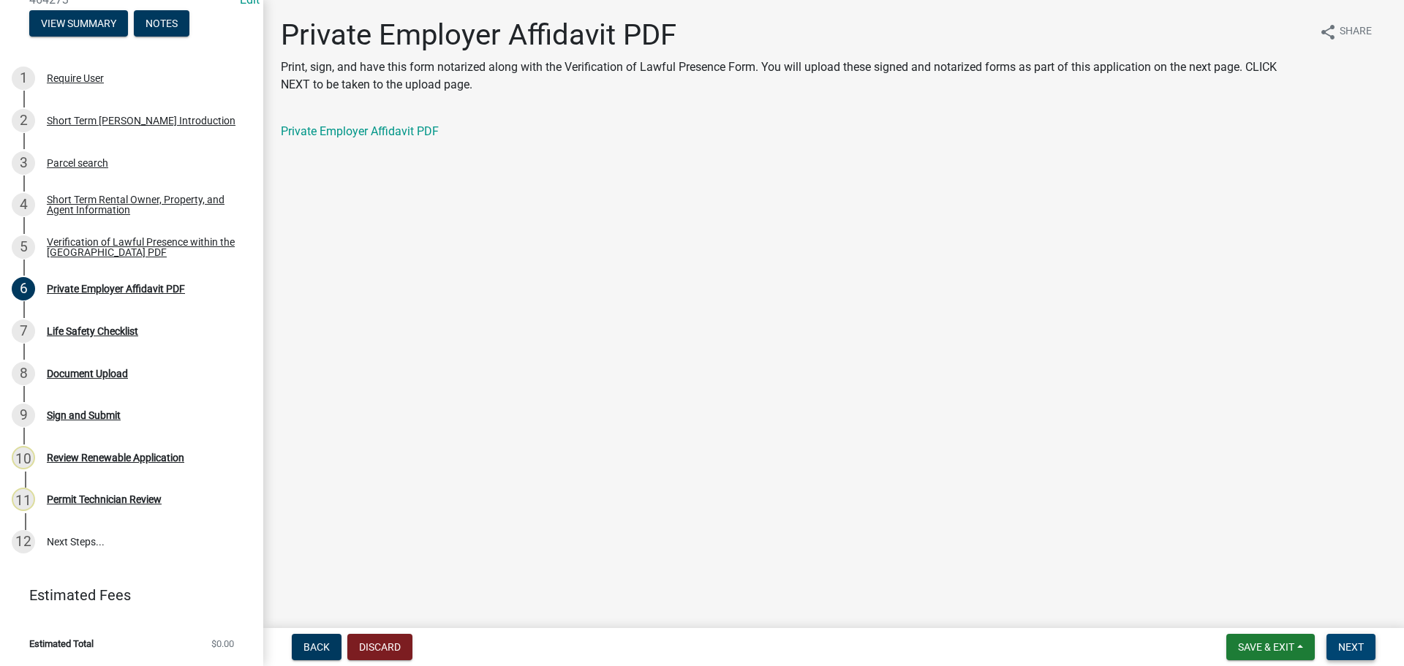
click at [1363, 643] on span "Next" at bounding box center [1351, 647] width 26 height 12
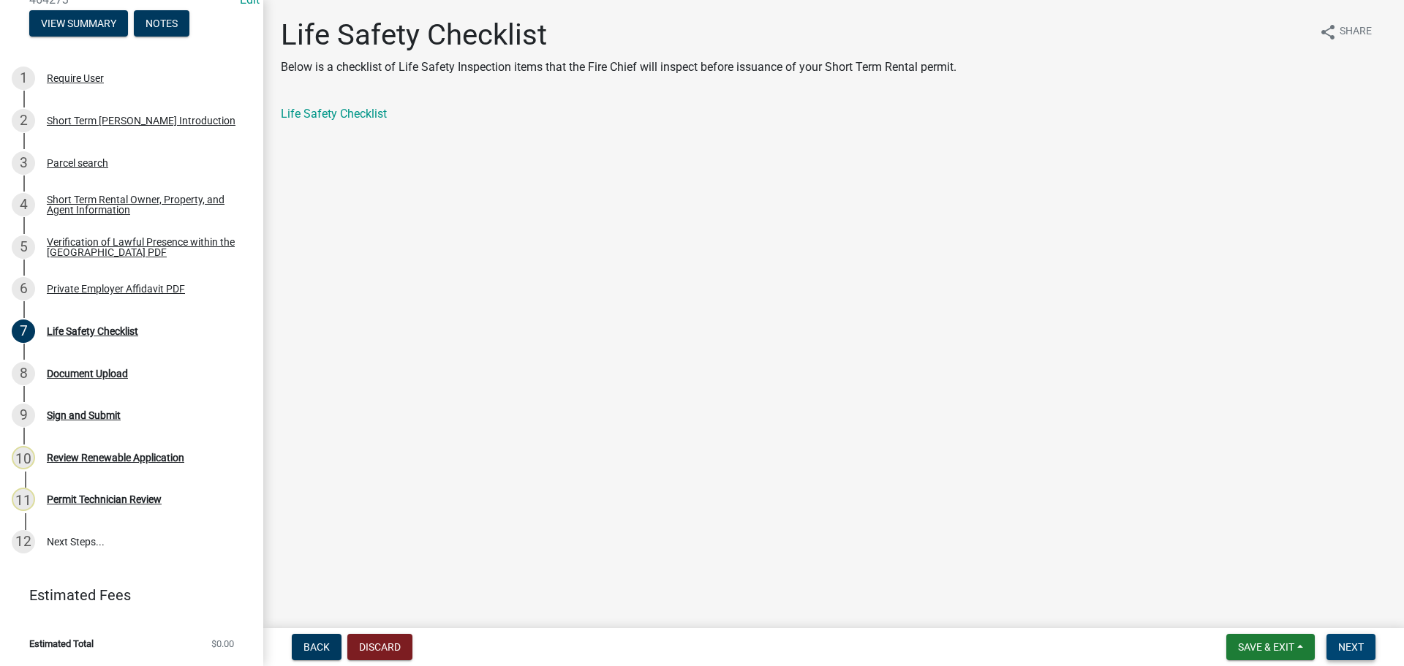
click at [1348, 643] on span "Next" at bounding box center [1351, 647] width 26 height 12
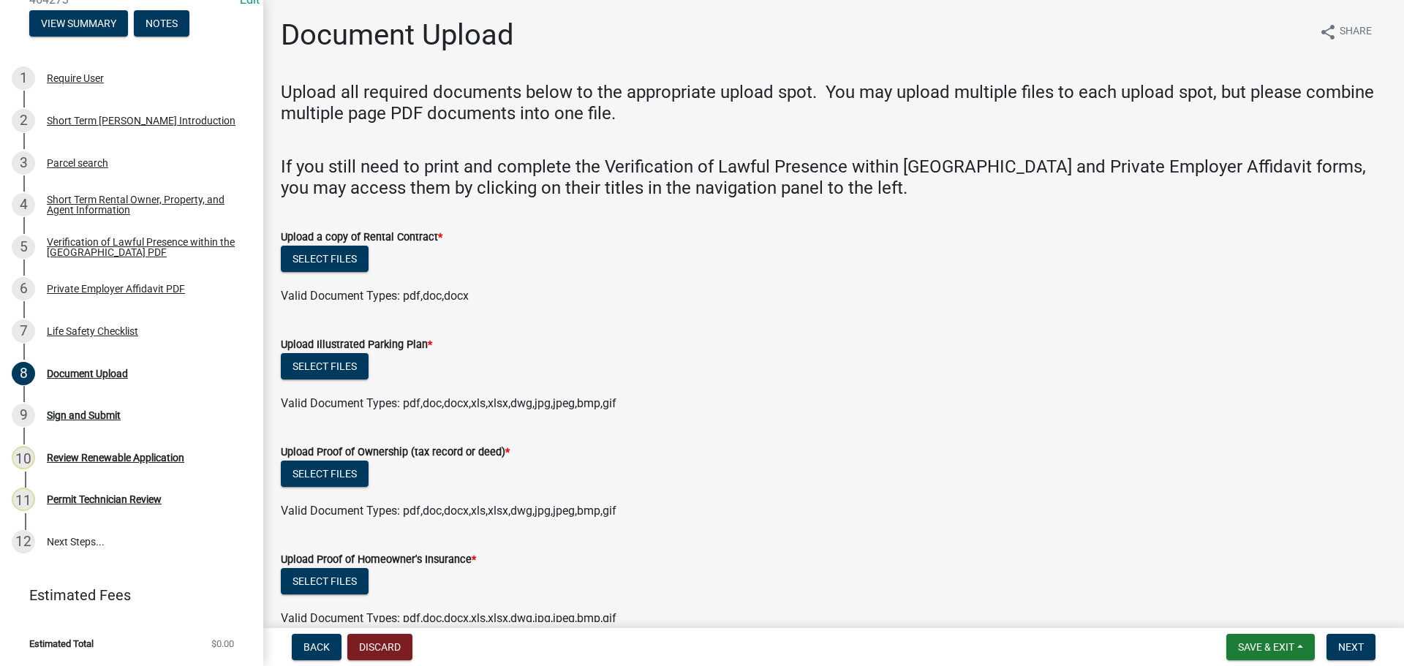
click at [306, 273] on div "Select files" at bounding box center [834, 261] width 1106 height 30
click at [306, 261] on button "Select files" at bounding box center [325, 259] width 88 height 26
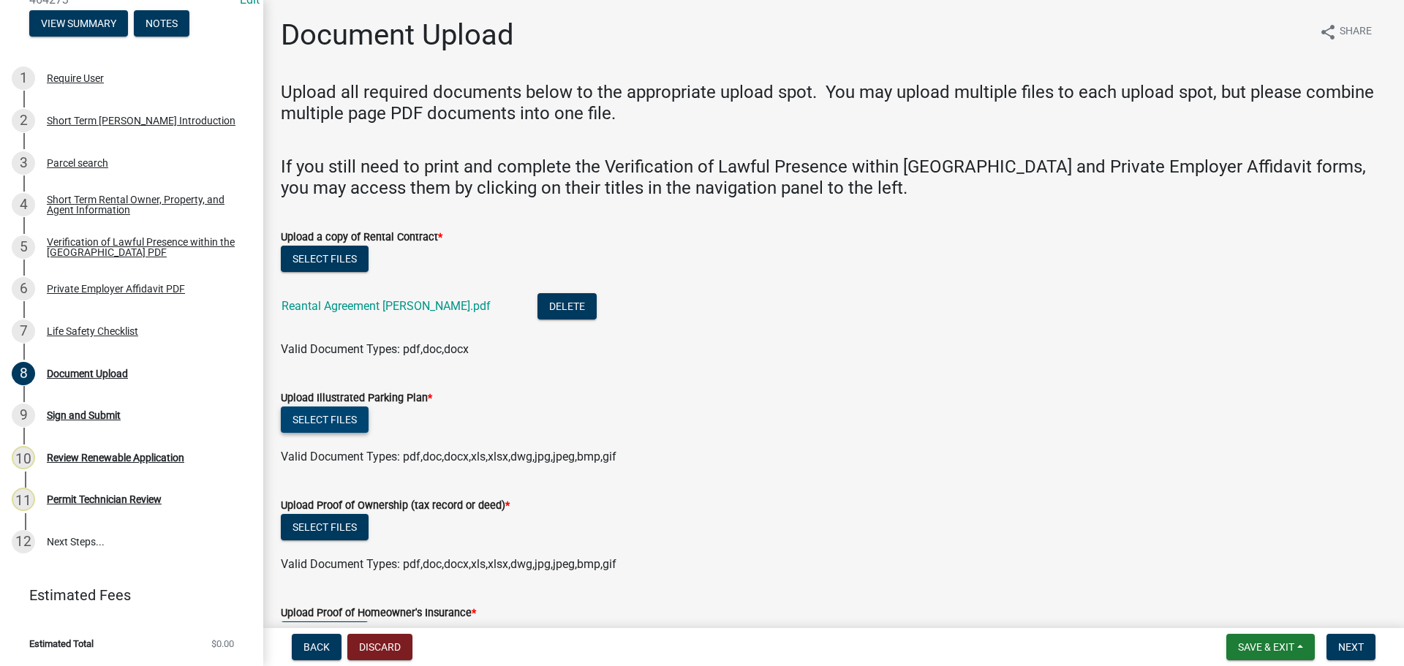
click at [314, 417] on button "Select files" at bounding box center [325, 420] width 88 height 26
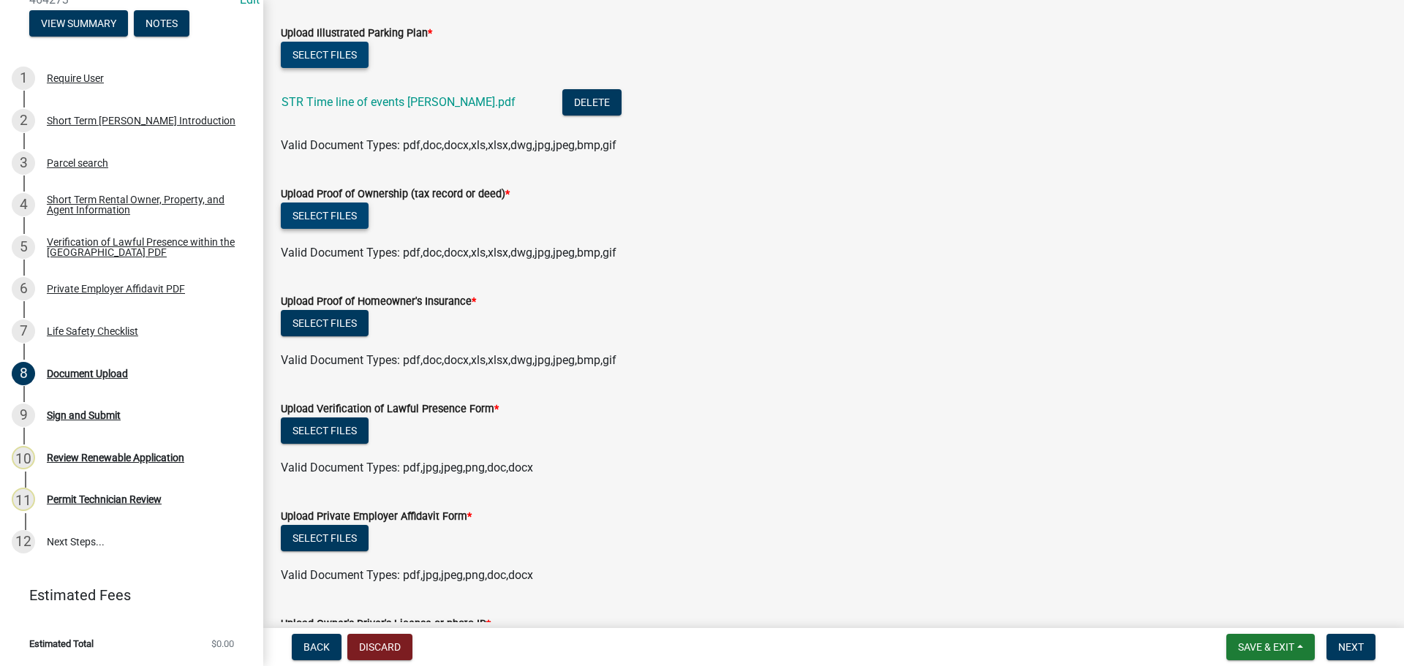
scroll to position [366, 0]
click at [333, 224] on button "Select files" at bounding box center [325, 215] width 88 height 26
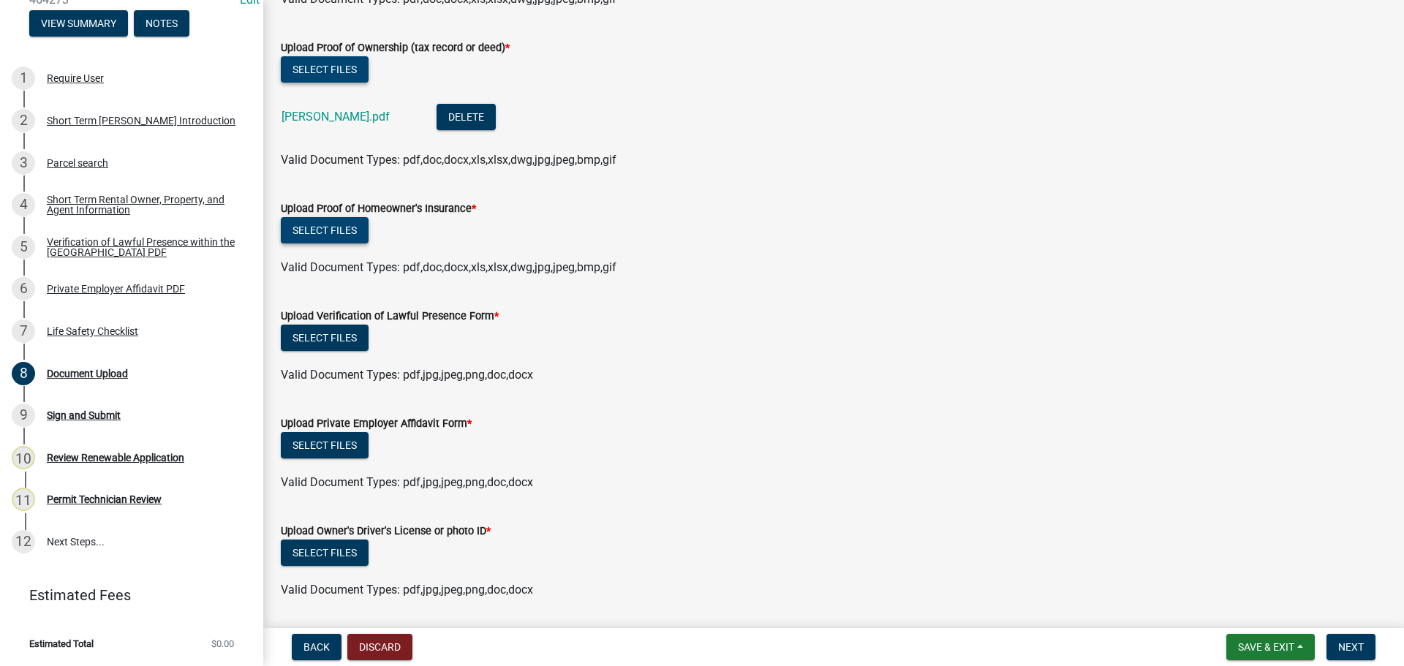
scroll to position [512, 0]
click at [355, 220] on button "Select files" at bounding box center [325, 229] width 88 height 26
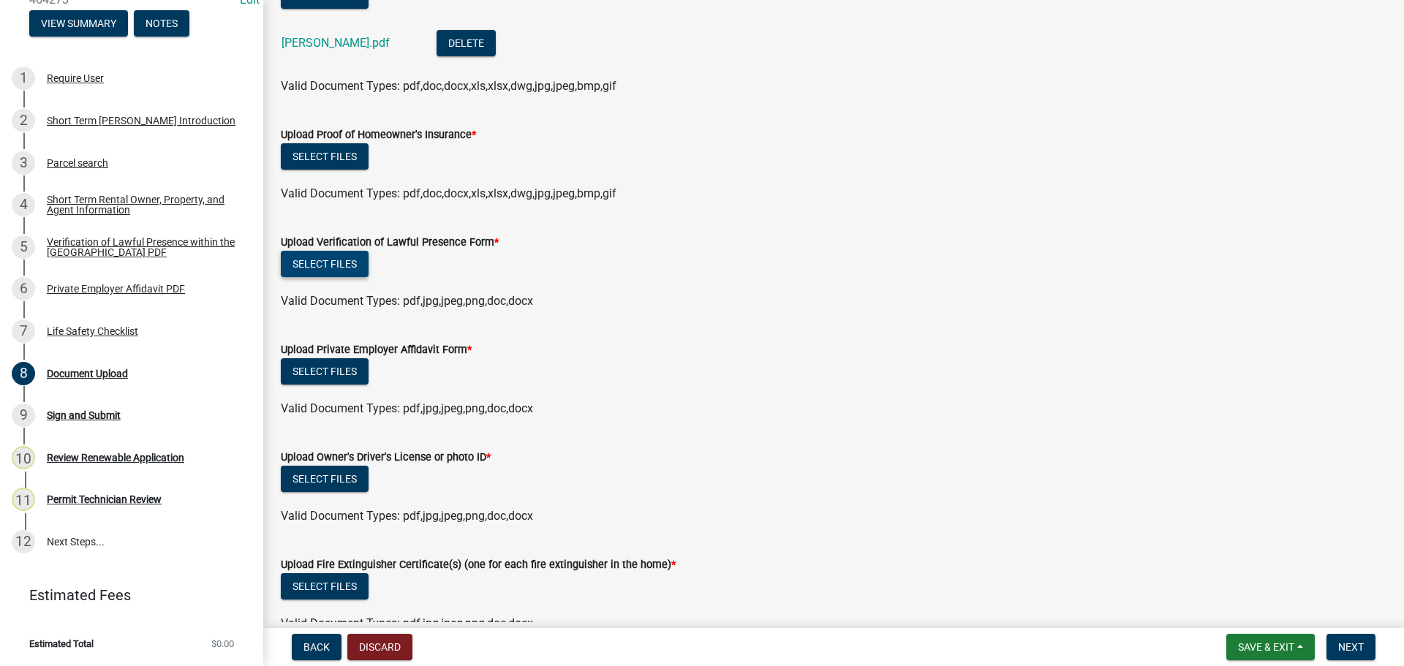
click at [314, 256] on button "Select files" at bounding box center [325, 264] width 88 height 26
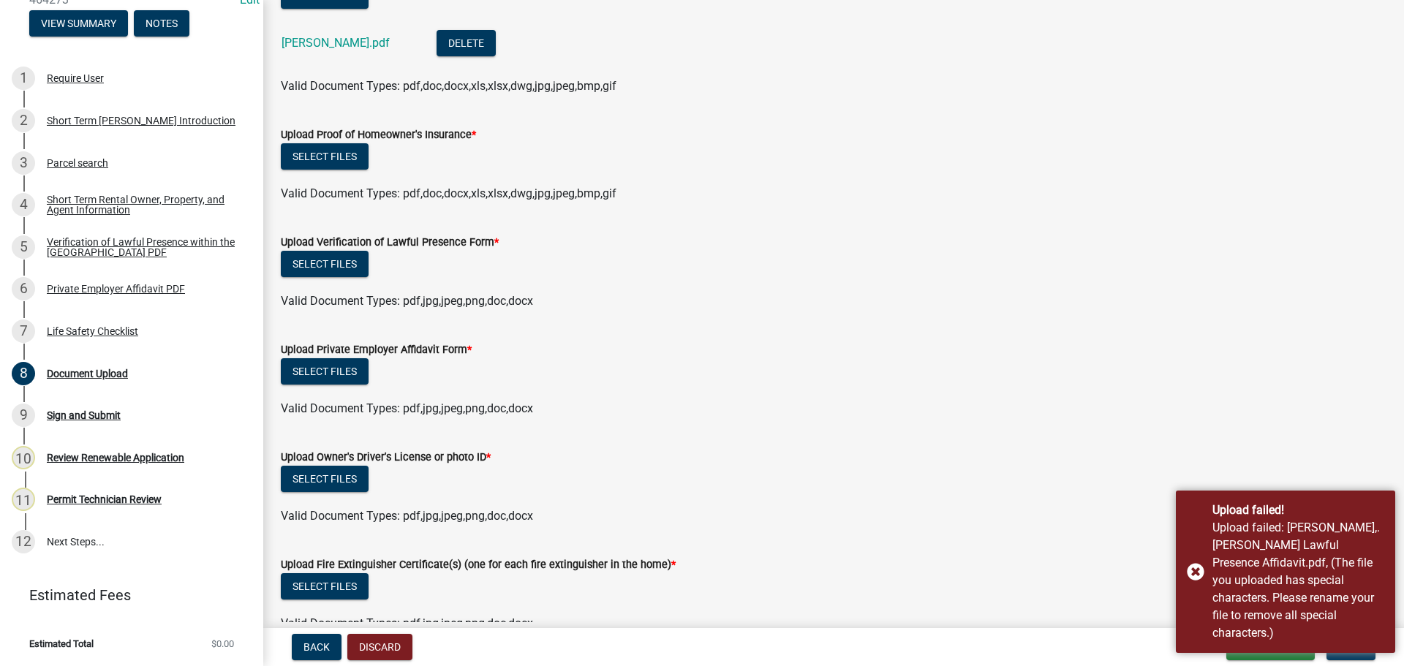
click at [1095, 428] on wm-data-entity-input "Upload Private Employer Affidavit Form * Select files Valid Document Types: pdf…" at bounding box center [834, 376] width 1106 height 107
click at [344, 273] on button "Select files" at bounding box center [325, 264] width 88 height 26
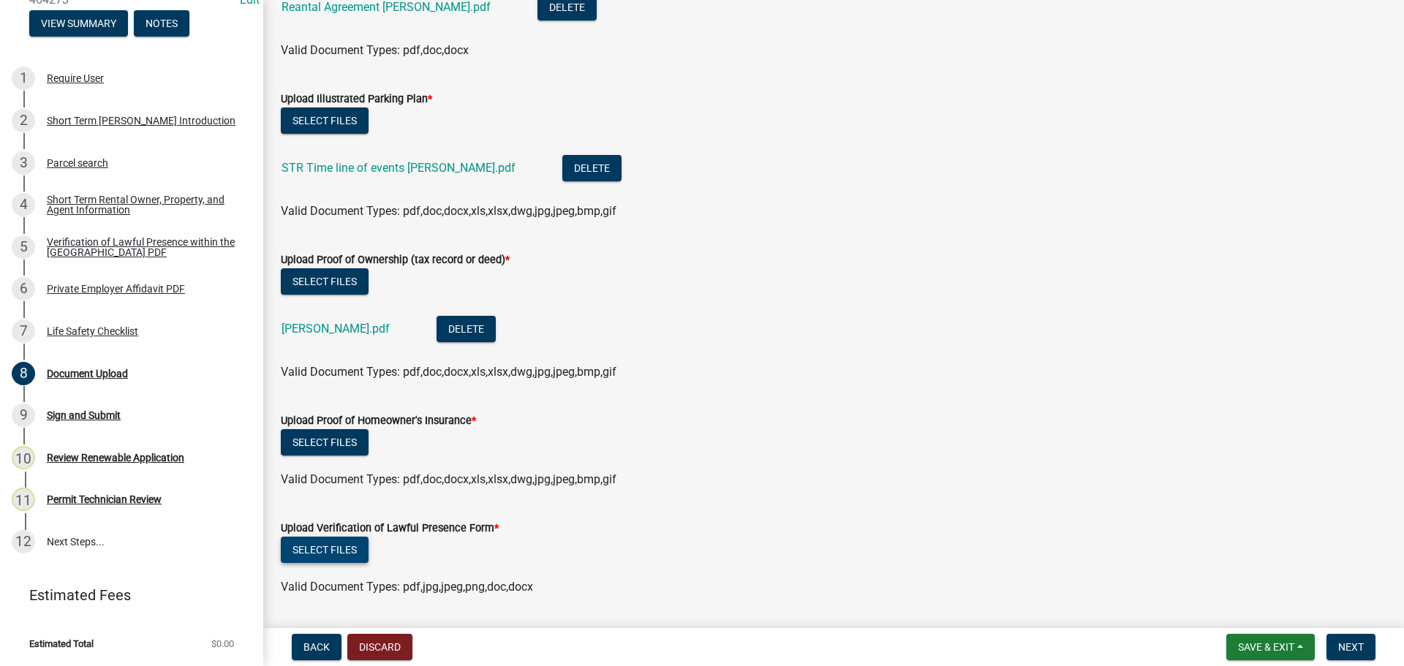
scroll to position [334, 0]
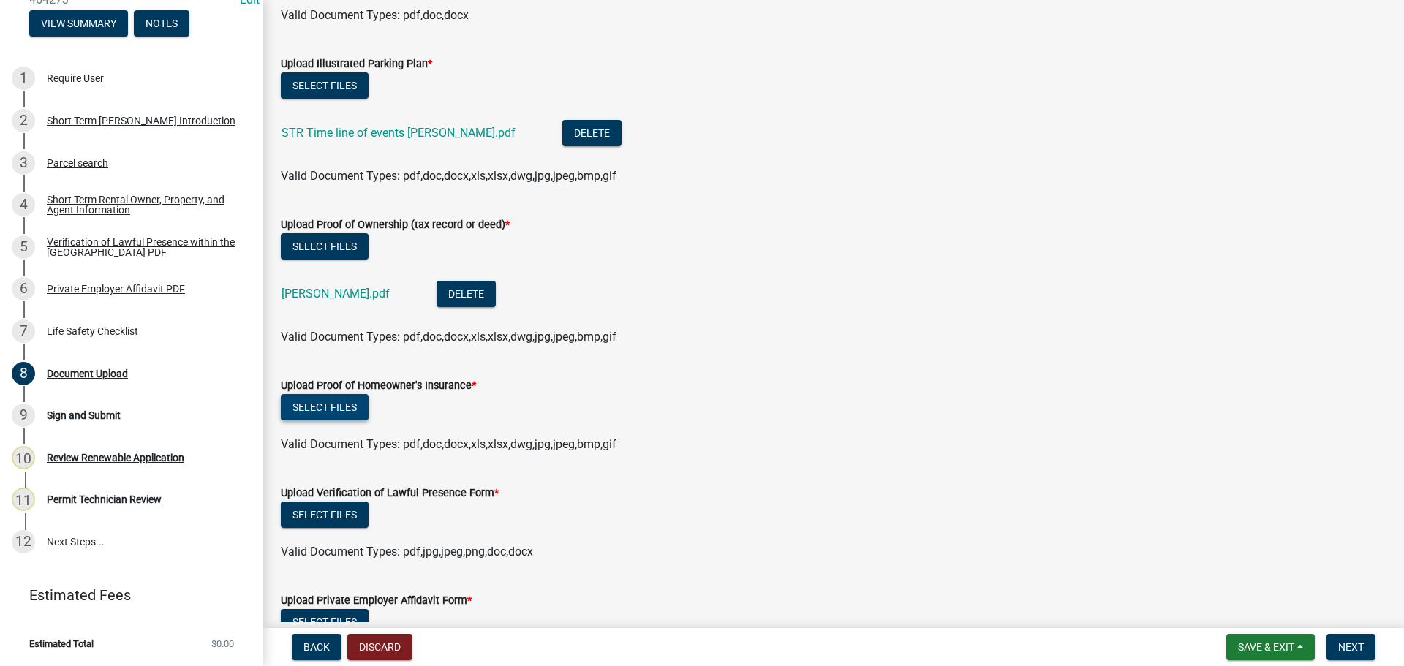
click at [330, 413] on button "Select files" at bounding box center [325, 407] width 88 height 26
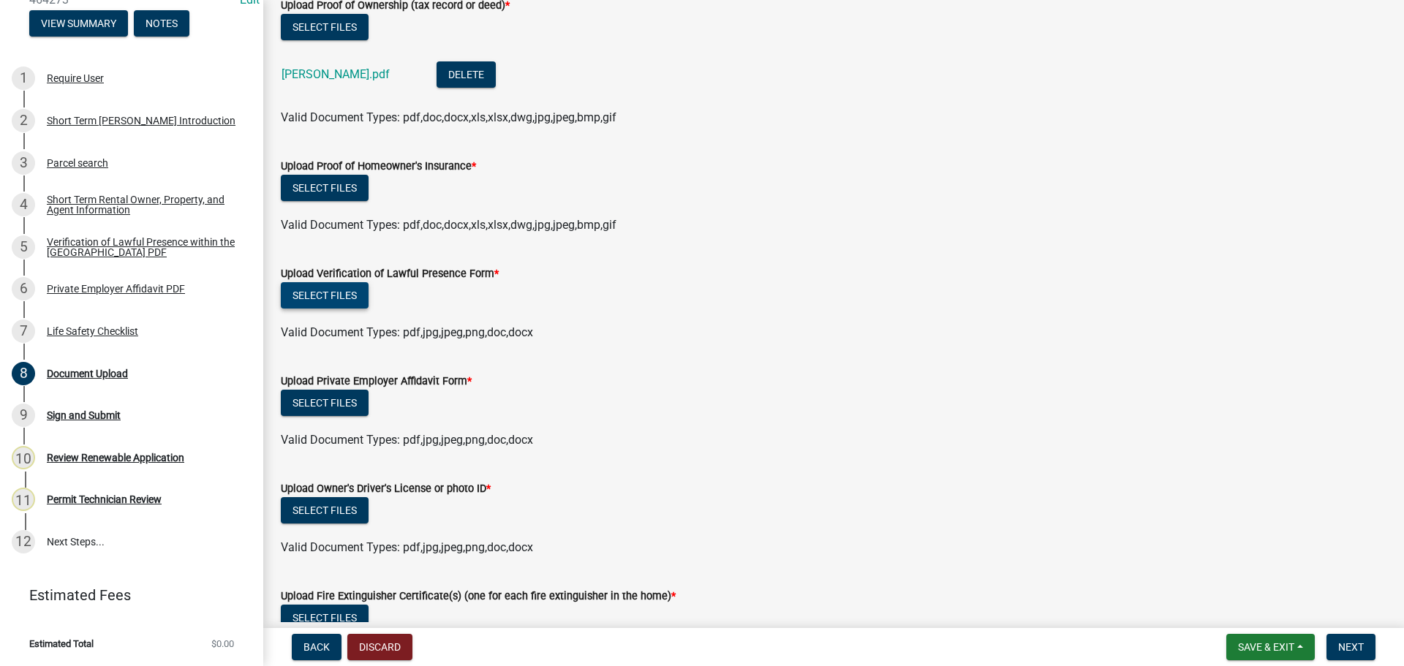
click at [348, 290] on button "Select files" at bounding box center [325, 295] width 88 height 26
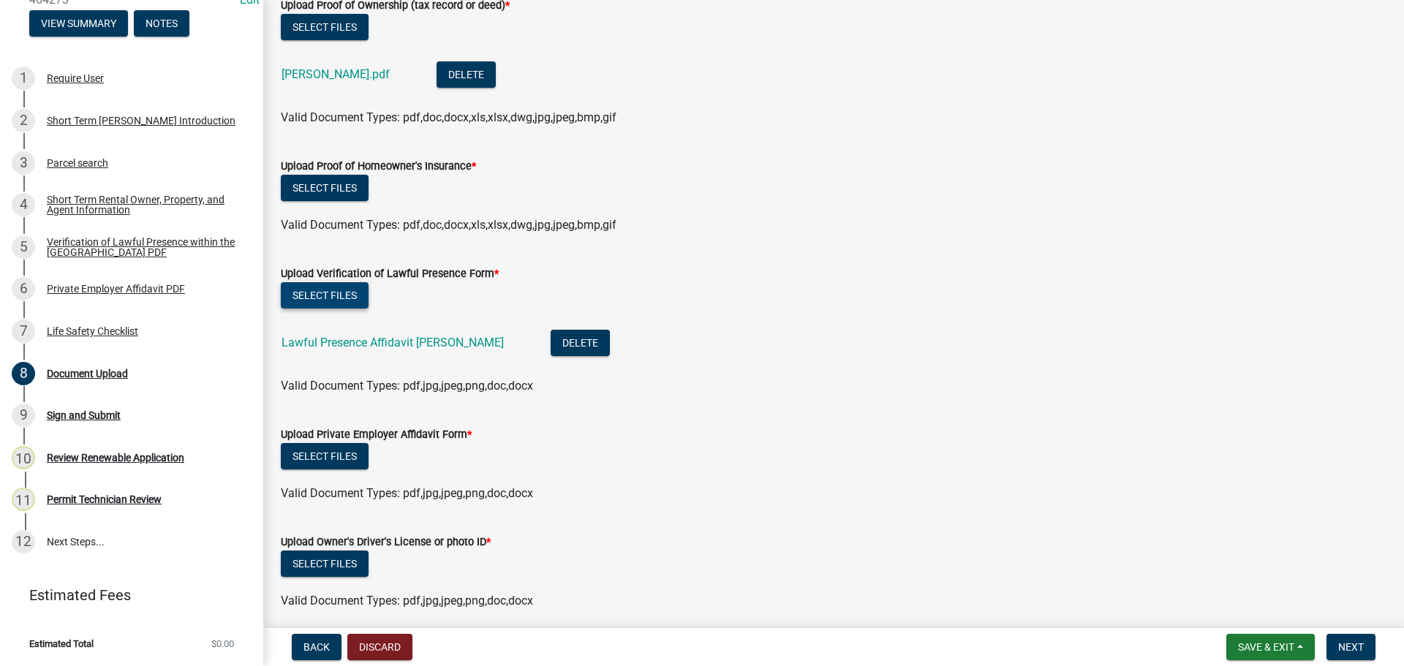
scroll to position [700, 0]
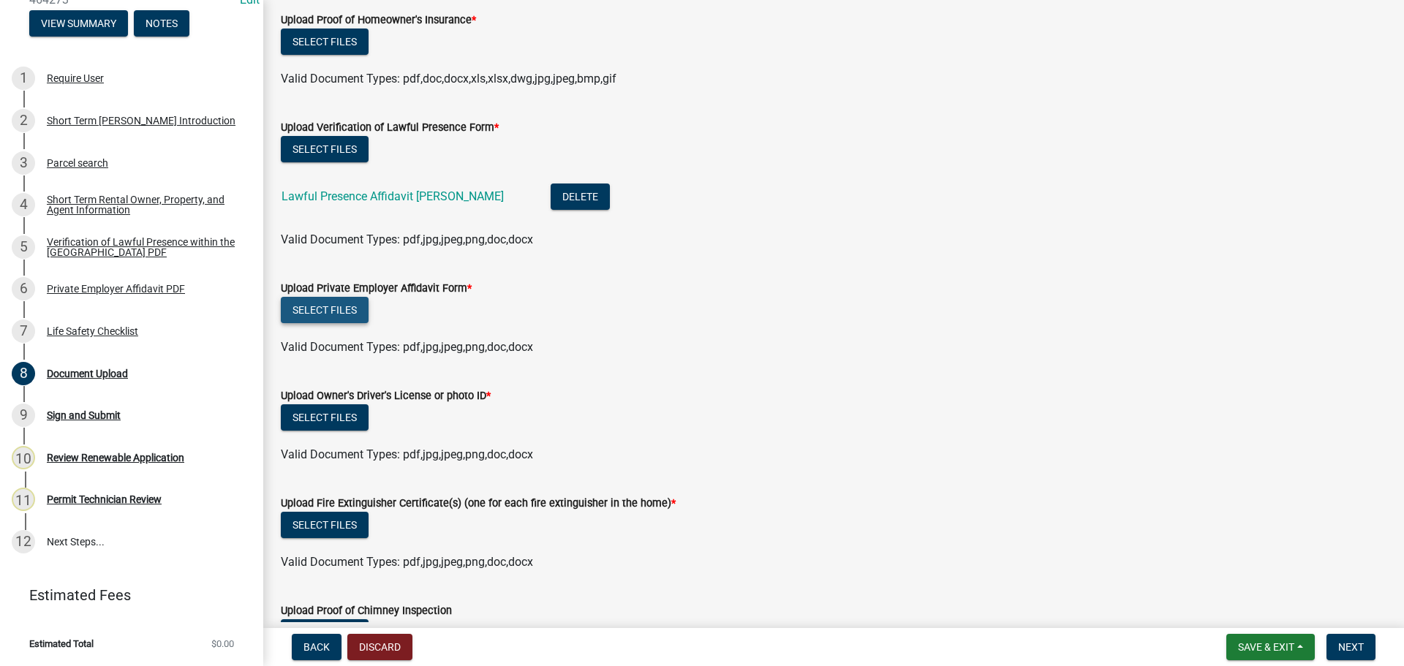
click at [321, 312] on button "Select files" at bounding box center [325, 310] width 88 height 26
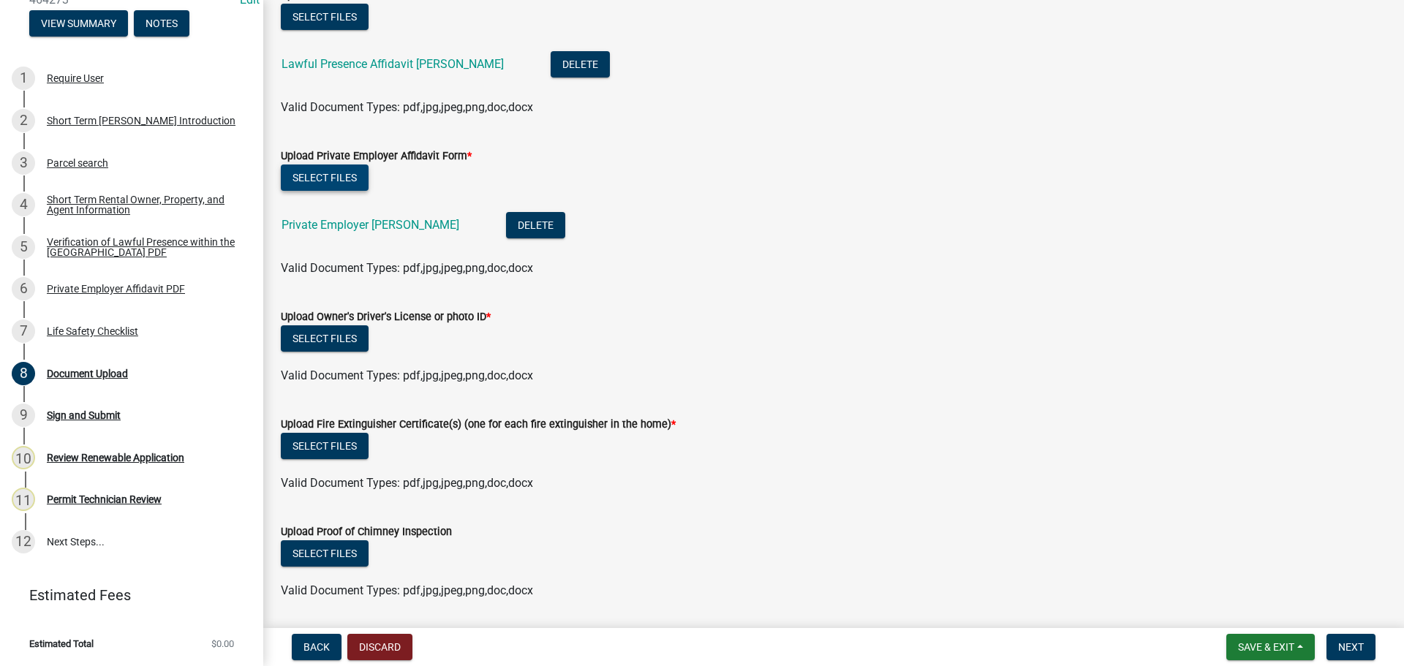
scroll to position [880, 0]
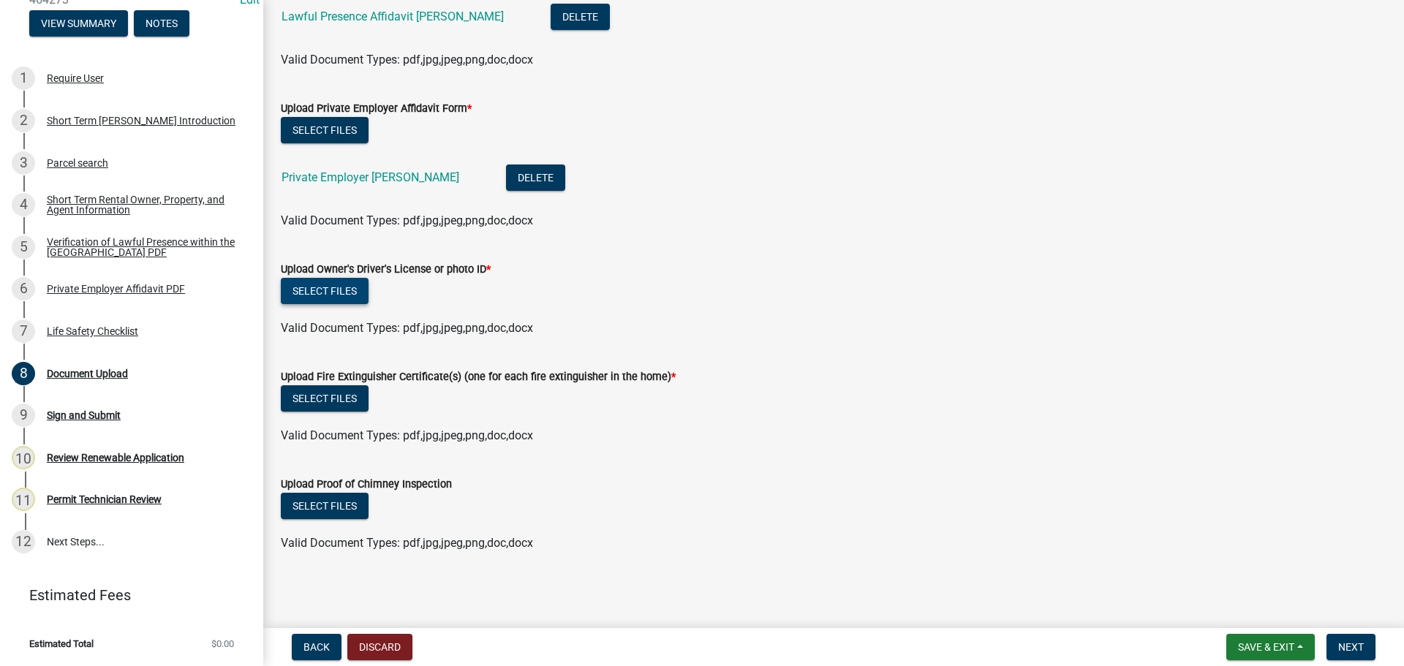
click at [325, 295] on button "Select files" at bounding box center [325, 291] width 88 height 26
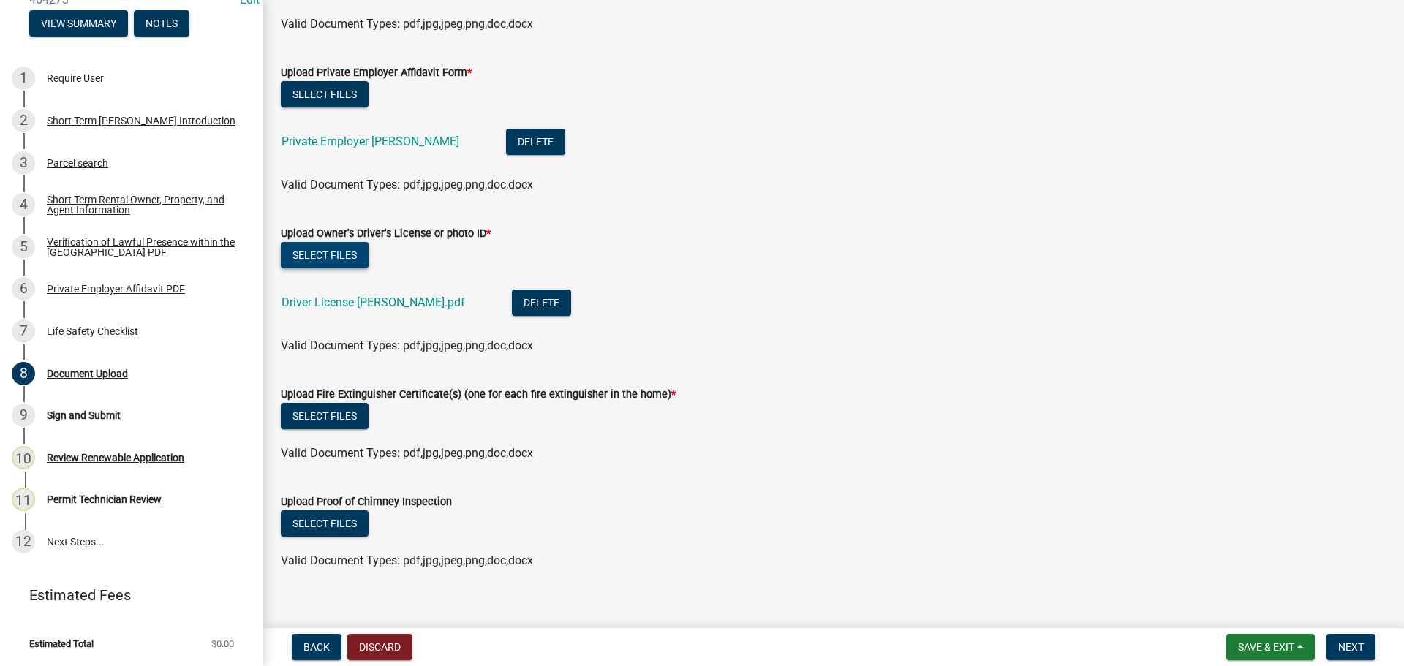
scroll to position [933, 0]
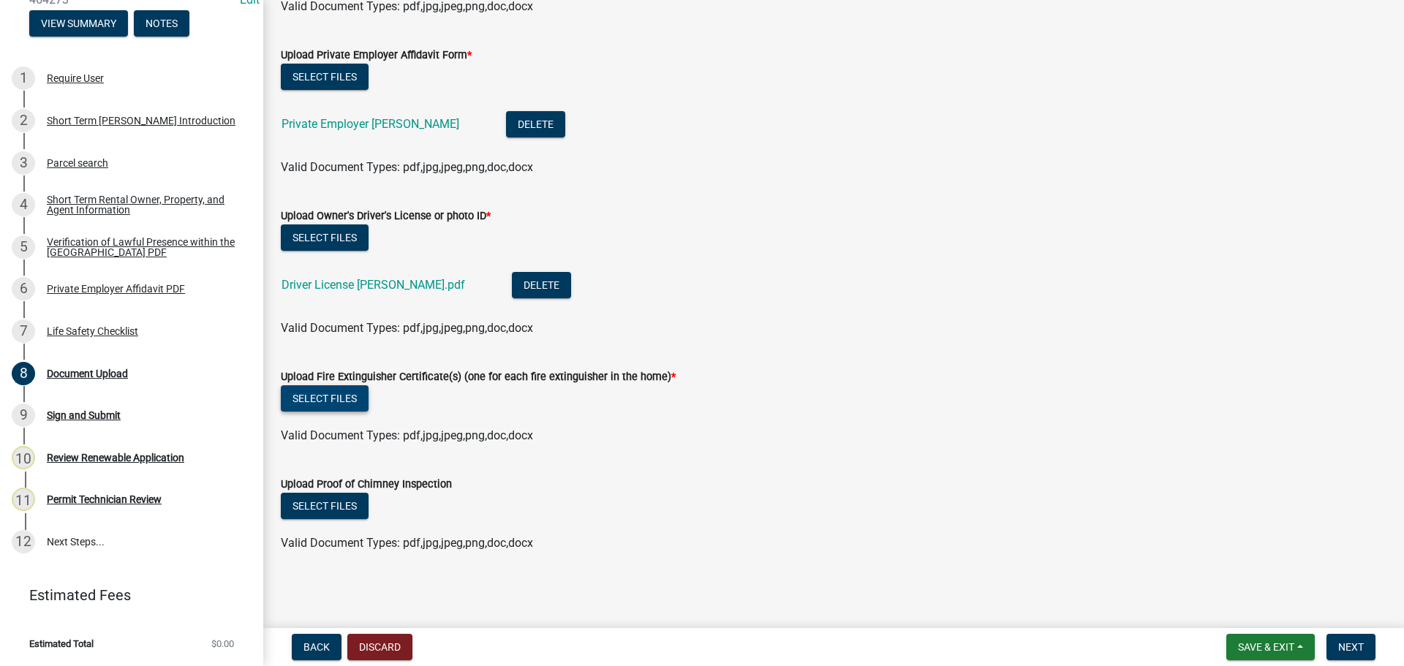
click at [320, 395] on button "Select files" at bounding box center [325, 398] width 88 height 26
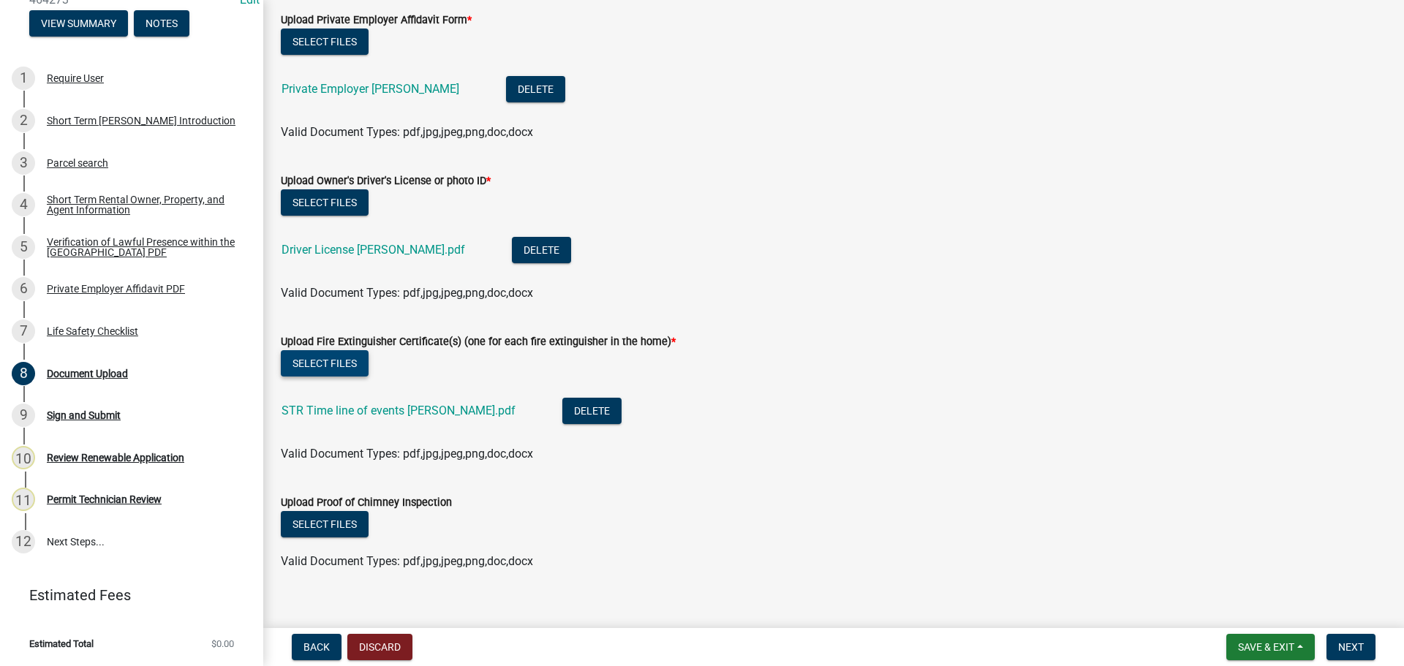
scroll to position [986, 0]
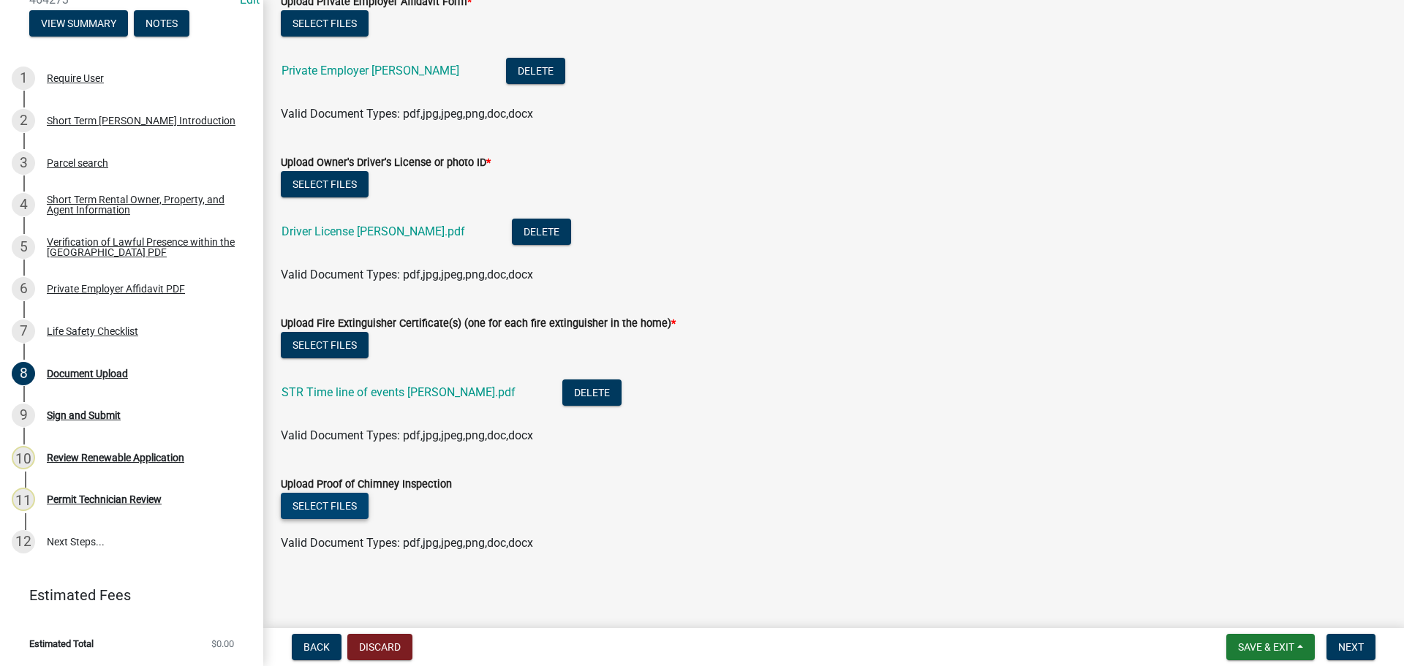
click at [347, 505] on button "Select files" at bounding box center [325, 506] width 88 height 26
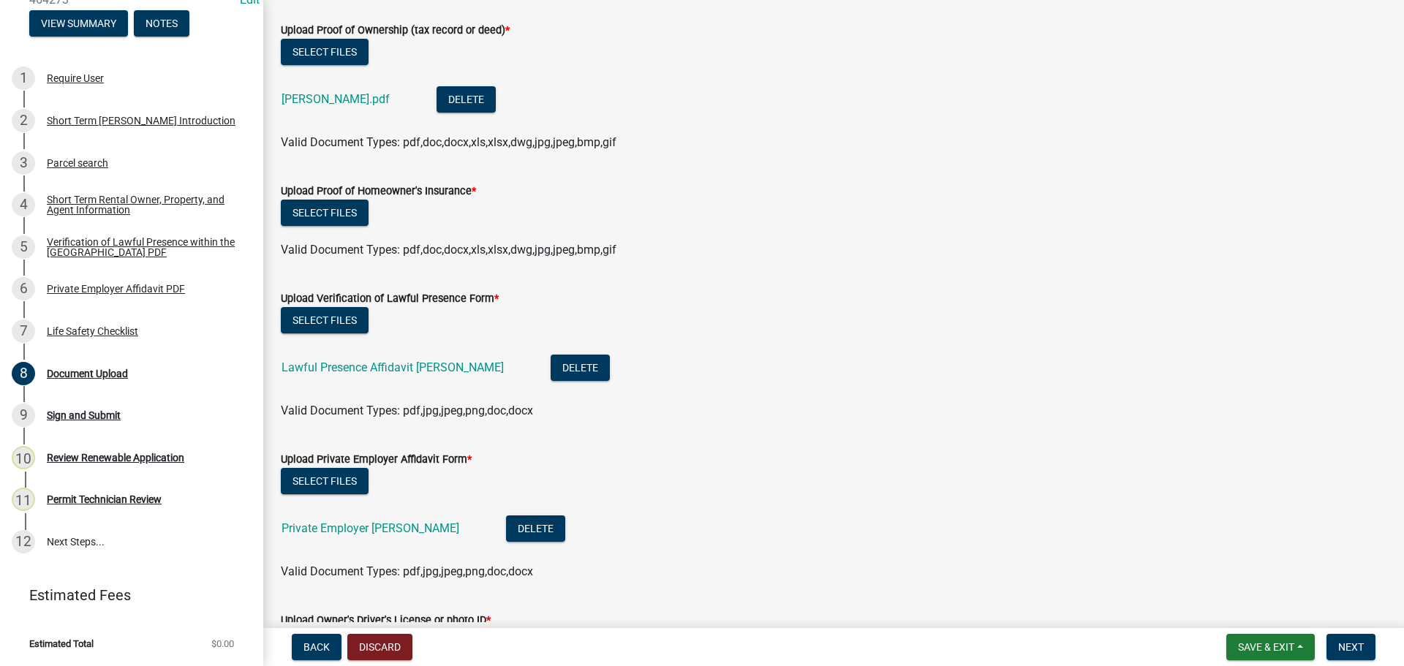
scroll to position [528, 0]
click at [1238, 641] on span "Save & Exit" at bounding box center [1266, 647] width 56 height 12
click at [1223, 572] on button "Save" at bounding box center [1256, 573] width 117 height 35
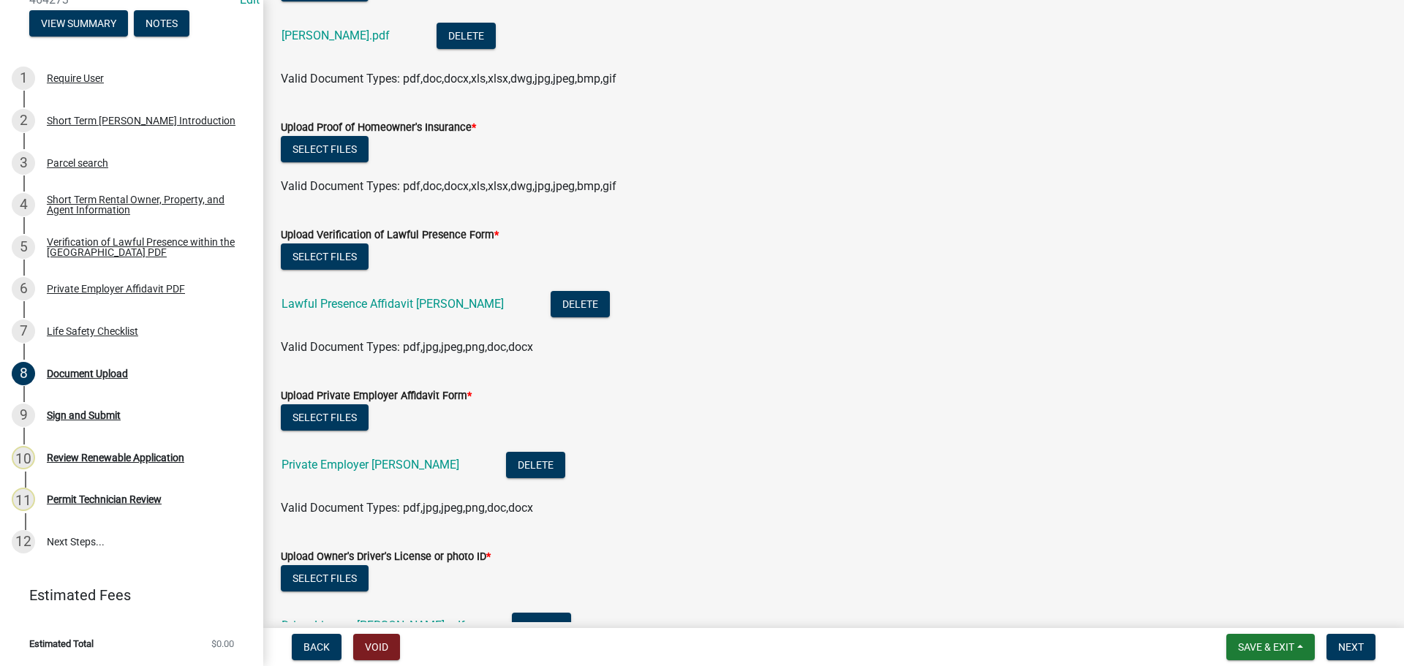
scroll to position [512, 0]
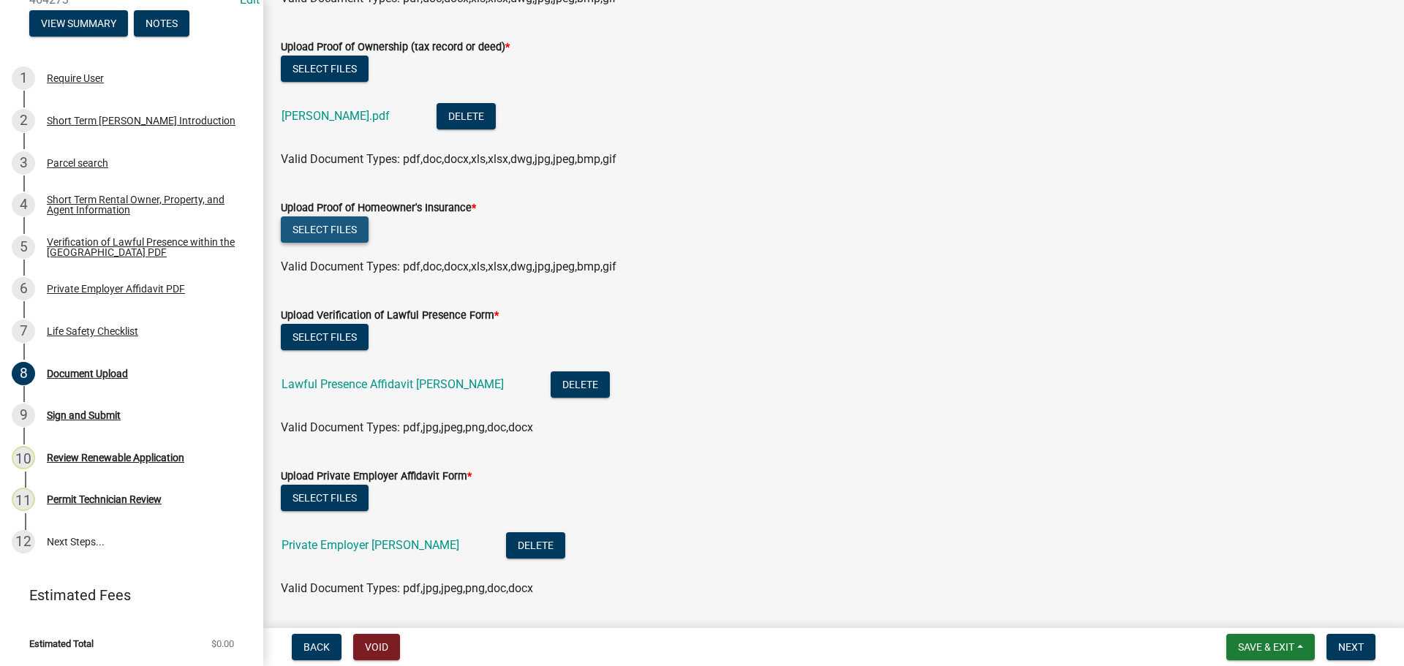
click at [328, 234] on button "Select files" at bounding box center [325, 229] width 88 height 26
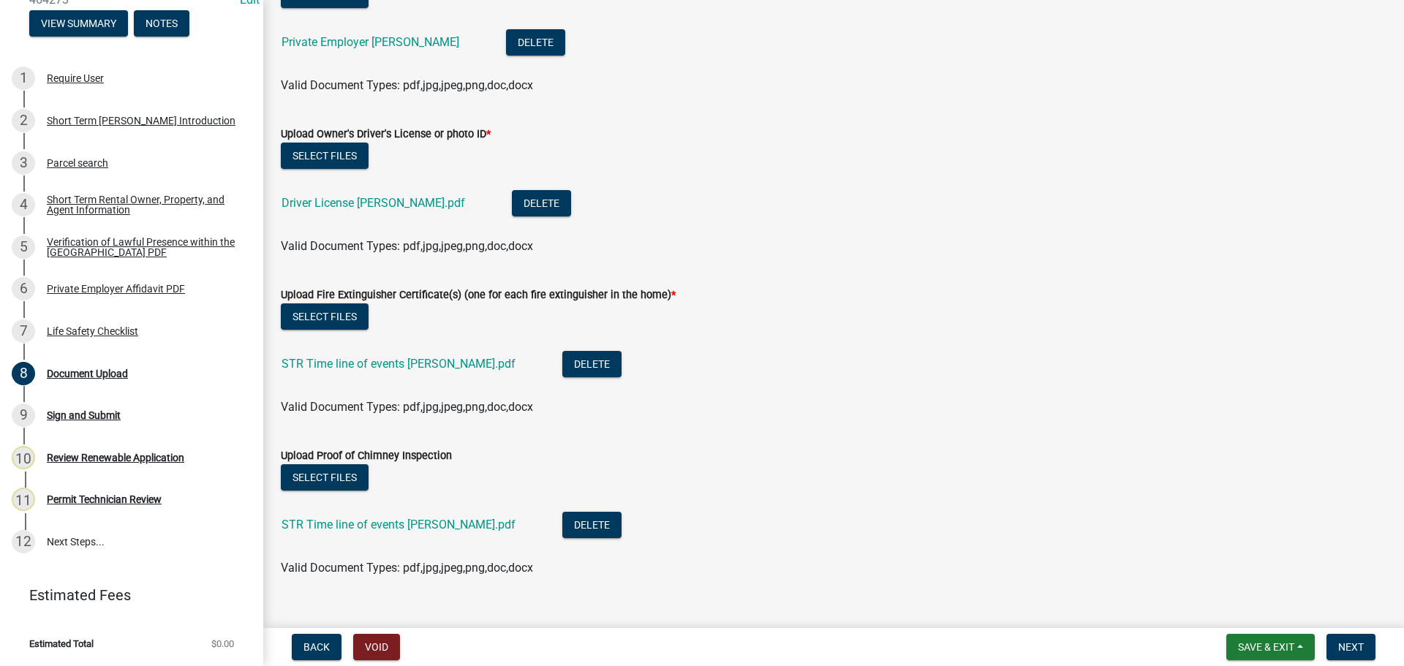
scroll to position [1093, 0]
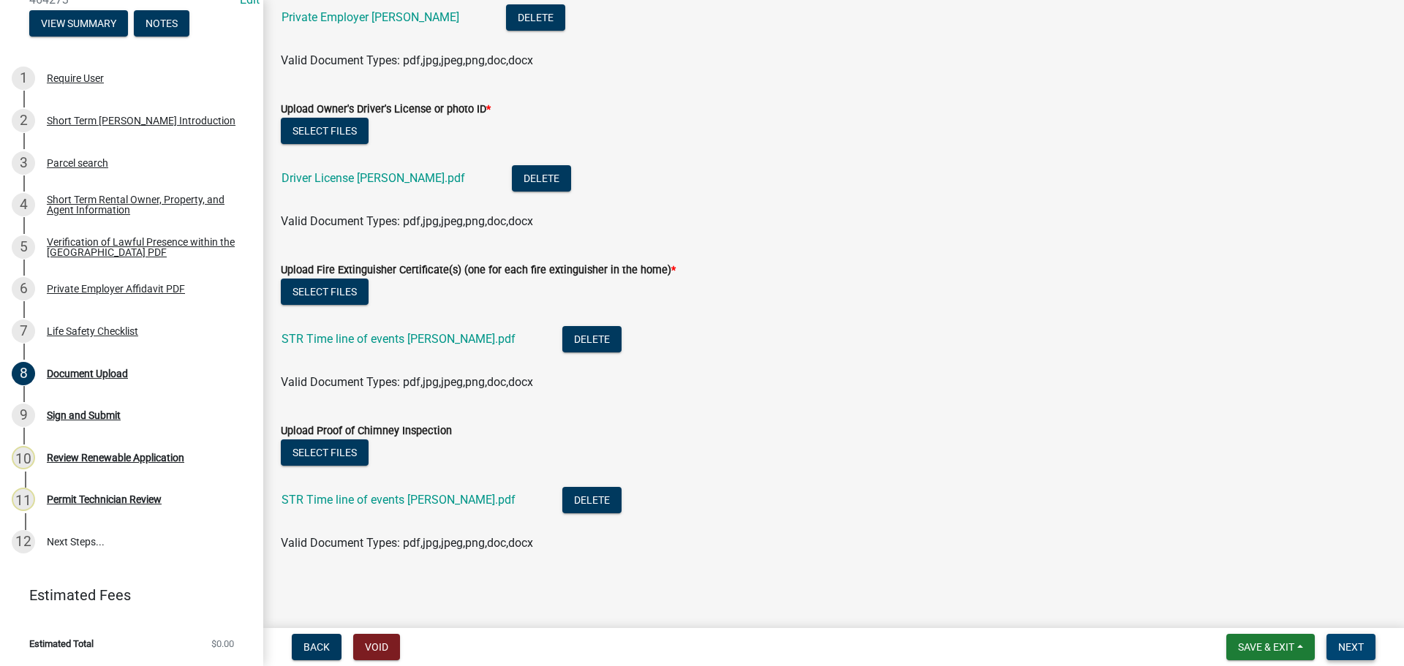
click at [1356, 646] on span "Next" at bounding box center [1351, 647] width 26 height 12
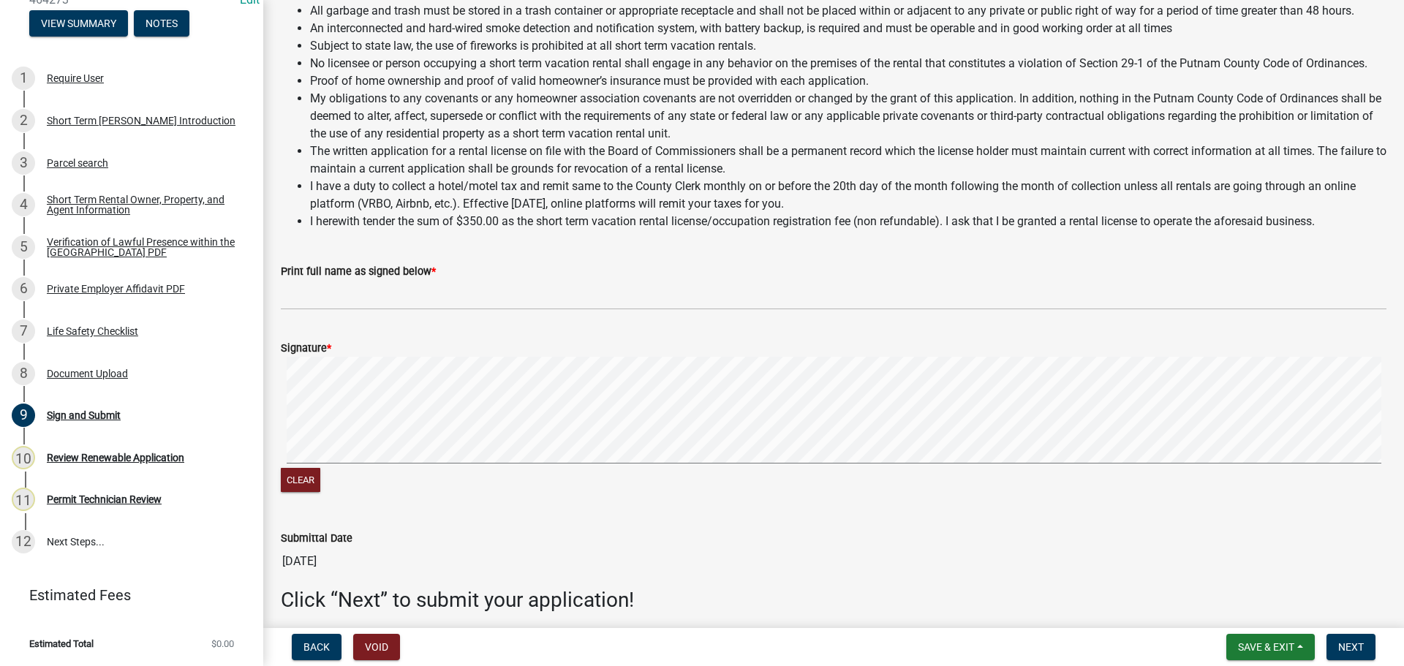
scroll to position [1133, 0]
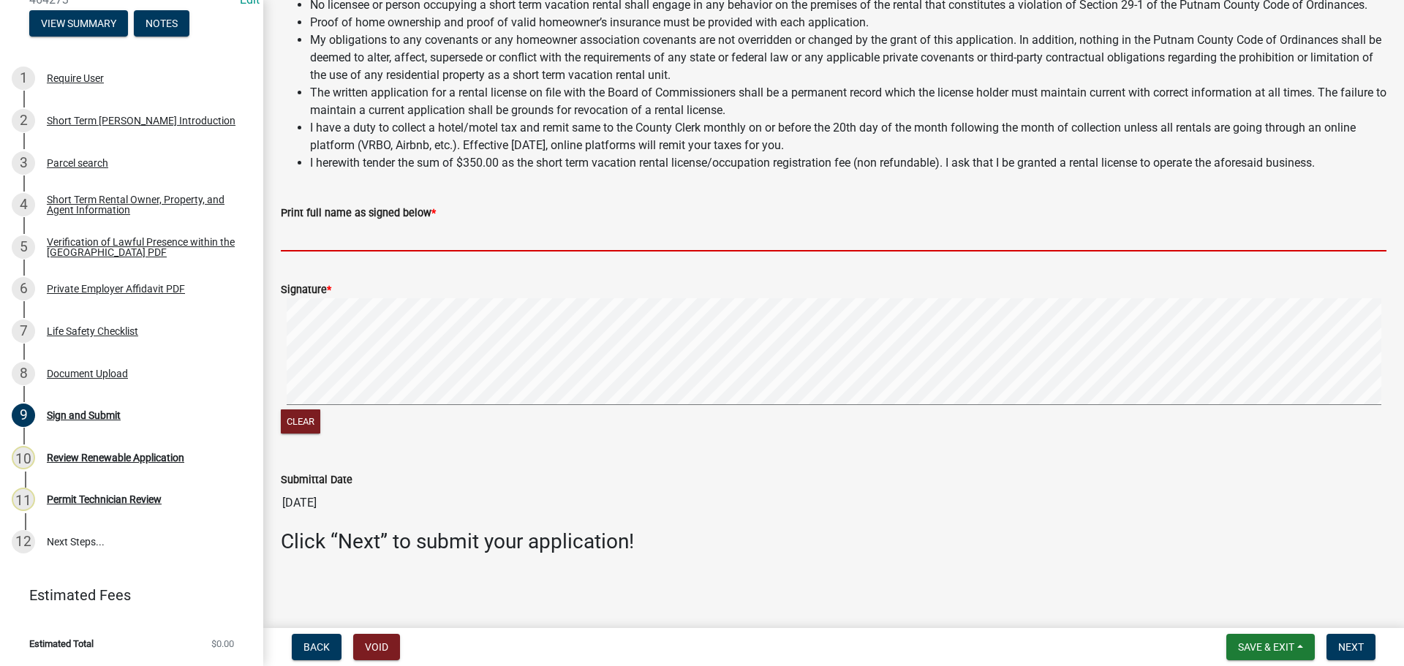
click at [326, 241] on input "Print full name as signed below *" at bounding box center [834, 237] width 1106 height 30
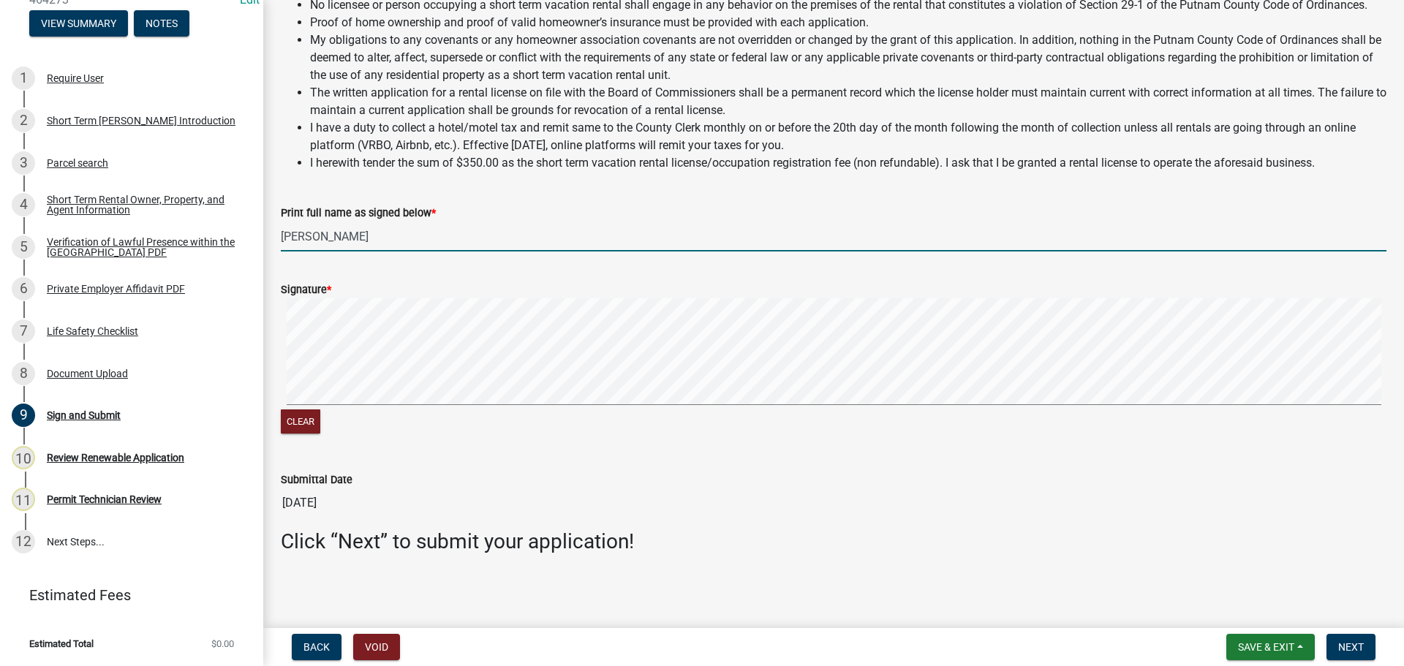
type input "[PERSON_NAME]"
click at [341, 233] on input "[PERSON_NAME]" at bounding box center [834, 237] width 1106 height 30
type input "[PERSON_NAME]"
click at [1360, 644] on span "Next" at bounding box center [1351, 647] width 26 height 12
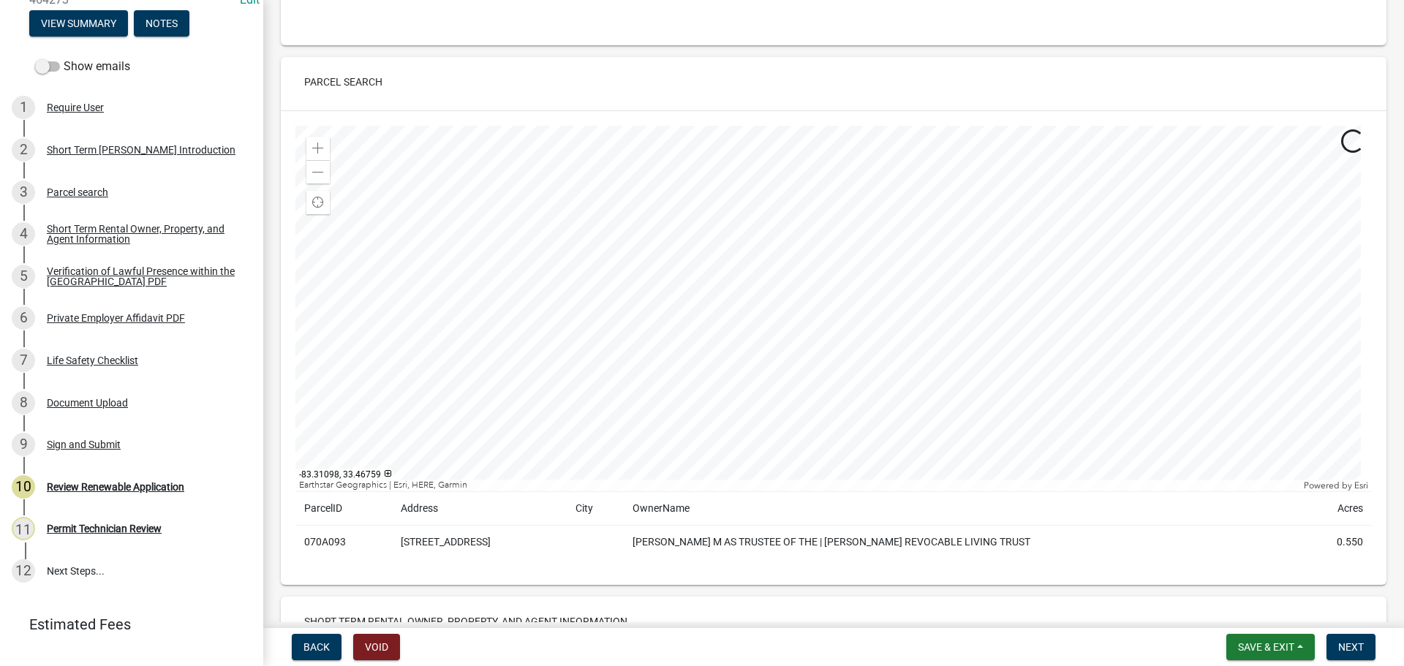
scroll to position [146, 0]
drag, startPoint x: 360, startPoint y: 537, endPoint x: 289, endPoint y: 538, distance: 70.9
click at [289, 538] on div "Zoom in Zoom out Find my location Maxar, Microsoft | Esri, HERE, Garmin, iPC Po…" at bounding box center [834, 345] width 1106 height 474
copy table "ParcelID Address City OwnerName Acres 070A093"
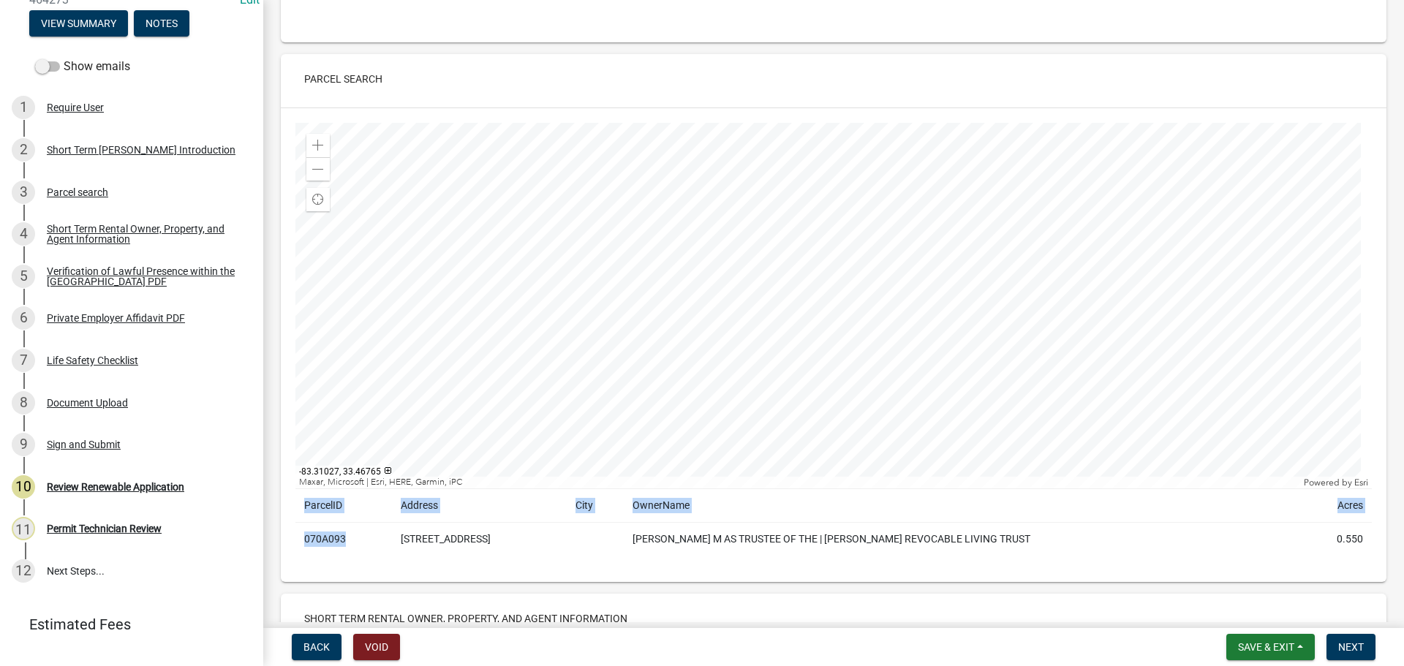
click at [522, 566] on div "Zoom in Zoom out Find my location Maxar, Microsoft | Esri, HERE, Garmin, iPC Po…" at bounding box center [834, 345] width 1106 height 474
drag, startPoint x: 352, startPoint y: 535, endPoint x: 295, endPoint y: 542, distance: 56.7
click at [295, 542] on td "070A093" at bounding box center [343, 540] width 97 height 34
copy td "070A093"
click at [1353, 646] on span "Next" at bounding box center [1351, 647] width 26 height 12
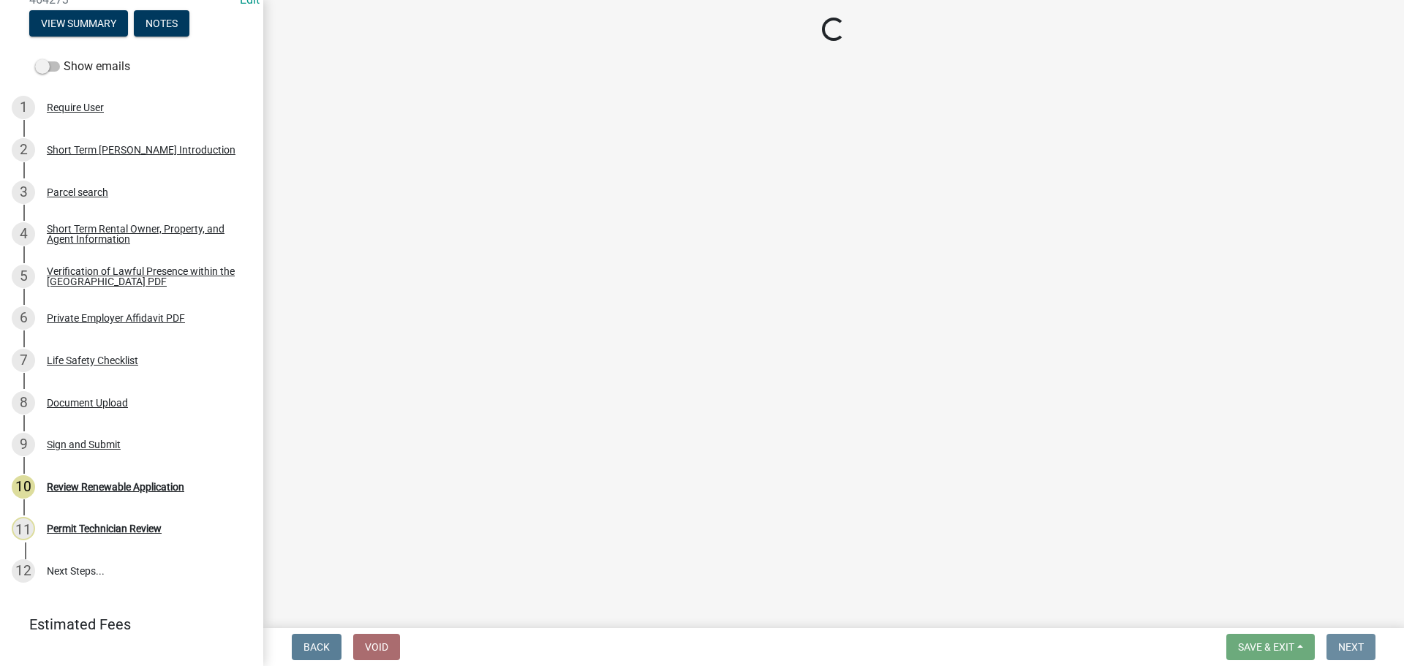
scroll to position [0, 0]
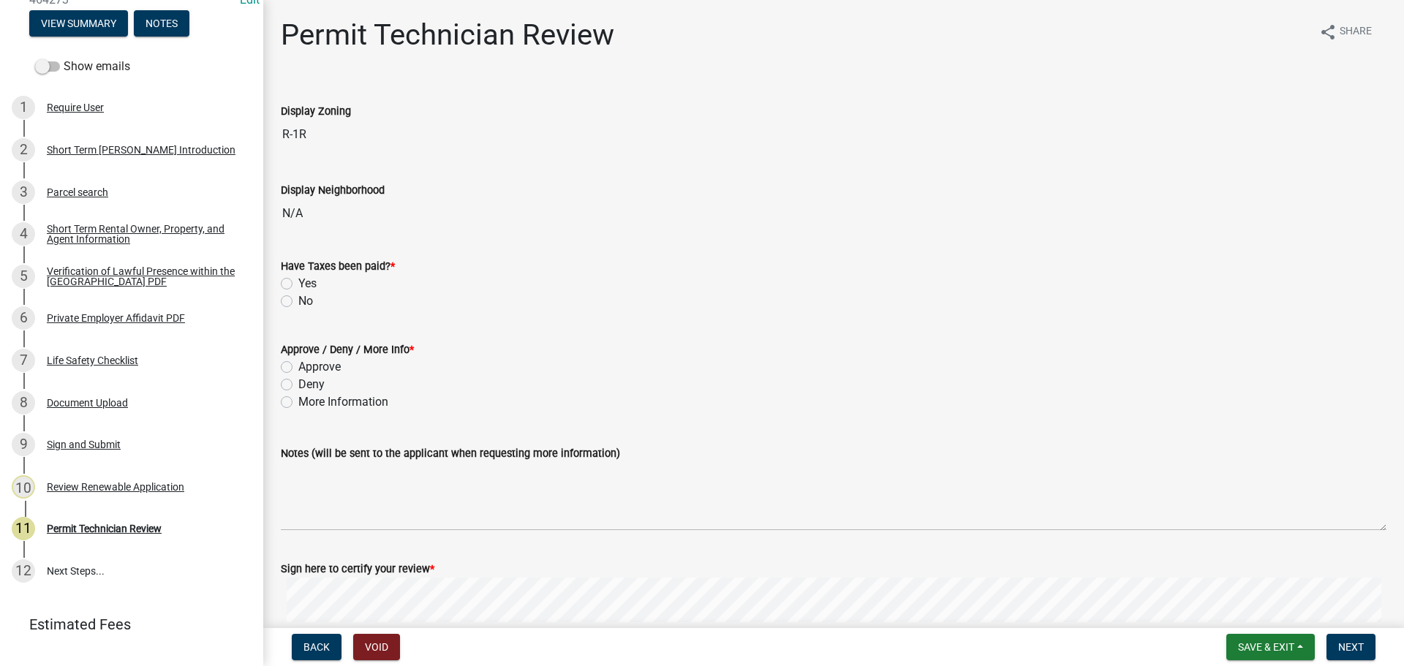
click at [298, 284] on label "Yes" at bounding box center [307, 284] width 18 height 18
click at [298, 284] on input "Yes" at bounding box center [303, 280] width 10 height 10
radio input "true"
click at [298, 362] on label "Approve" at bounding box center [319, 367] width 42 height 18
click at [298, 362] on input "Approve" at bounding box center [303, 363] width 10 height 10
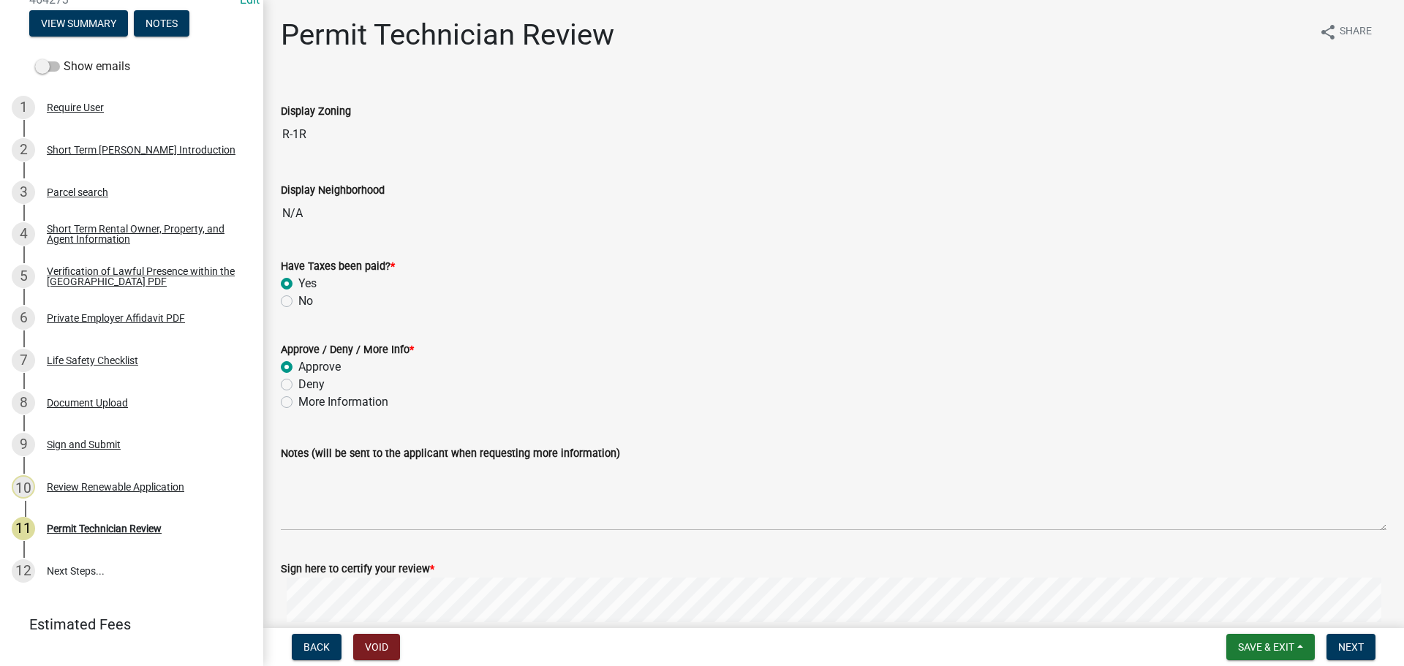
radio input "true"
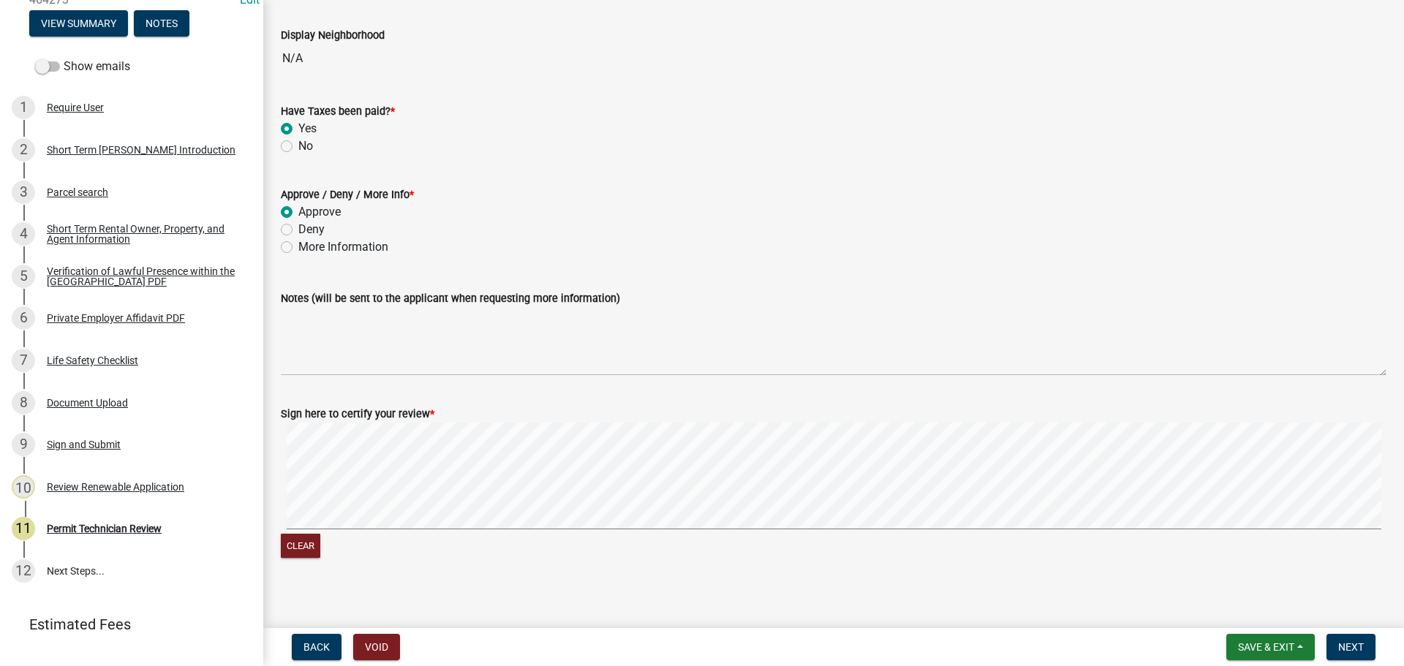
scroll to position [165, 0]
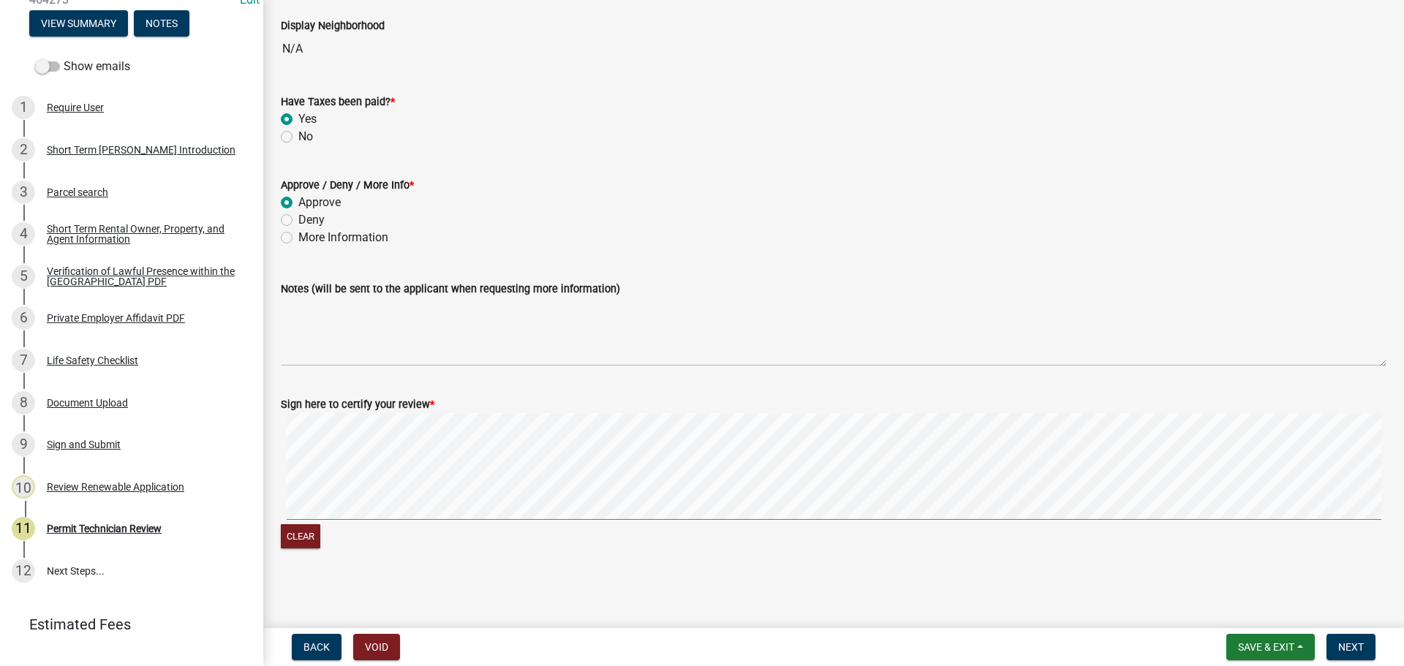
click at [896, 529] on div "Clear" at bounding box center [834, 482] width 1106 height 139
click at [1365, 646] on button "Next" at bounding box center [1350, 647] width 49 height 26
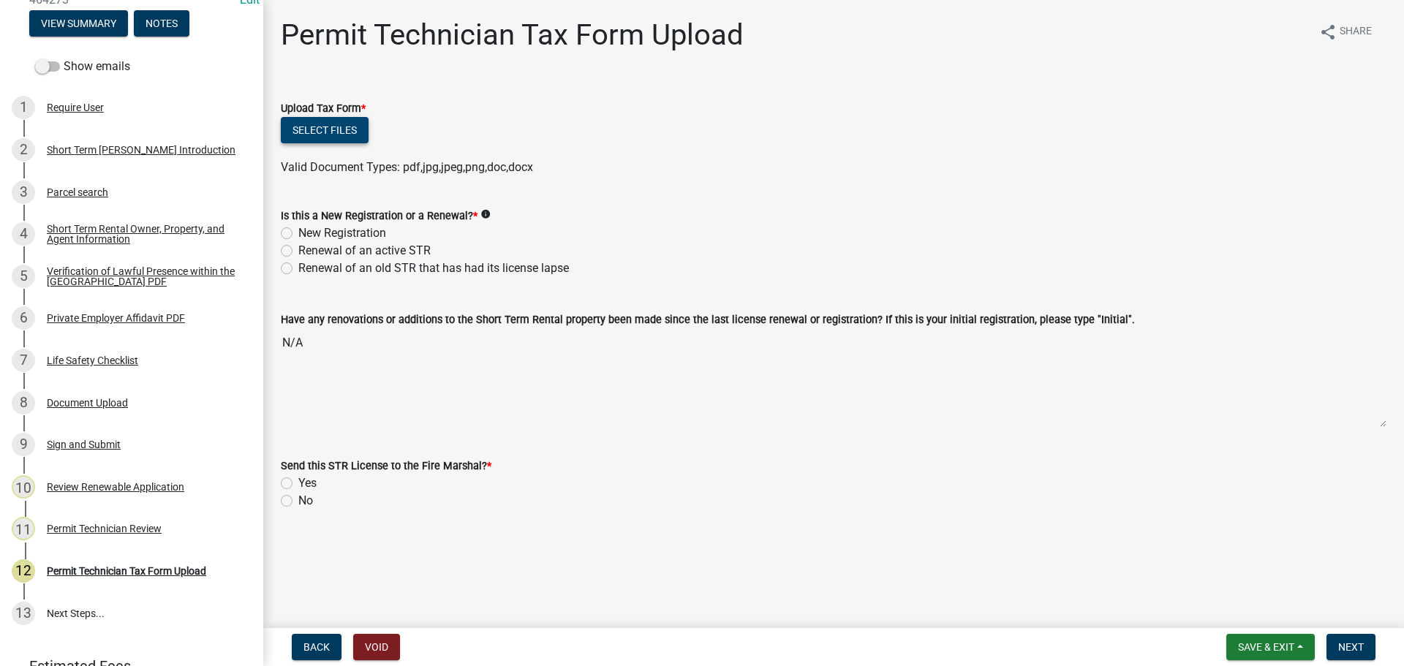
click at [339, 135] on button "Select files" at bounding box center [325, 130] width 88 height 26
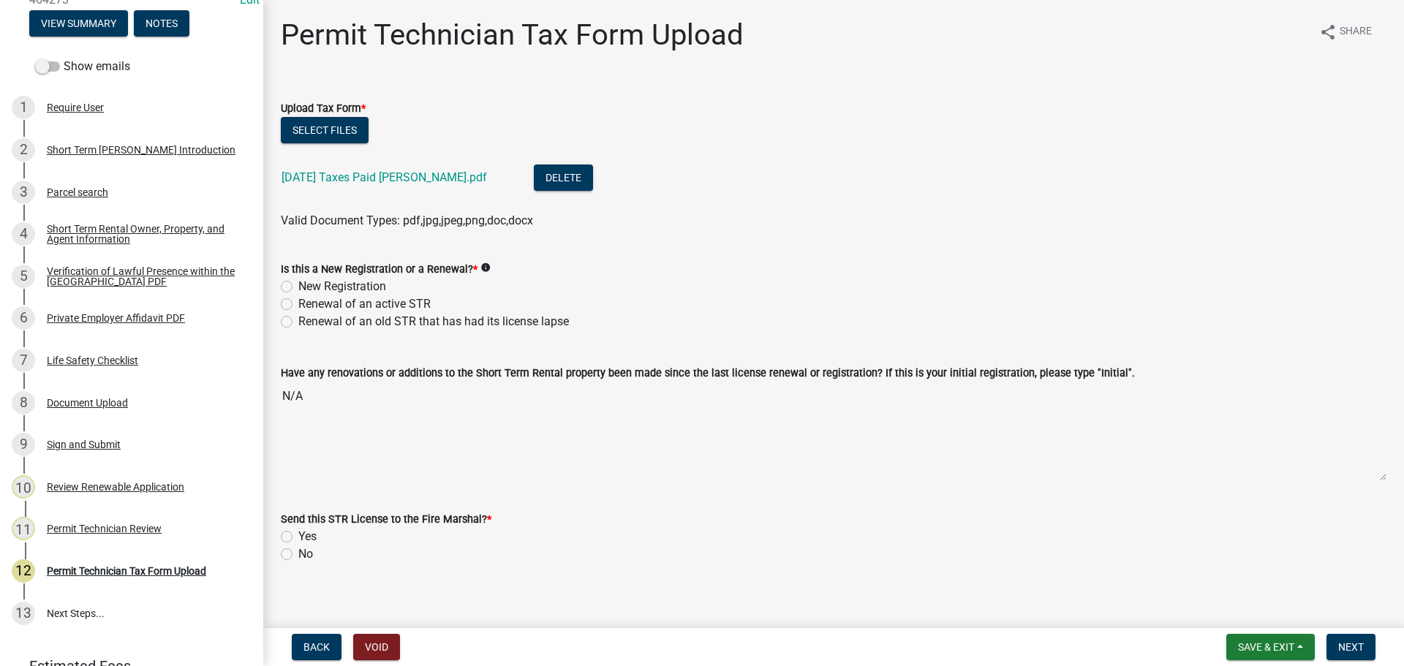
click at [298, 302] on label "Renewal of an active STR" at bounding box center [364, 304] width 132 height 18
click at [298, 302] on input "Renewal of an active STR" at bounding box center [303, 300] width 10 height 10
radio input "true"
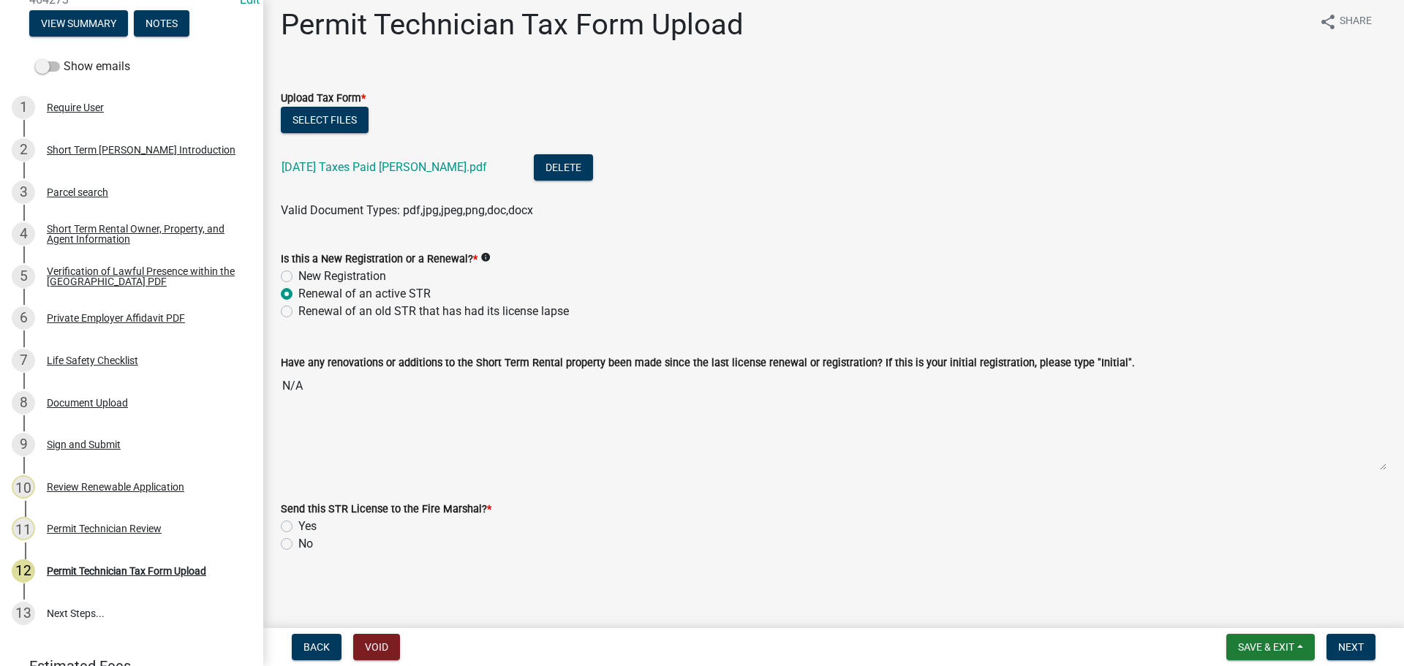
scroll to position [11, 0]
click at [298, 541] on label "No" at bounding box center [305, 543] width 15 height 18
click at [298, 541] on input "No" at bounding box center [303, 539] width 10 height 10
radio input "true"
click at [1345, 649] on span "Next" at bounding box center [1351, 647] width 26 height 12
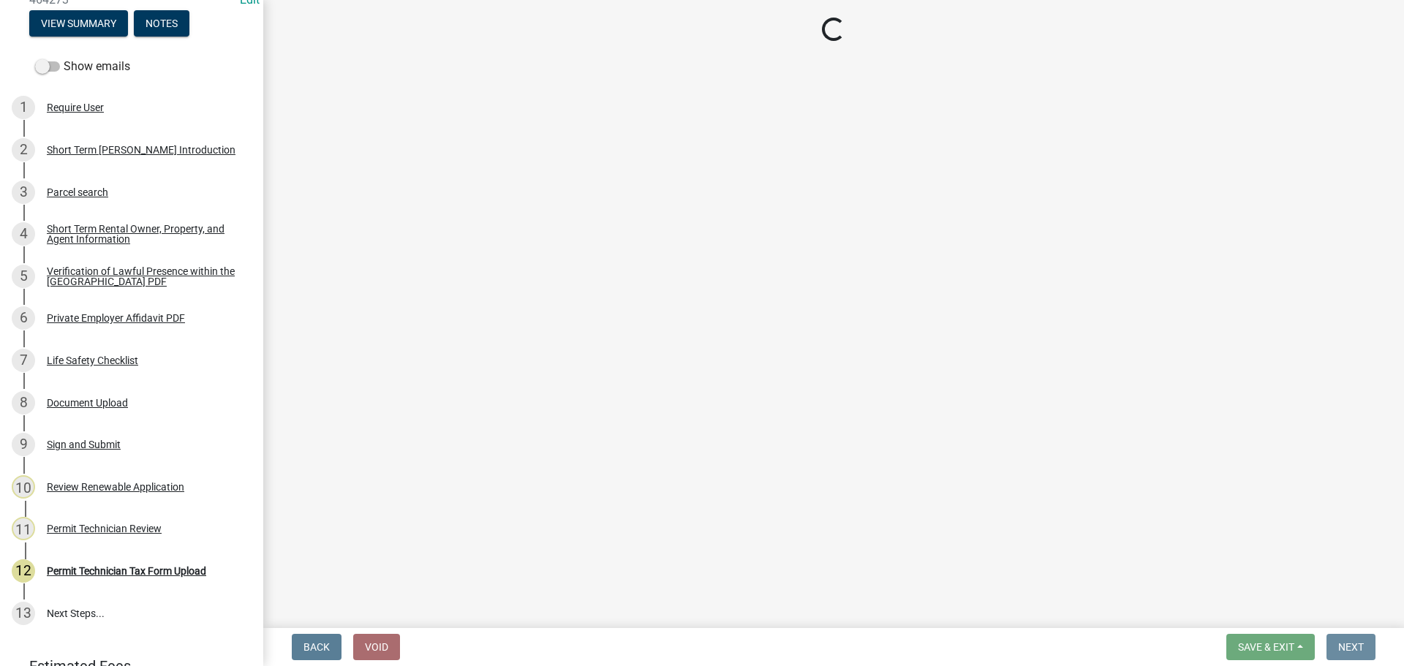
scroll to position [0, 0]
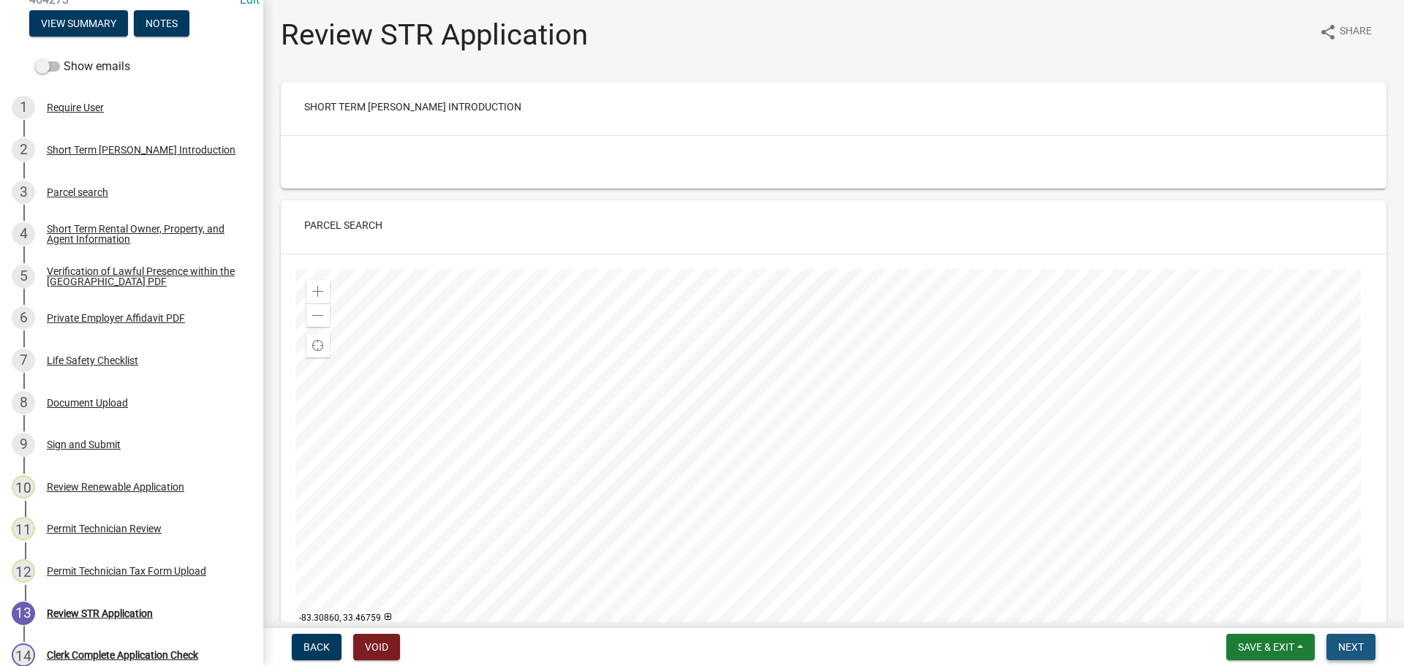
click at [1360, 649] on span "Next" at bounding box center [1351, 647] width 26 height 12
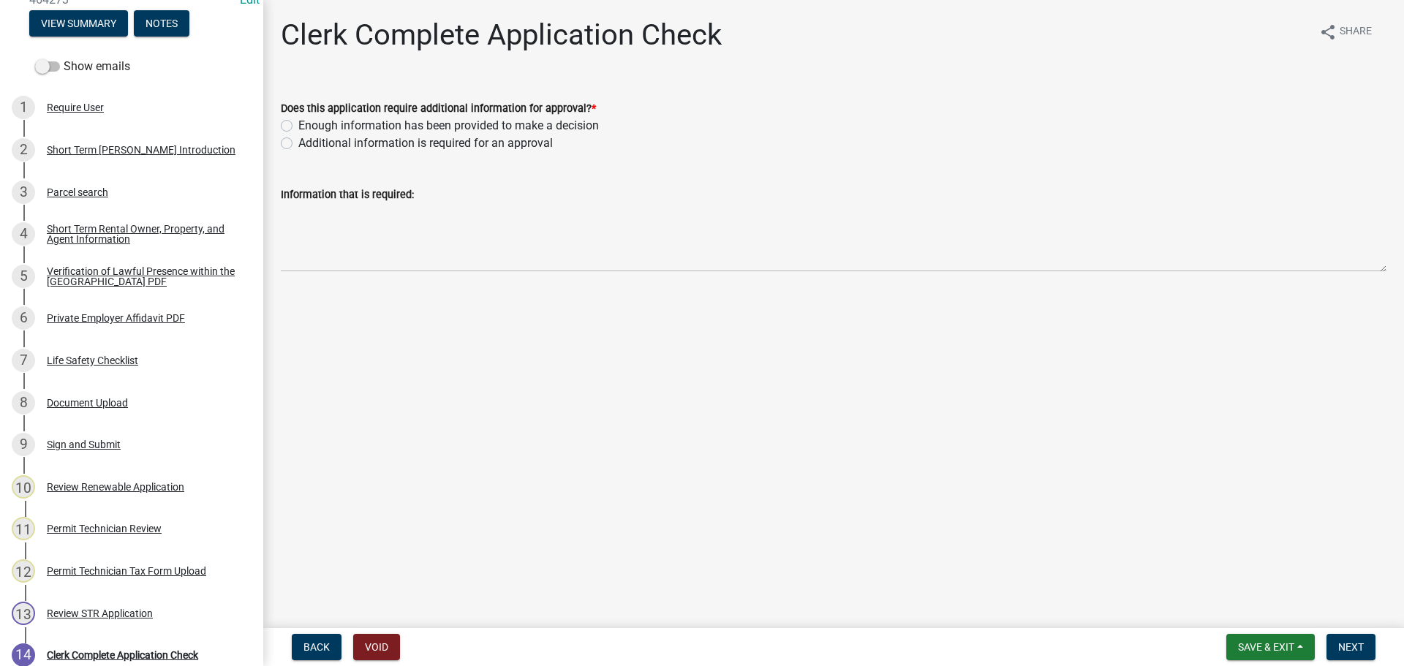
click at [298, 126] on label "Enough information has been provided to make a decision" at bounding box center [448, 126] width 301 height 18
click at [298, 126] on input "Enough information has been provided to make a decision" at bounding box center [303, 122] width 10 height 10
radio input "true"
click at [1352, 650] on span "Next" at bounding box center [1351, 647] width 26 height 12
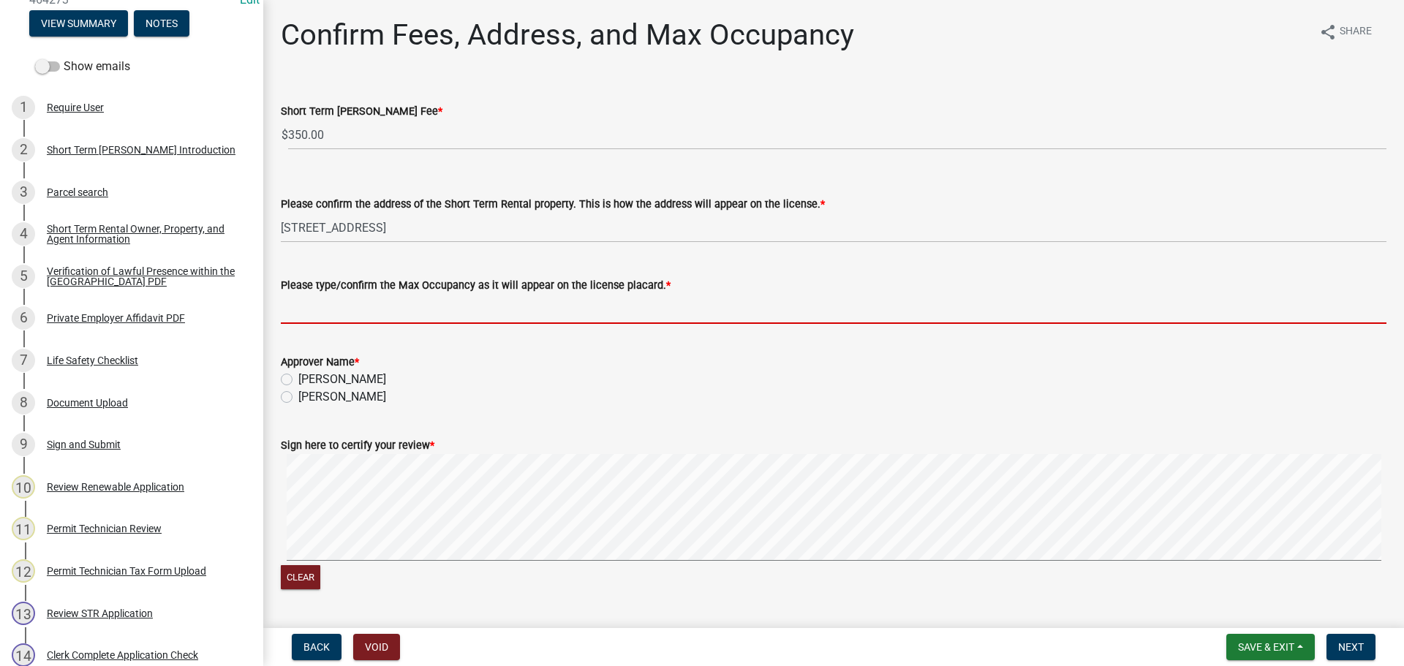
click at [306, 306] on input "Please type/confirm the Max Occupancy as it will appear on the license placard.…" at bounding box center [834, 309] width 1106 height 30
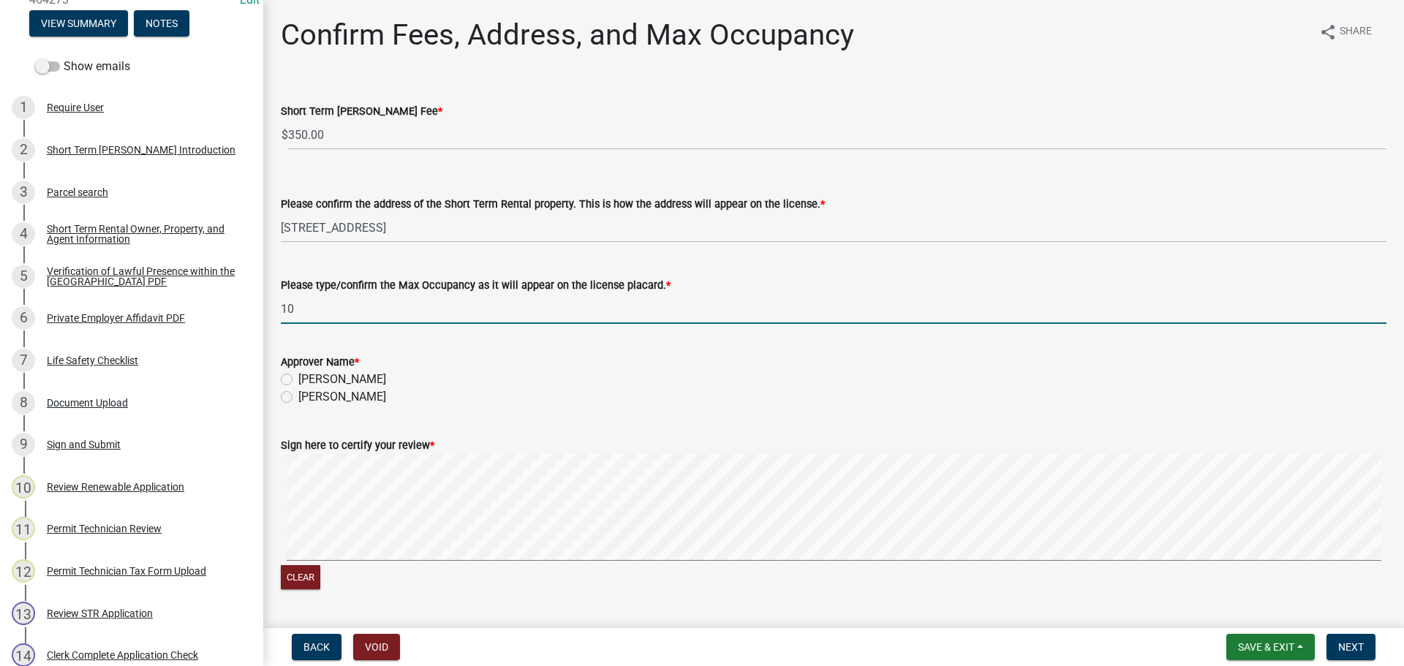
type input "10"
click at [298, 393] on label "[PERSON_NAME]" at bounding box center [342, 397] width 88 height 18
click at [298, 393] on input "[PERSON_NAME]" at bounding box center [303, 393] width 10 height 10
radio input "true"
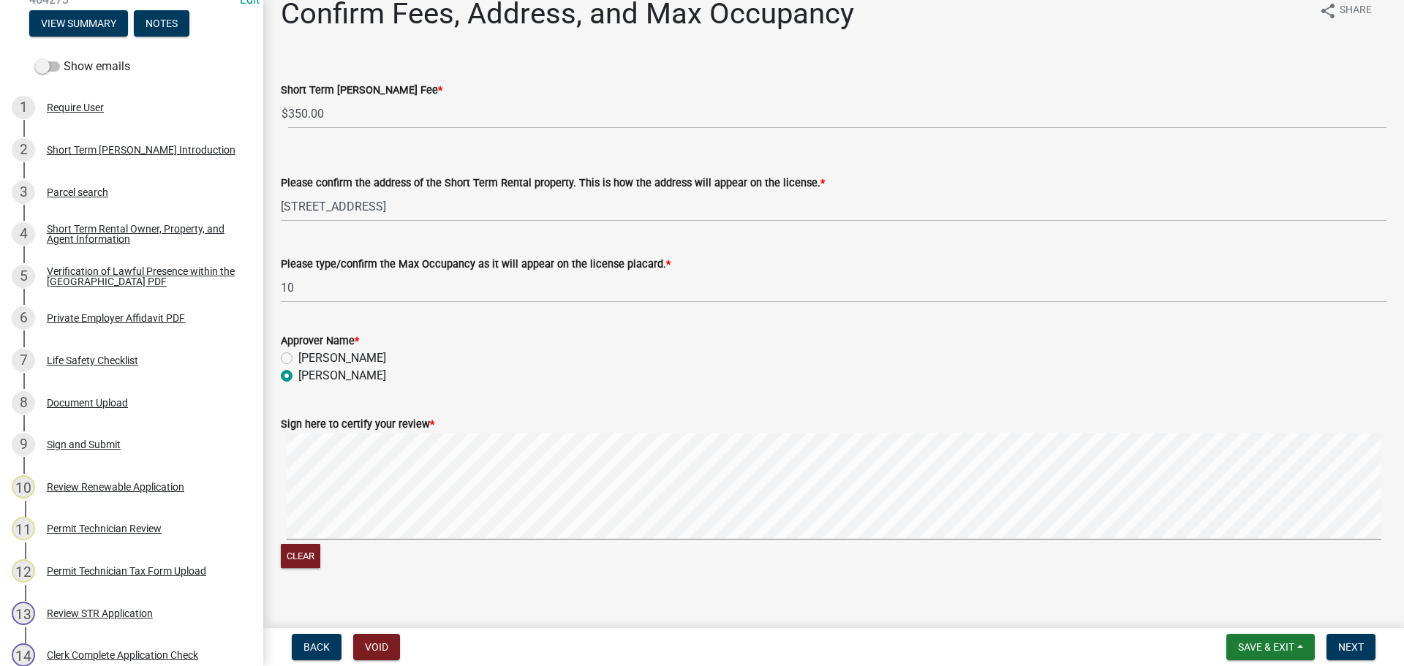
scroll to position [41, 0]
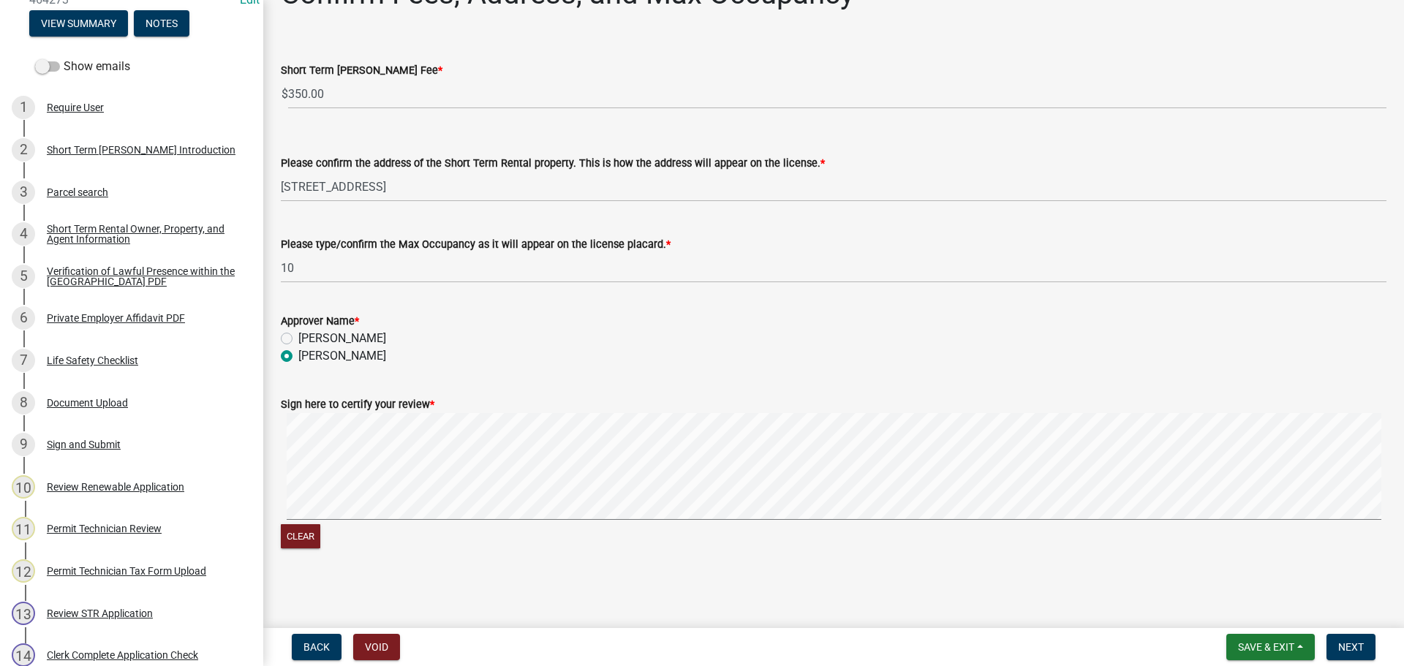
click at [831, 535] on div "Clear" at bounding box center [834, 482] width 1106 height 139
drag, startPoint x: 1342, startPoint y: 643, endPoint x: 1393, endPoint y: 643, distance: 51.2
click at [1342, 643] on span "Next" at bounding box center [1351, 647] width 26 height 12
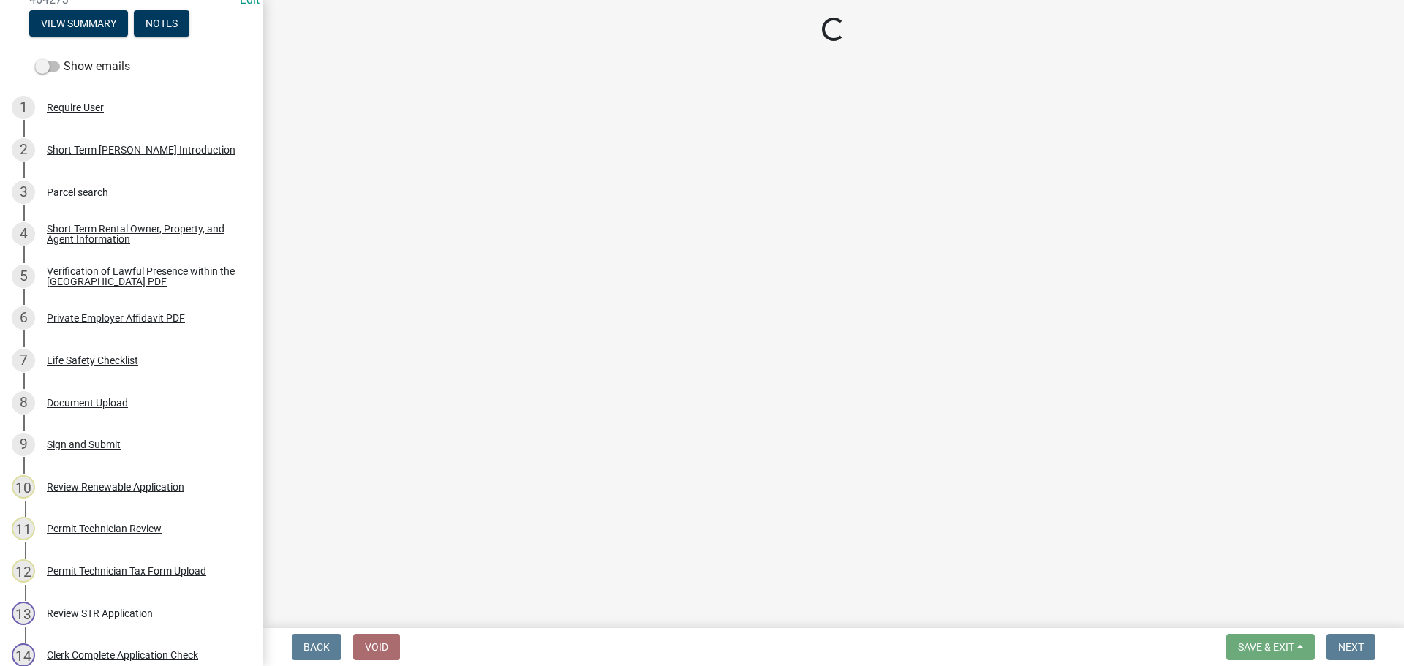
select select "3: 3"
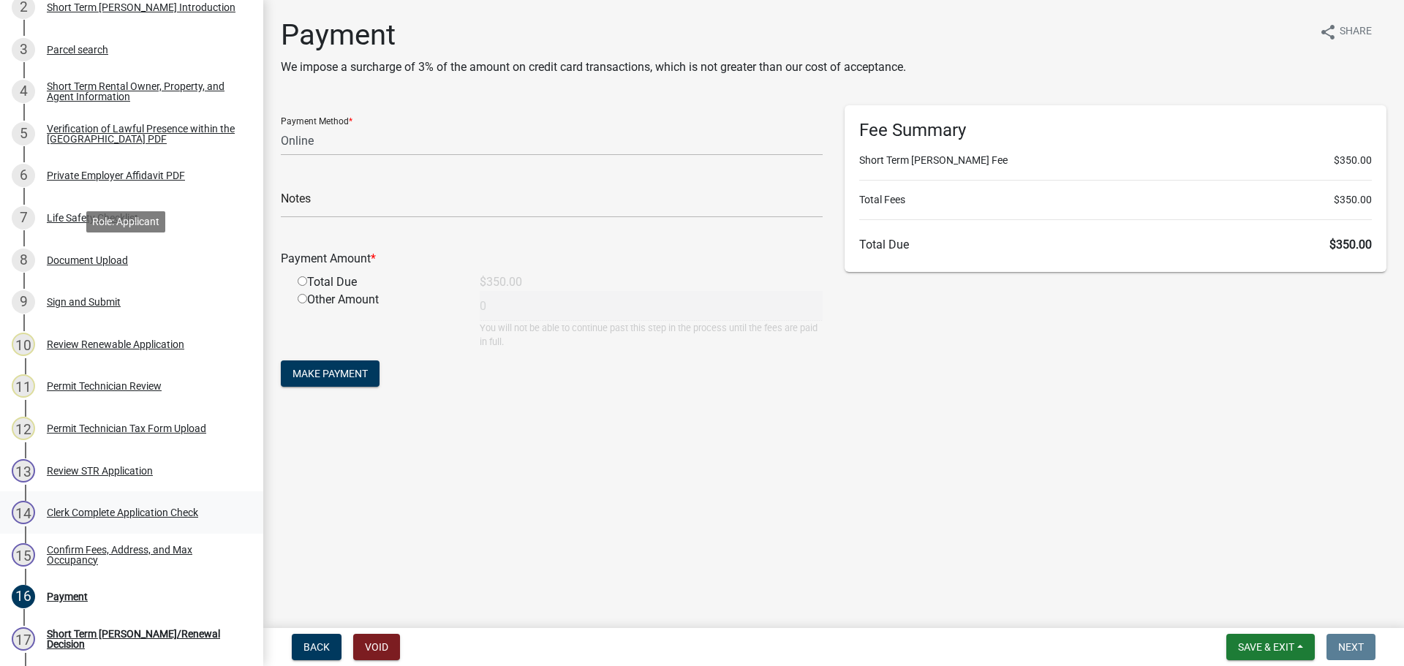
scroll to position [505, 0]
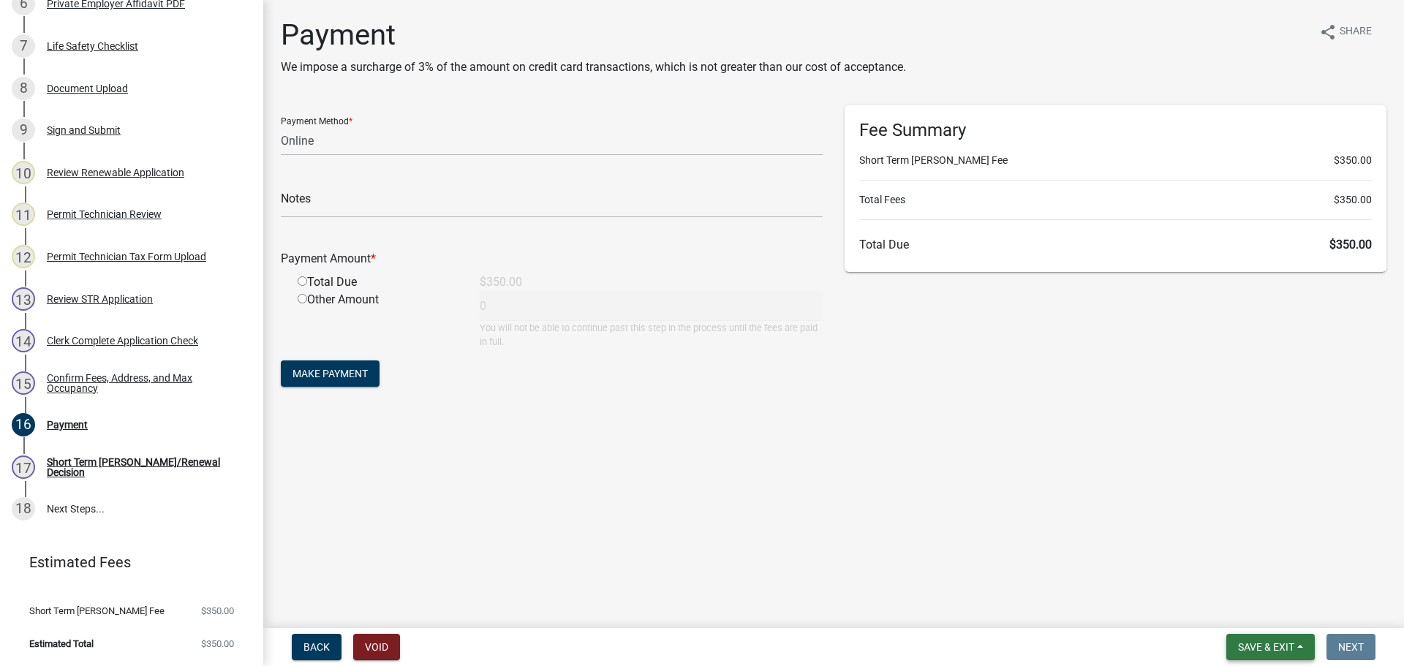
click at [1266, 649] on span "Save & Exit" at bounding box center [1266, 647] width 56 height 12
click at [1258, 611] on button "Save & Exit" at bounding box center [1256, 609] width 117 height 35
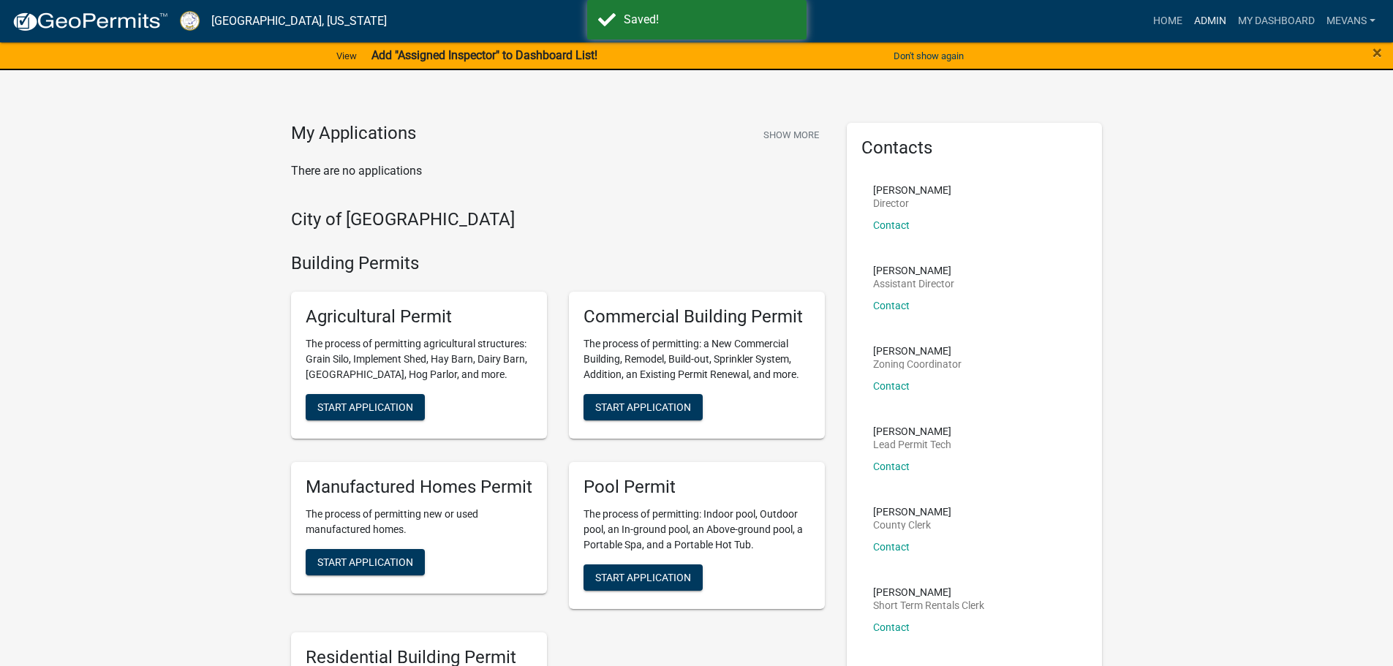
click at [1201, 18] on link "Admin" at bounding box center [1210, 21] width 44 height 28
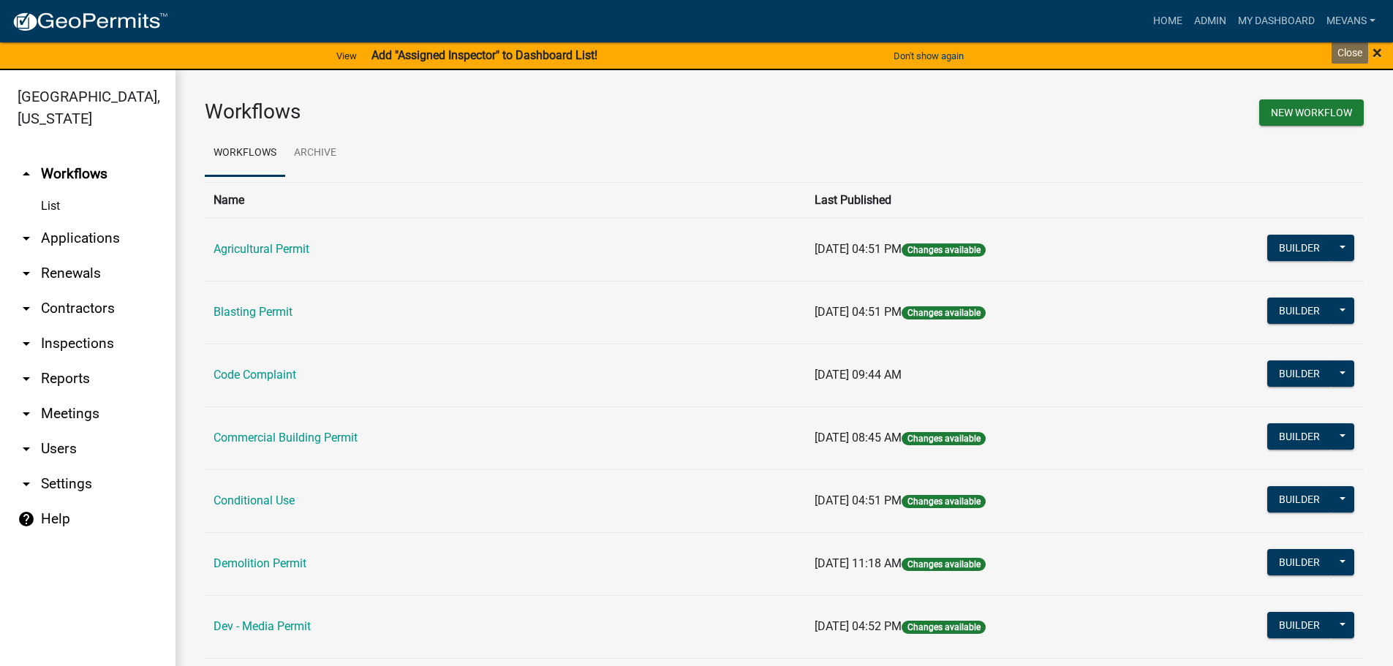
click at [1378, 53] on span "×" at bounding box center [1377, 52] width 10 height 20
